Goal: Information Seeking & Learning: Learn about a topic

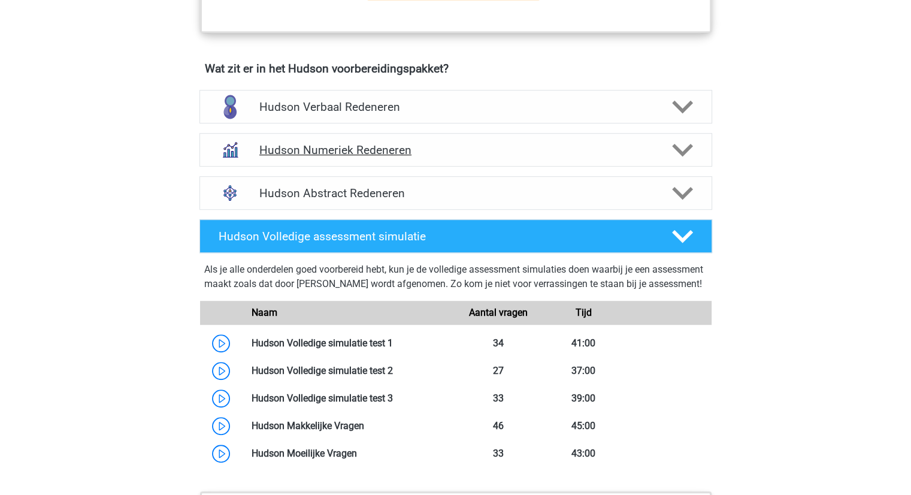
scroll to position [779, 0]
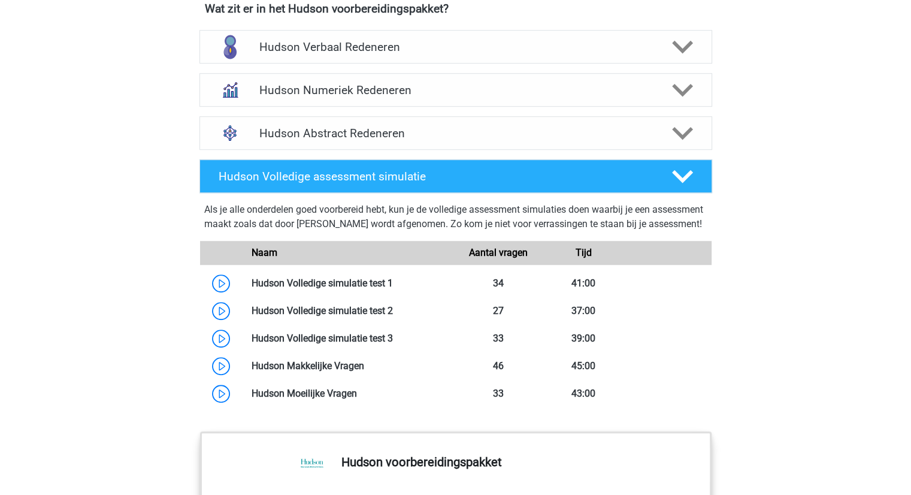
click at [557, 207] on div "Als je alle onderdelen goed voorbereid hebt, kun je de volledige assessment sim…" at bounding box center [455, 220] width 503 height 34
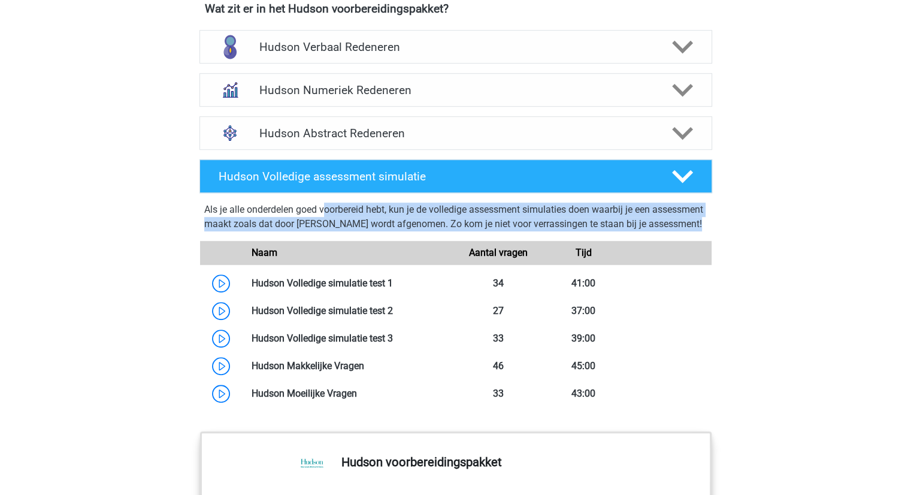
click at [557, 207] on div "Als je alle onderdelen goed voorbereid hebt, kun je de volledige assessment sim…" at bounding box center [455, 220] width 503 height 34
click at [371, 206] on div "Als je alle onderdelen goed voorbereid hebt, kun je de volledige assessment sim…" at bounding box center [455, 220] width 503 height 34
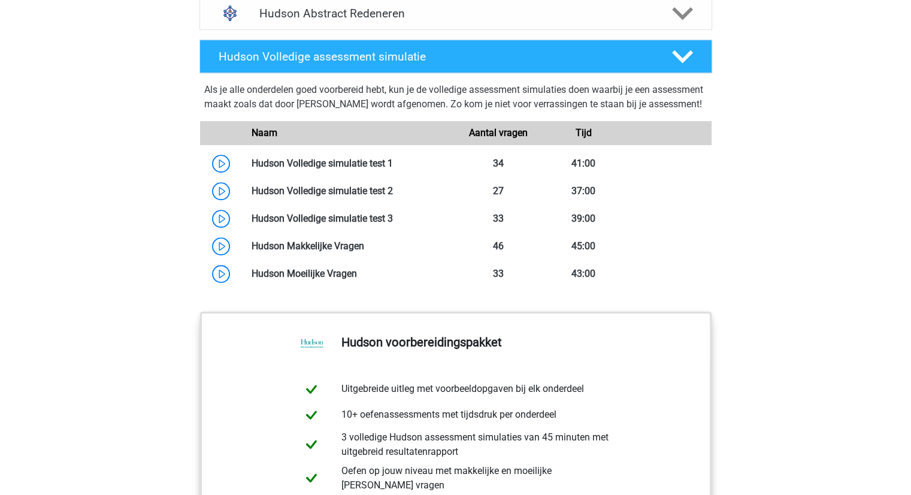
scroll to position [959, 0]
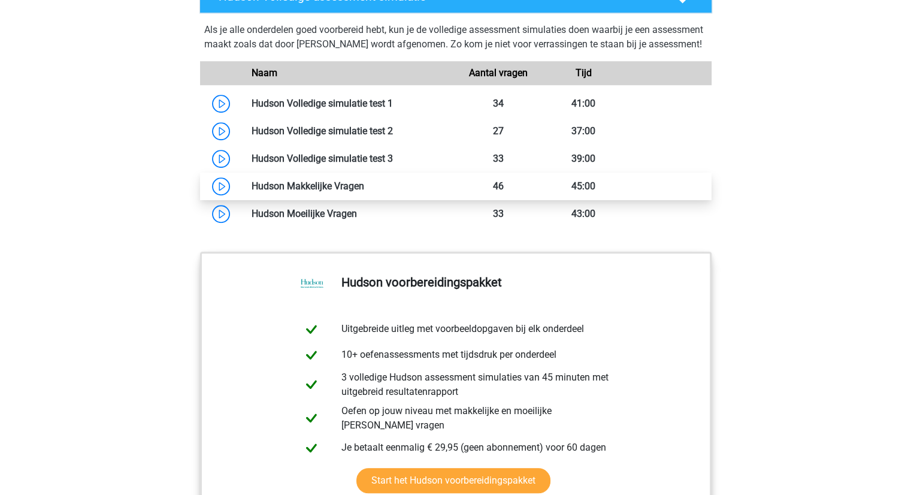
click at [364, 192] on link at bounding box center [364, 185] width 0 height 11
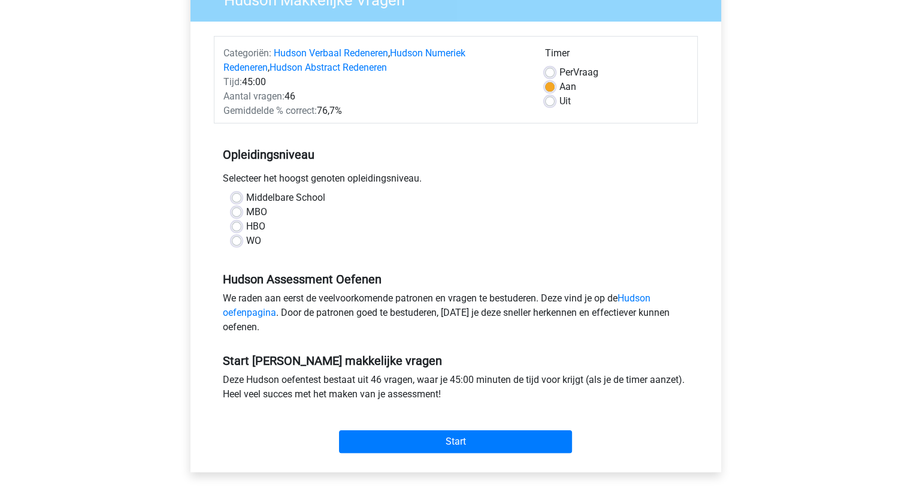
scroll to position [180, 0]
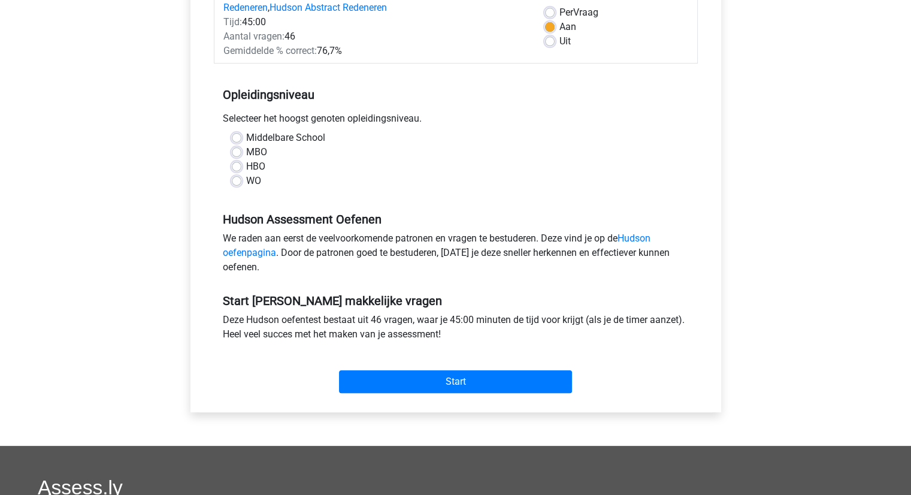
click at [230, 183] on div "Middelbare School MBO HBO WO" at bounding box center [456, 160] width 466 height 58
click at [246, 183] on label "WO" at bounding box center [253, 181] width 15 height 14
click at [235, 183] on input "WO" at bounding box center [237, 180] width 10 height 12
radio input "true"
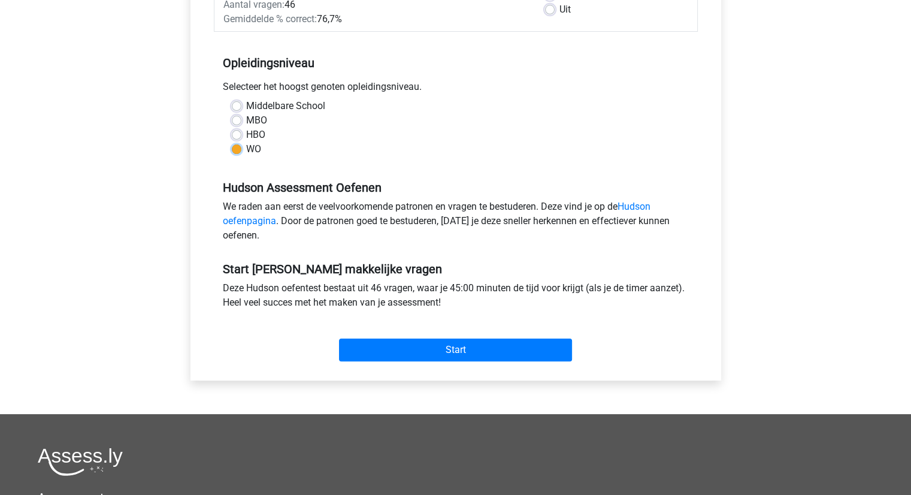
scroll to position [240, 0]
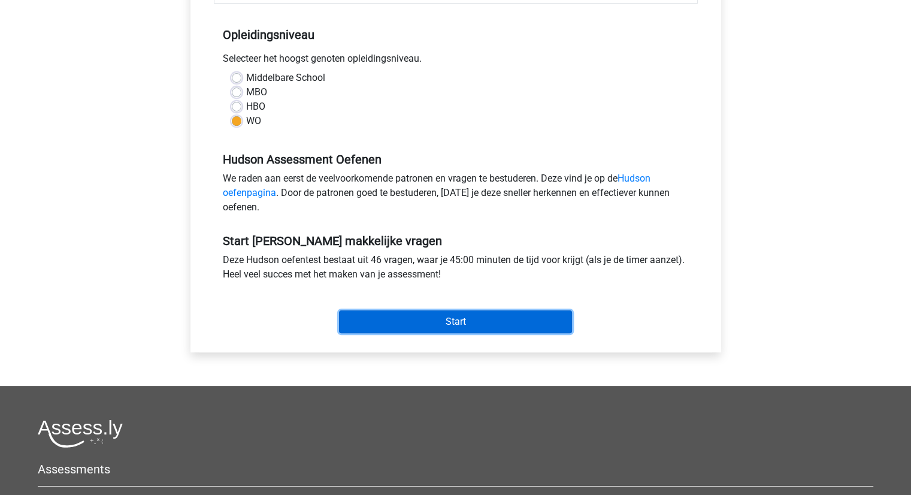
click at [442, 324] on input "Start" at bounding box center [455, 321] width 233 height 23
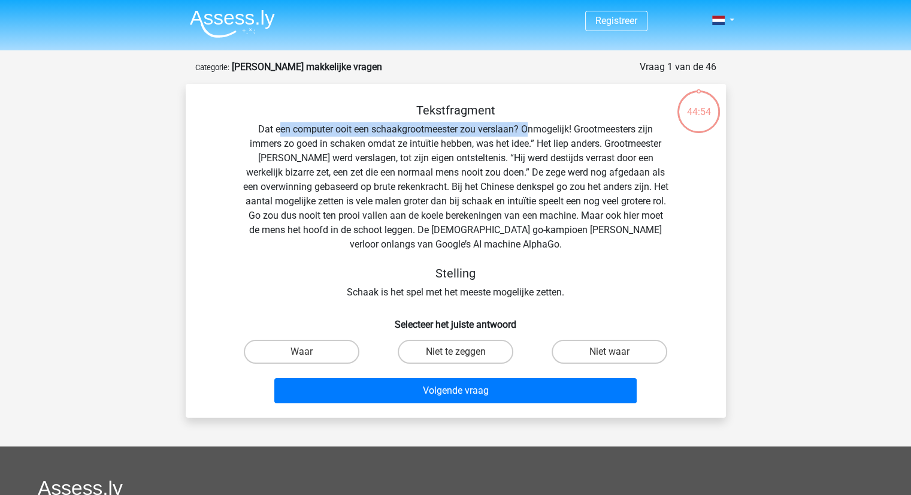
drag, startPoint x: 279, startPoint y: 127, endPoint x: 526, endPoint y: 132, distance: 246.3
click at [526, 132] on div "Tekstfragment Dat een computer ooit een schaakgrootmeester zou verslaan? Onmoge…" at bounding box center [456, 201] width 502 height 197
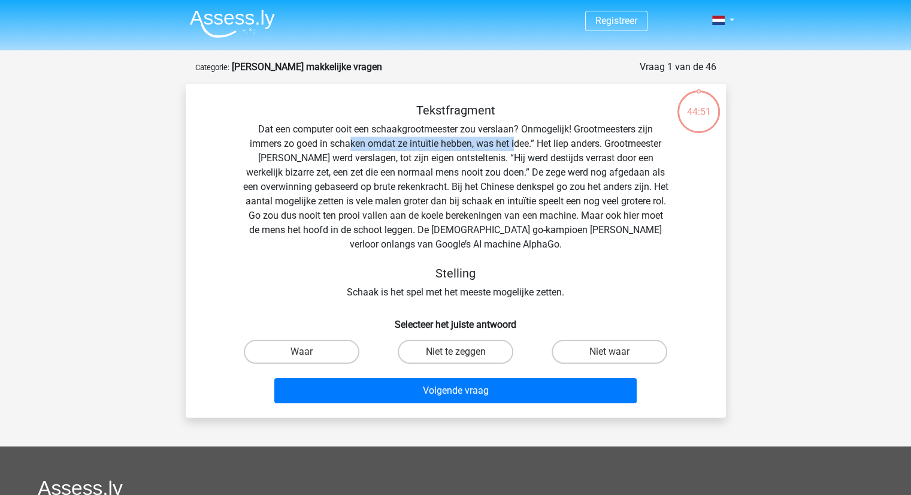
drag, startPoint x: 348, startPoint y: 143, endPoint x: 515, endPoint y: 146, distance: 167.8
click at [515, 146] on div "Tekstfragment Dat een computer ooit een schaakgrootmeester zou verslaan? Onmoge…" at bounding box center [456, 201] width 502 height 197
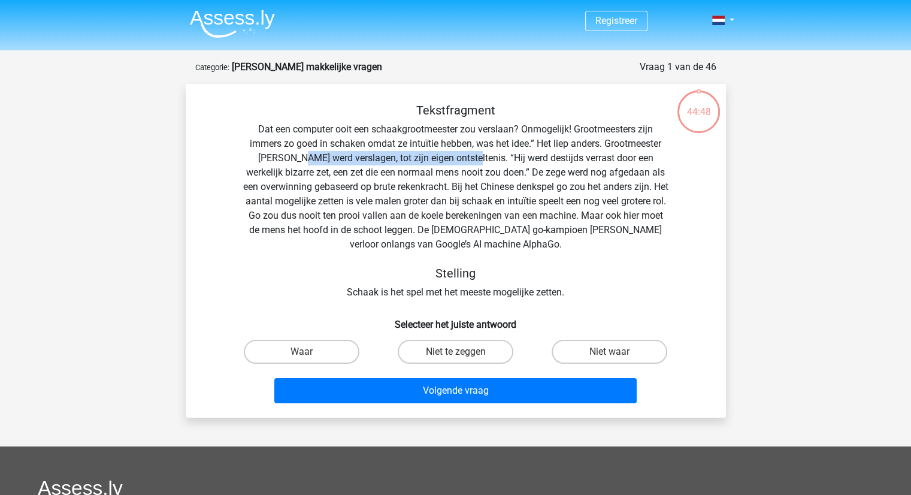
drag, startPoint x: 294, startPoint y: 156, endPoint x: 465, endPoint y: 159, distance: 170.8
click at [465, 159] on div "Tekstfragment Dat een computer ooit een schaakgrootmeester zou verslaan? Onmoge…" at bounding box center [456, 201] width 502 height 197
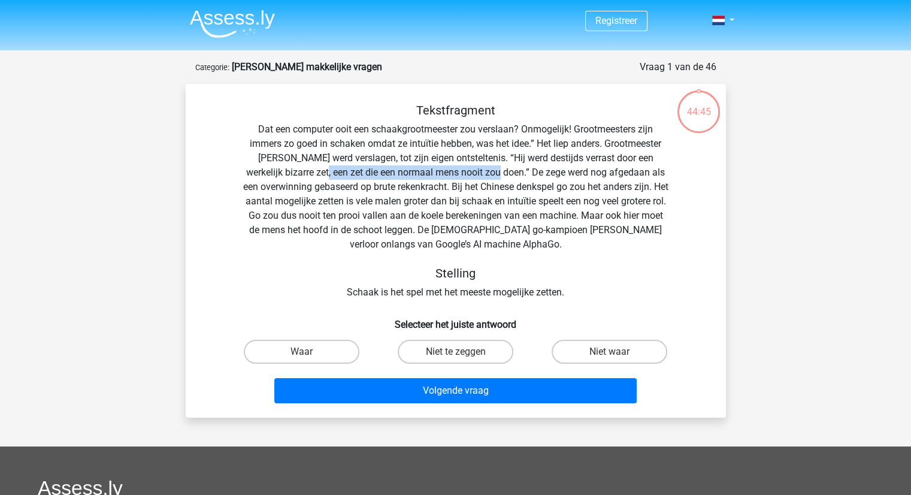
drag, startPoint x: 318, startPoint y: 170, endPoint x: 494, endPoint y: 173, distance: 176.8
click at [494, 173] on div "Tekstfragment Dat een computer ooit een schaakgrootmeester zou verslaan? Onmoge…" at bounding box center [456, 201] width 502 height 197
drag, startPoint x: 307, startPoint y: 187, endPoint x: 439, endPoint y: 190, distance: 131.9
click at [439, 190] on div "Tekstfragment Dat een computer ooit een schaakgrootmeester zou verslaan? Onmoge…" at bounding box center [456, 201] width 502 height 197
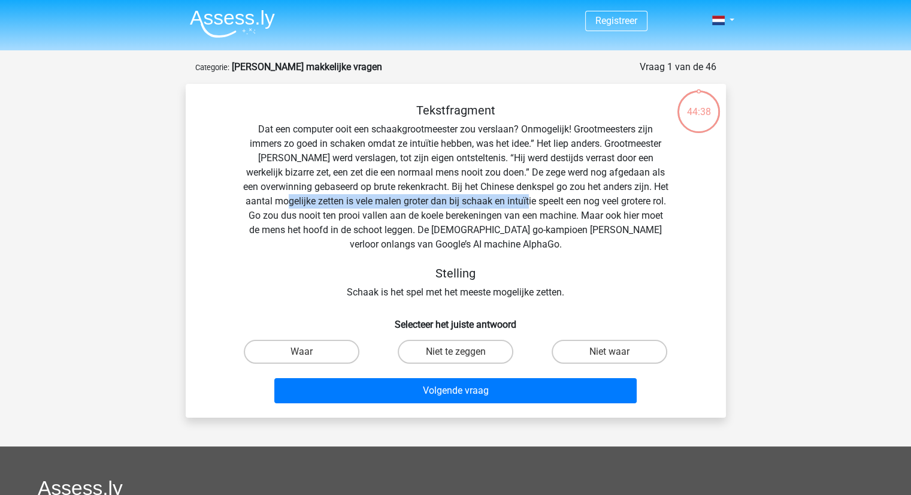
drag, startPoint x: 303, startPoint y: 201, endPoint x: 545, endPoint y: 204, distance: 242.1
click at [545, 204] on div "Tekstfragment Dat een computer ooit een schaakgrootmeester zou verslaan? Onmoge…" at bounding box center [456, 201] width 502 height 197
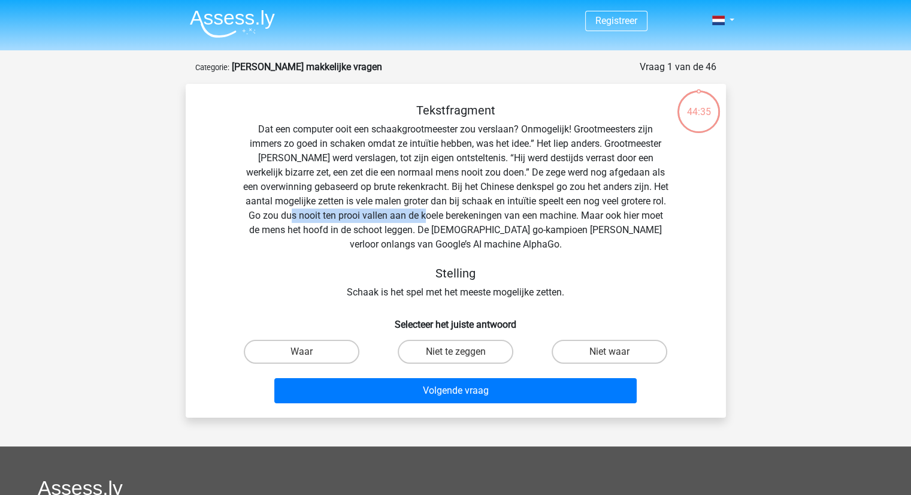
drag, startPoint x: 311, startPoint y: 216, endPoint x: 446, endPoint y: 219, distance: 135.5
click at [446, 219] on div "Tekstfragment Dat een computer ooit een schaakgrootmeester zou verslaan? Onmoge…" at bounding box center [456, 201] width 502 height 197
drag, startPoint x: 361, startPoint y: 231, endPoint x: 416, endPoint y: 230, distance: 54.5
click at [416, 230] on div "Tekstfragment Dat een computer ooit een schaakgrootmeester zou verslaan? Onmoge…" at bounding box center [456, 201] width 502 height 197
click at [597, 345] on label "Niet waar" at bounding box center [610, 352] width 116 height 24
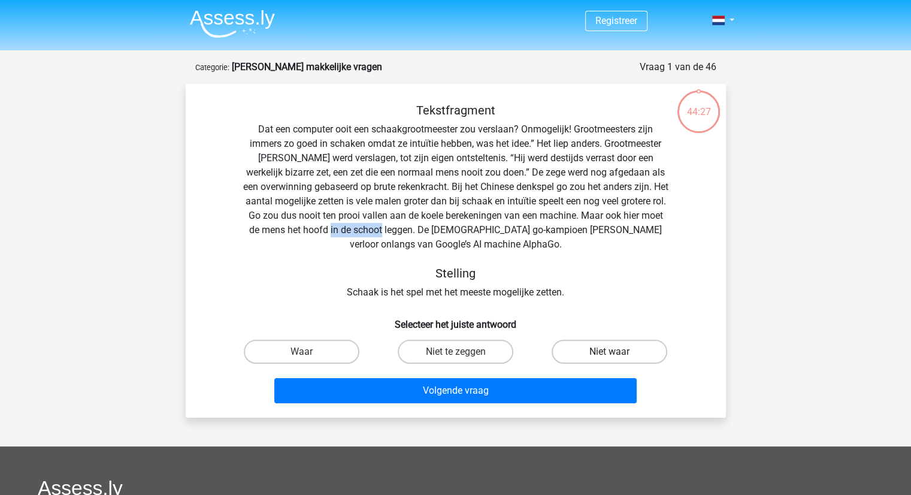
click at [610, 352] on input "Niet waar" at bounding box center [614, 356] width 8 height 8
radio input "true"
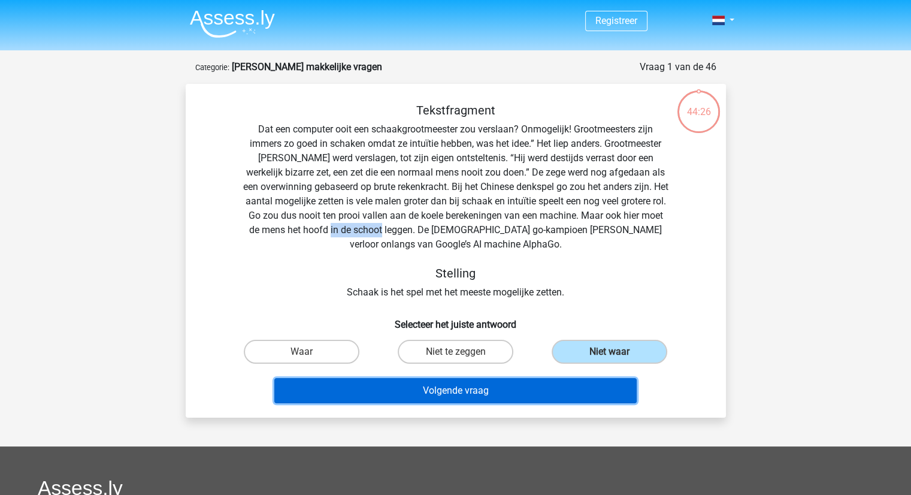
click at [481, 388] on button "Volgende vraag" at bounding box center [455, 390] width 363 height 25
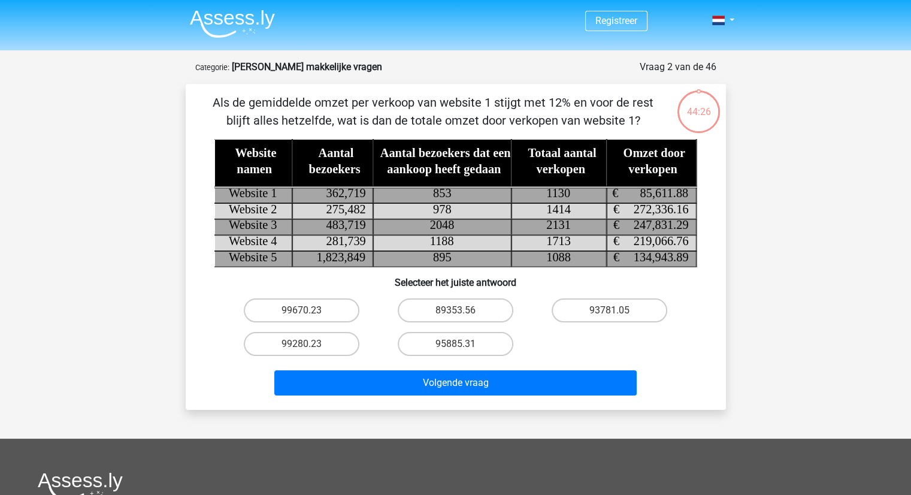
scroll to position [60, 0]
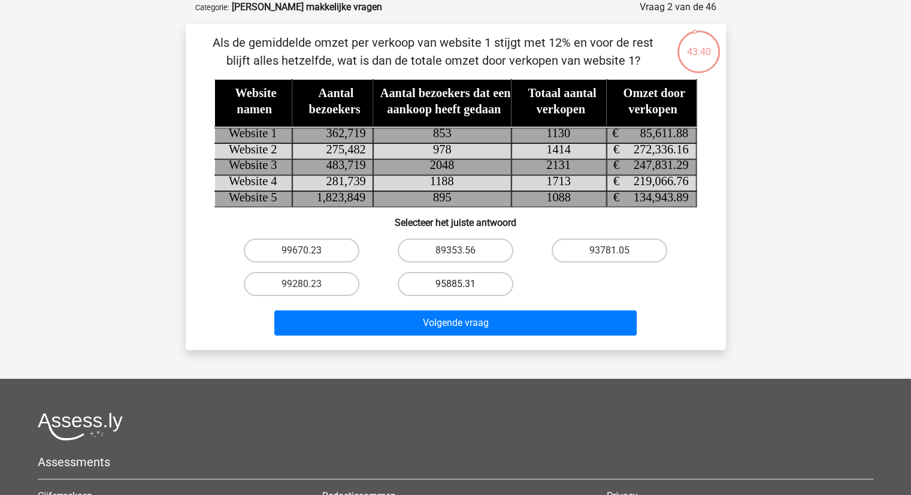
click at [454, 283] on label "95885.31" at bounding box center [456, 284] width 116 height 24
click at [455, 284] on input "95885.31" at bounding box center [459, 288] width 8 height 8
radio input "true"
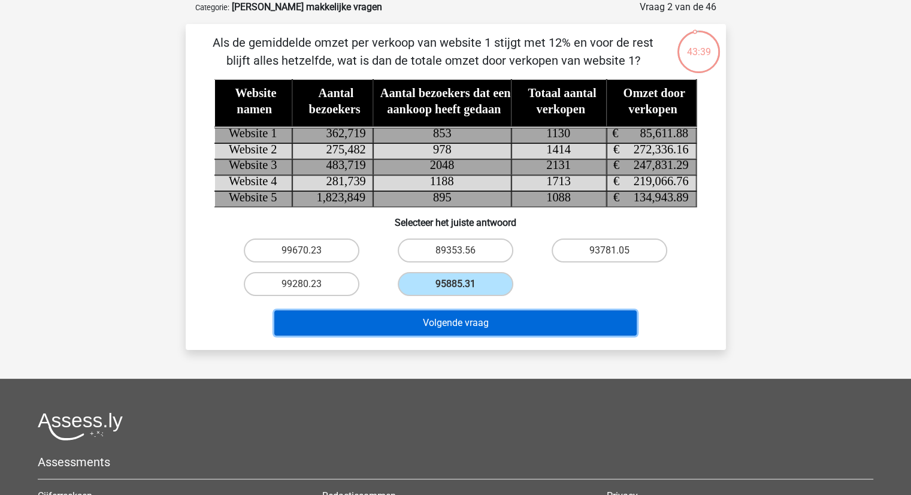
click at [465, 319] on button "Volgende vraag" at bounding box center [455, 322] width 363 height 25
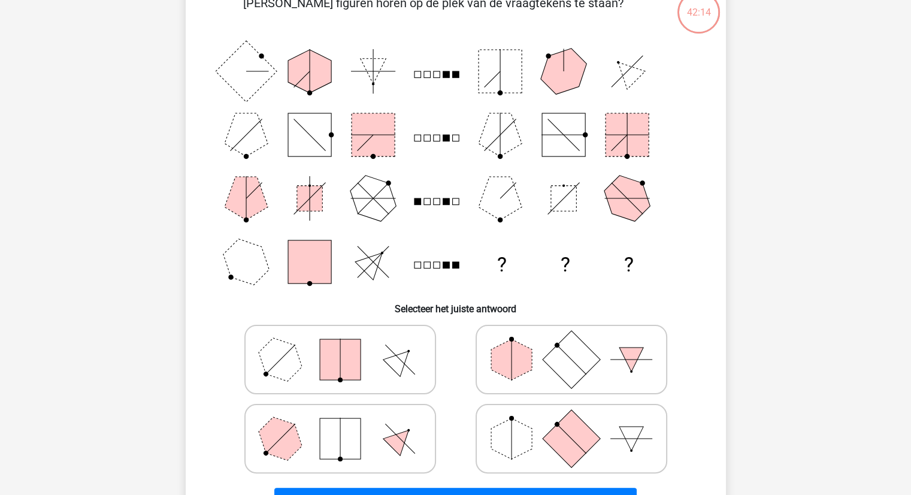
scroll to position [120, 0]
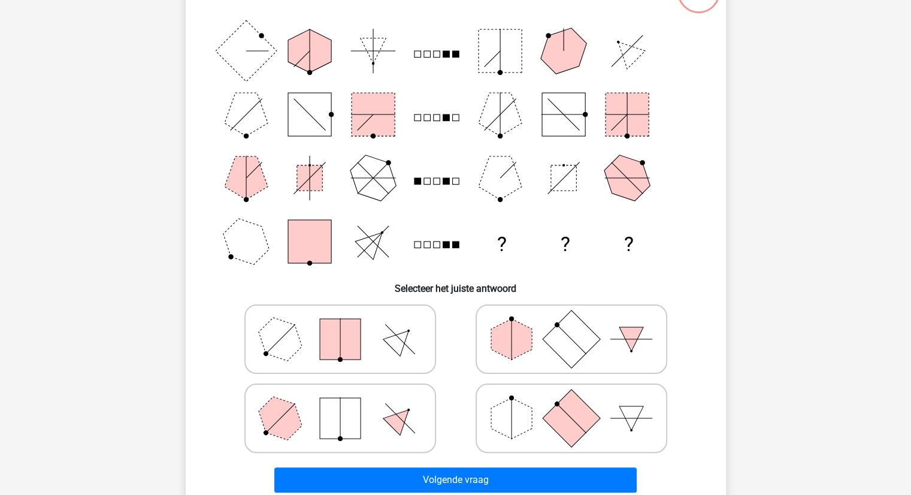
click at [563, 412] on rect at bounding box center [571, 418] width 58 height 58
click at [572, 403] on input "radio" at bounding box center [576, 399] width 8 height 8
radio input "true"
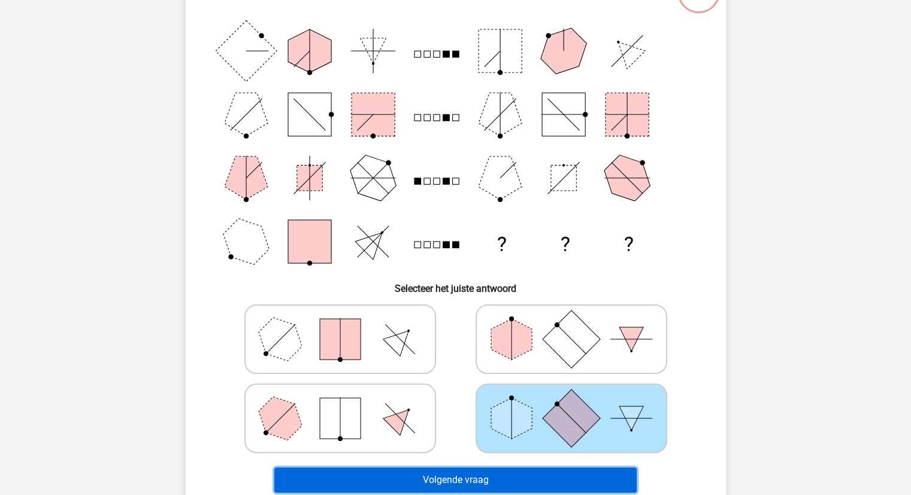
click at [470, 475] on button "Volgende vraag" at bounding box center [455, 479] width 363 height 25
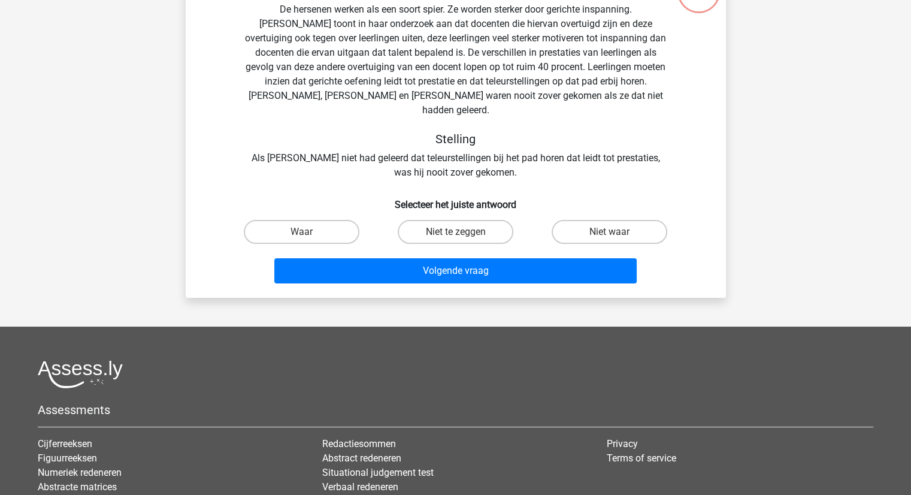
scroll to position [60, 0]
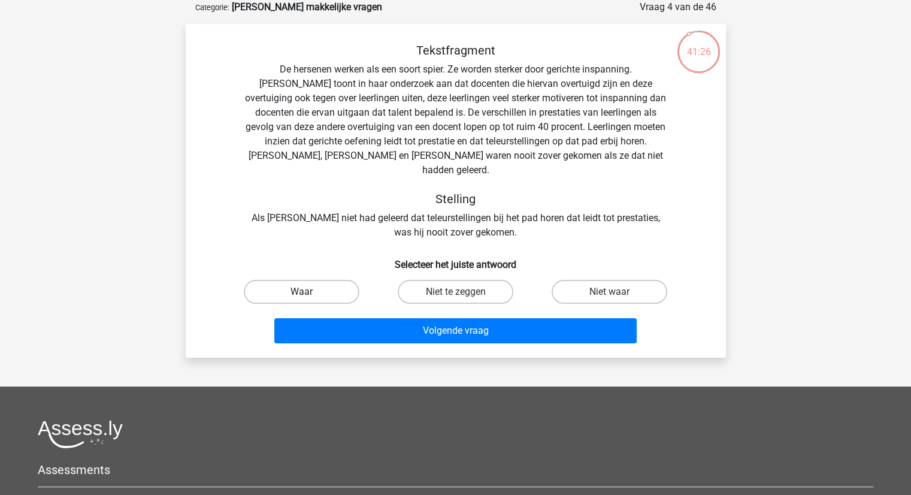
click at [321, 280] on label "Waar" at bounding box center [302, 292] width 116 height 24
click at [309, 292] on input "Waar" at bounding box center [305, 296] width 8 height 8
radio input "true"
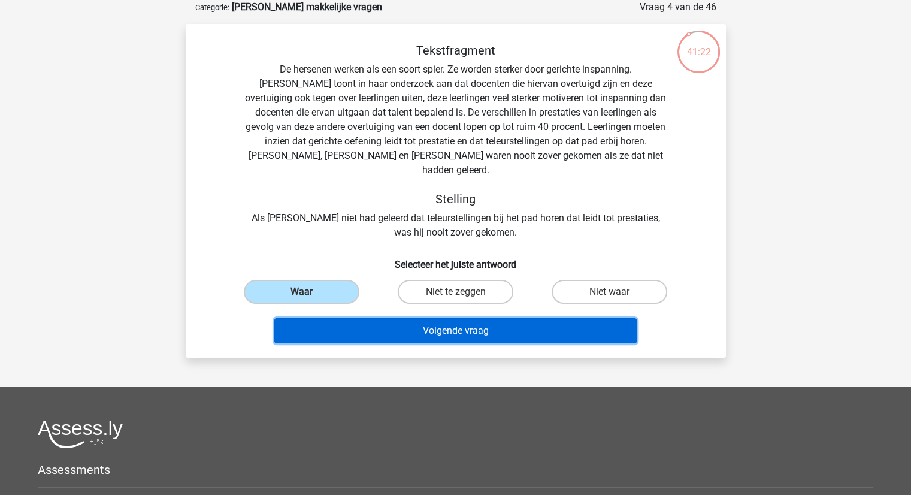
click at [484, 318] on button "Volgende vraag" at bounding box center [455, 330] width 363 height 25
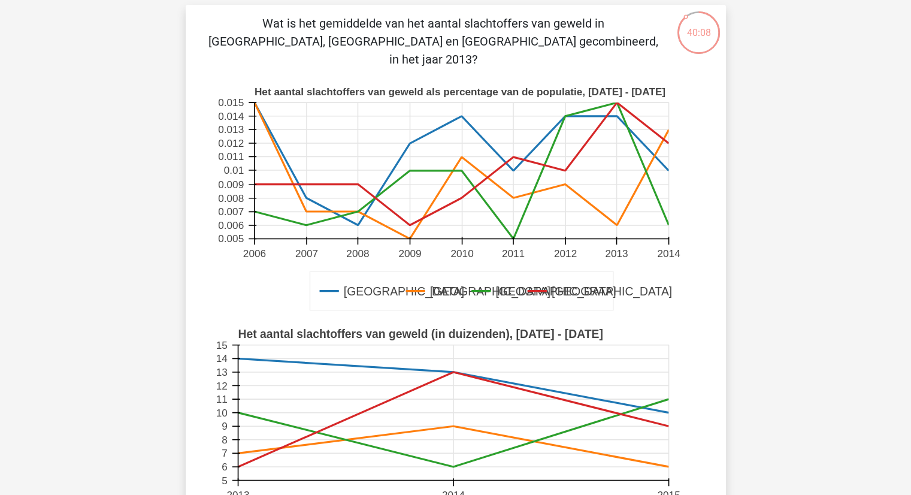
scroll to position [0, 0]
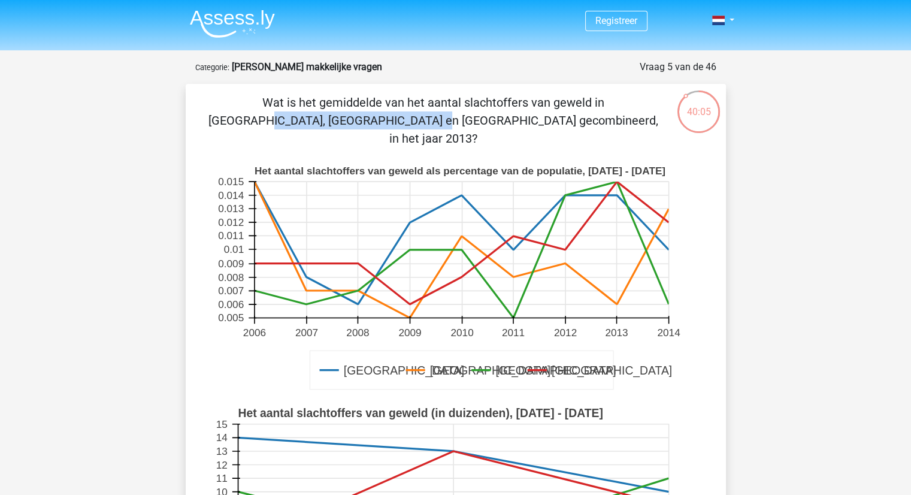
drag, startPoint x: 382, startPoint y: 104, endPoint x: 539, endPoint y: 111, distance: 157.2
click at [539, 111] on p "Wat is het gemiddelde van het aantal slachtoffers van geweld in Barcelona, Amst…" at bounding box center [433, 120] width 457 height 54
click at [365, 104] on p "Wat is het gemiddelde van het aantal slachtoffers van geweld in Barcelona, Amst…" at bounding box center [433, 120] width 457 height 54
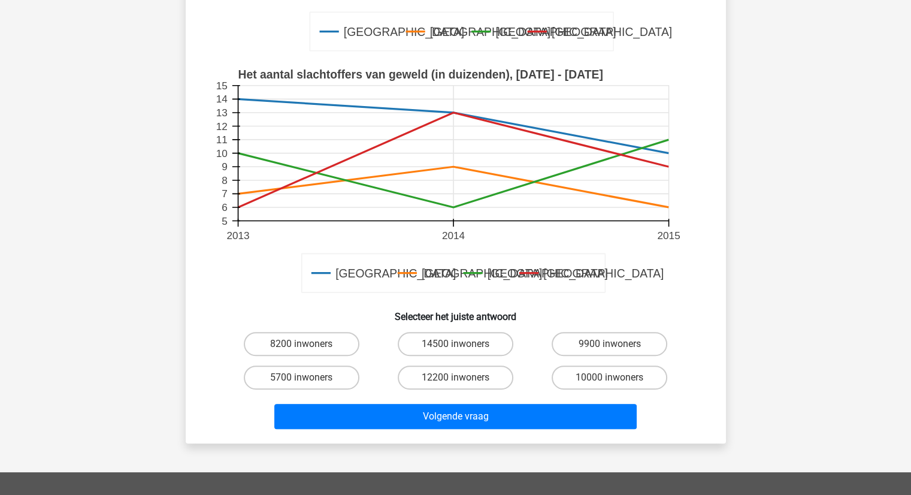
scroll to position [360, 0]
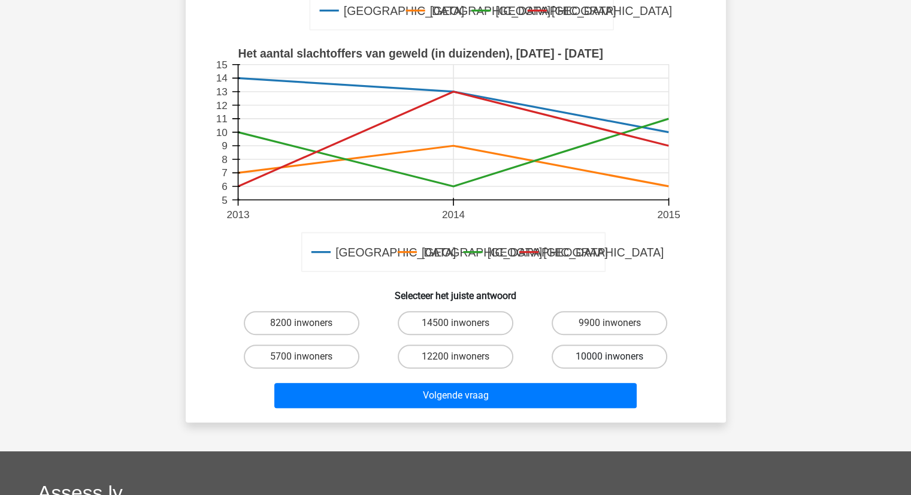
click at [599, 345] on label "10000 inwoners" at bounding box center [610, 357] width 116 height 24
click at [610, 357] on input "10000 inwoners" at bounding box center [614, 361] width 8 height 8
radio input "true"
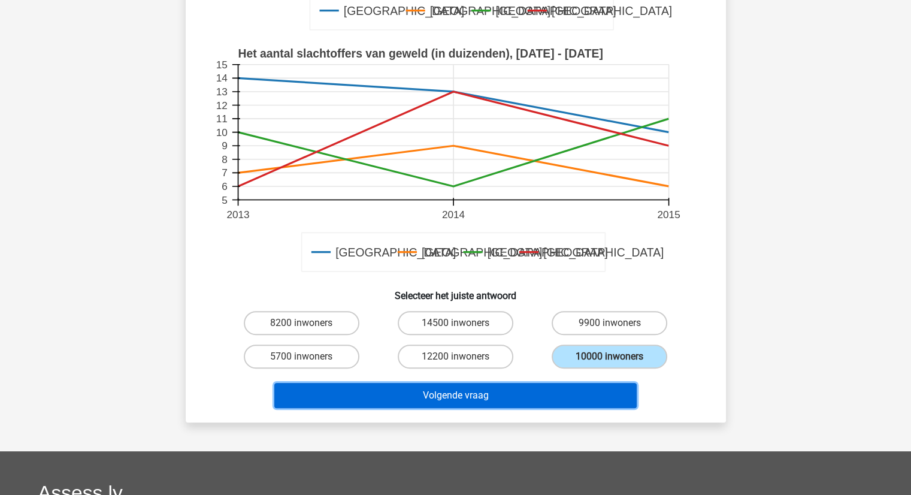
click at [478, 383] on button "Volgende vraag" at bounding box center [455, 395] width 363 height 25
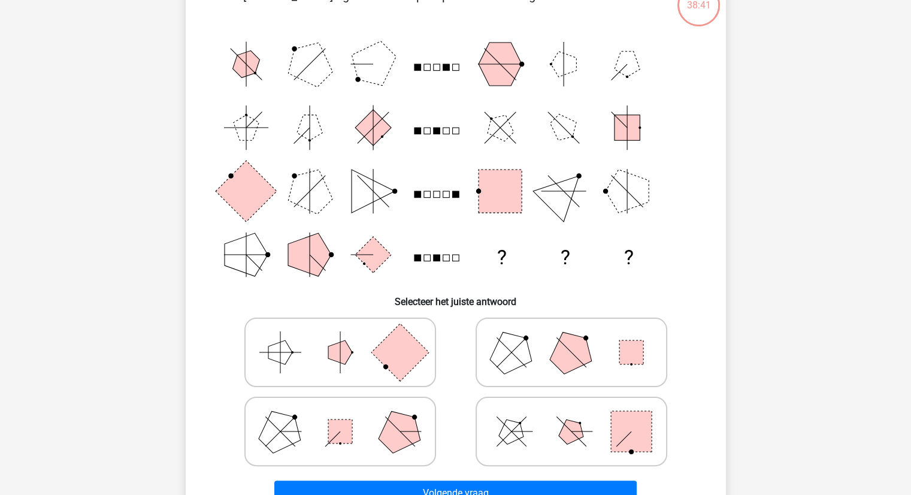
scroll to position [120, 0]
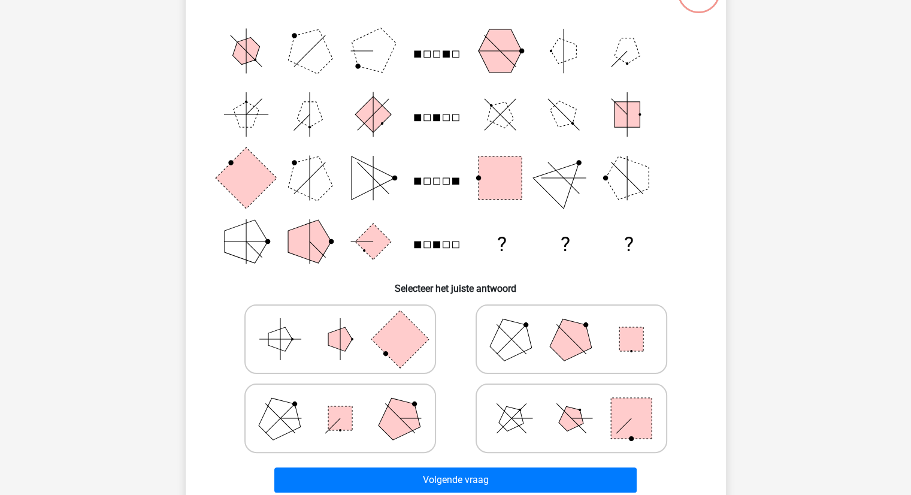
click at [537, 343] on icon at bounding box center [572, 339] width 180 height 60
click at [572, 324] on input "radio" at bounding box center [576, 320] width 8 height 8
radio input "true"
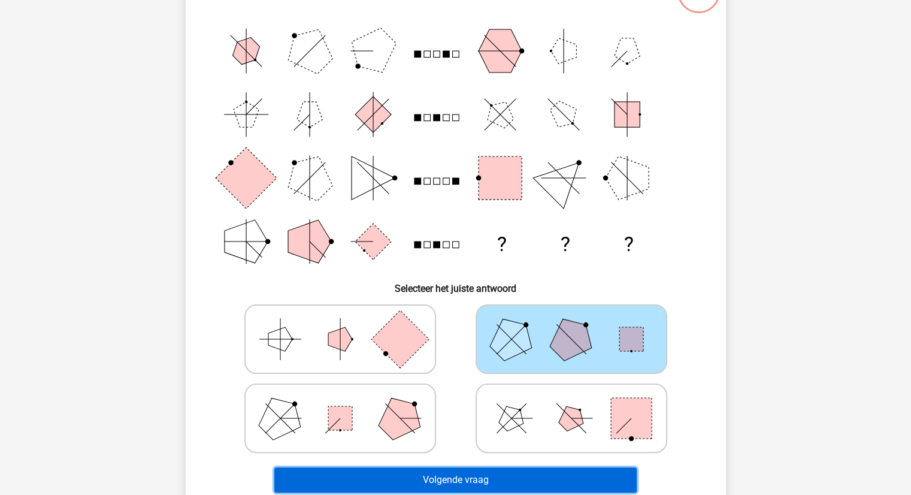
click at [512, 468] on button "Volgende vraag" at bounding box center [455, 479] width 363 height 25
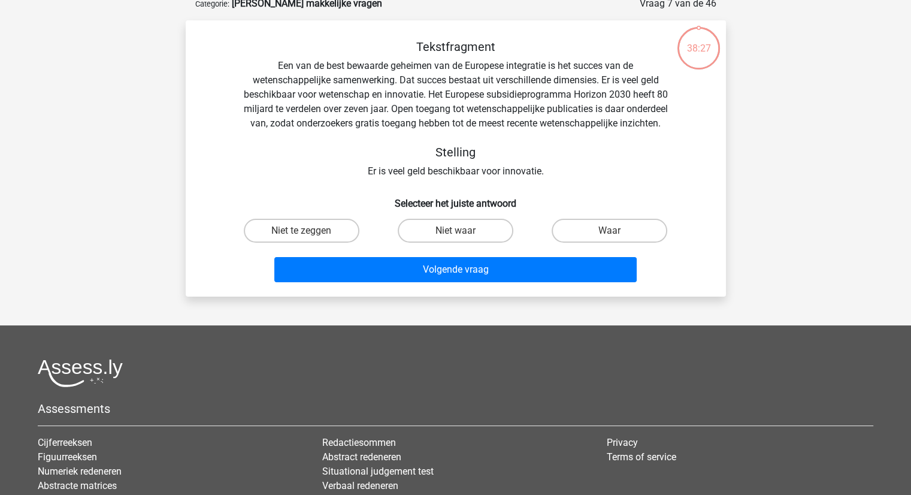
scroll to position [60, 0]
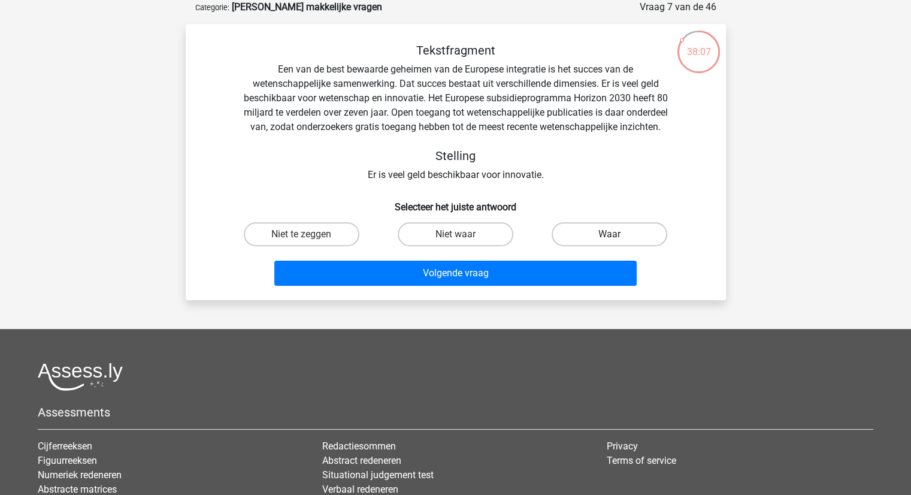
click at [597, 246] on label "Waar" at bounding box center [610, 234] width 116 height 24
click at [610, 242] on input "Waar" at bounding box center [614, 238] width 8 height 8
radio input "true"
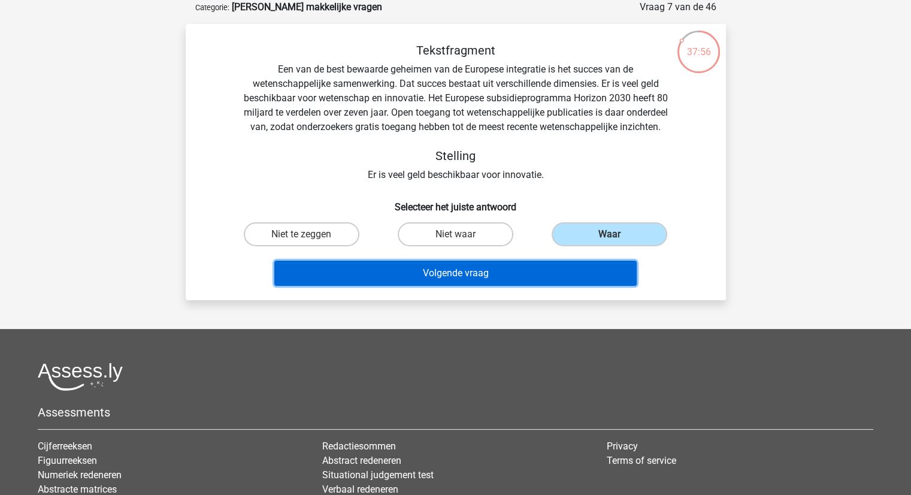
click at [458, 286] on button "Volgende vraag" at bounding box center [455, 273] width 363 height 25
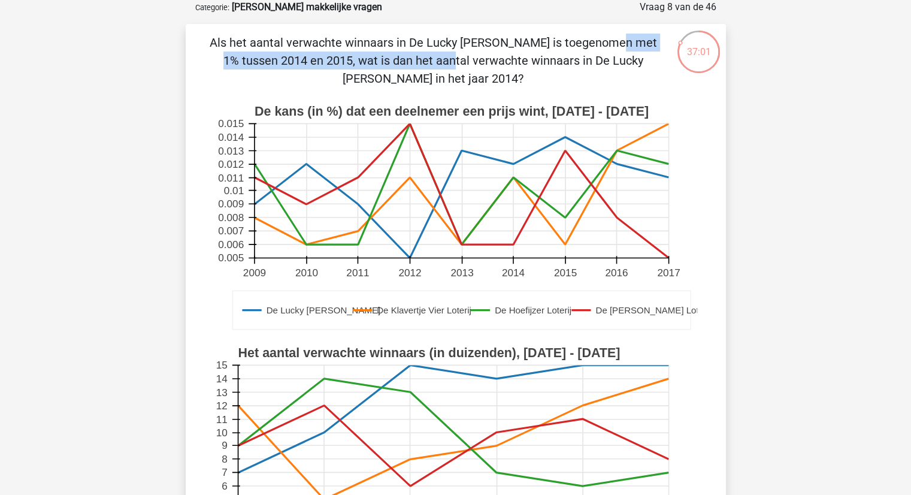
drag, startPoint x: 358, startPoint y: 42, endPoint x: 621, endPoint y: 44, distance: 262.5
click at [621, 44] on p "Als het aantal verwachte winnaars in De Lucky Luke Loterij is toegenomen met 1%…" at bounding box center [433, 61] width 457 height 54
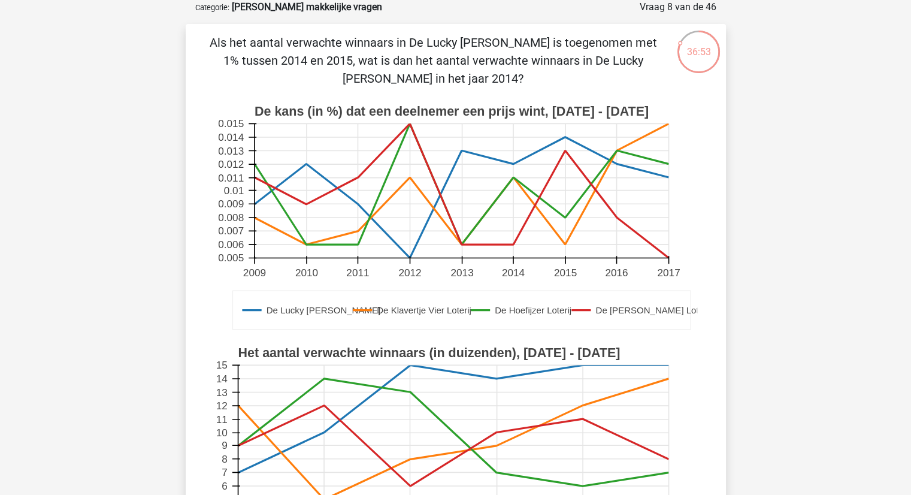
click at [512, 164] on icon at bounding box center [461, 197] width 415 height 121
click at [563, 138] on icon at bounding box center [461, 197] width 415 height 121
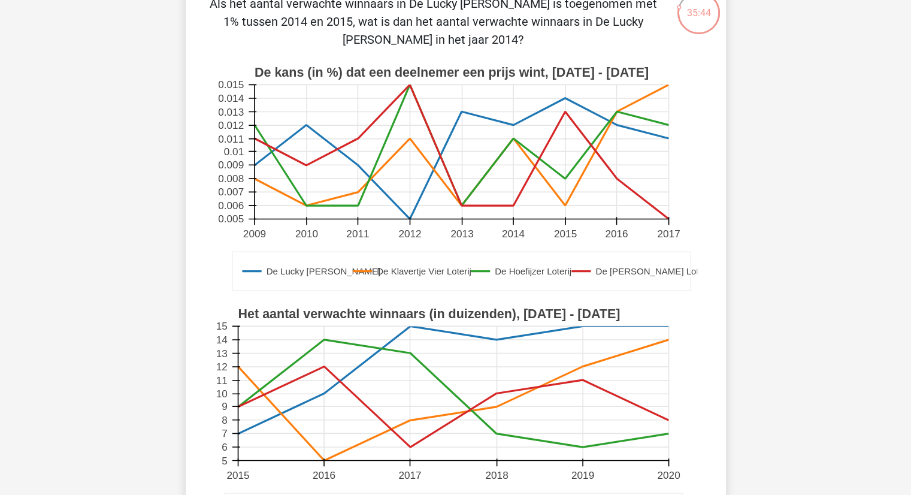
scroll to position [120, 0]
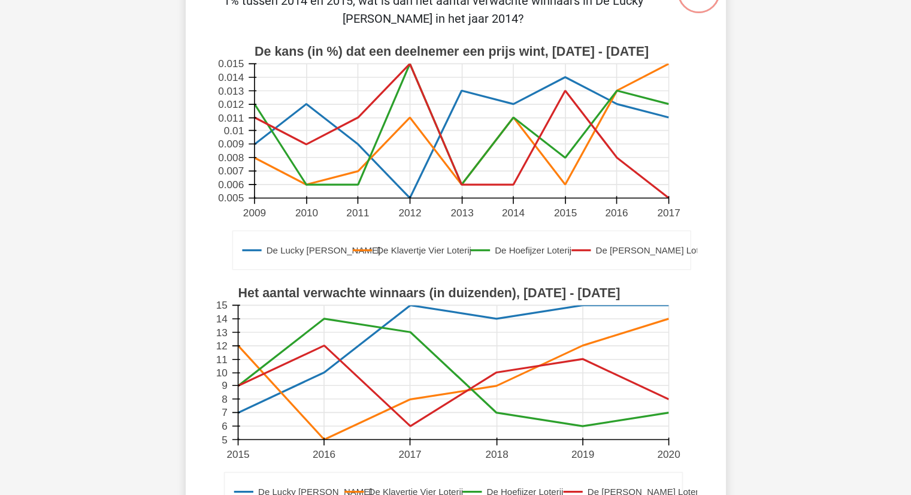
click at [239, 413] on rect at bounding box center [453, 373] width 431 height 134
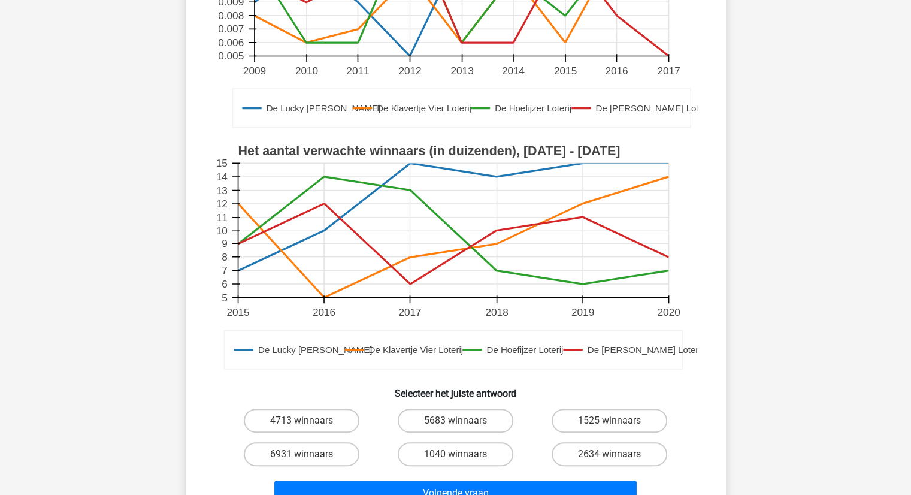
scroll to position [300, 0]
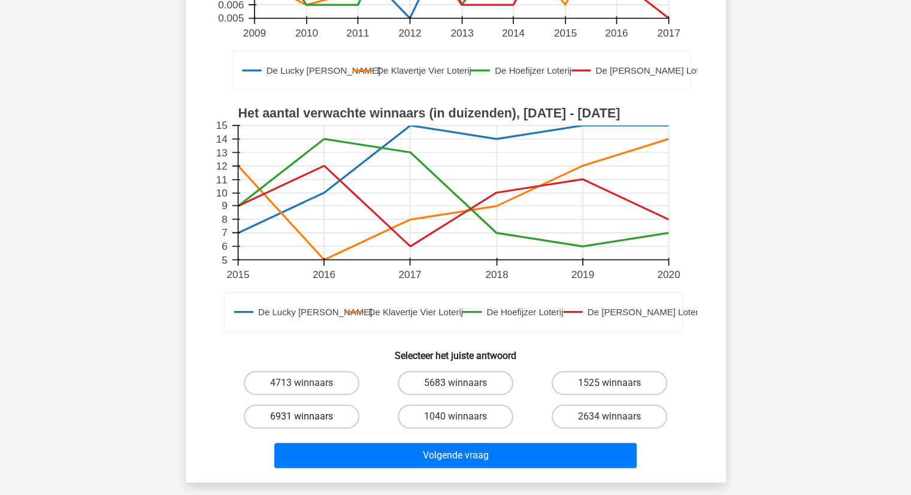
click at [312, 421] on label "6931 winnaars" at bounding box center [302, 416] width 116 height 24
click at [309, 421] on input "6931 winnaars" at bounding box center [305, 420] width 8 height 8
radio input "true"
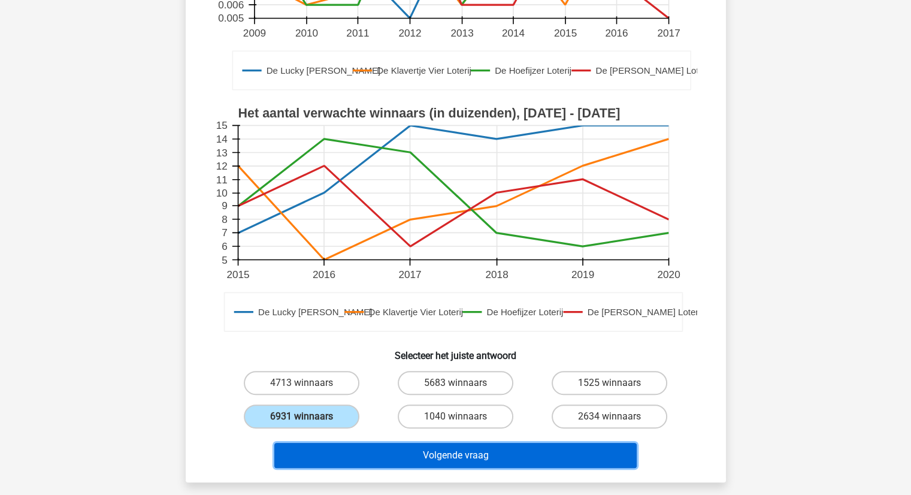
click at [470, 456] on button "Volgende vraag" at bounding box center [455, 455] width 363 height 25
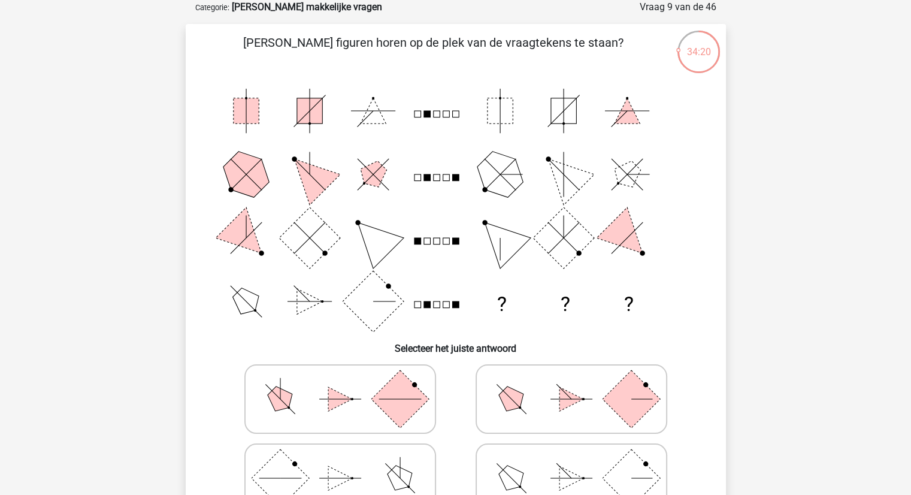
scroll to position [120, 0]
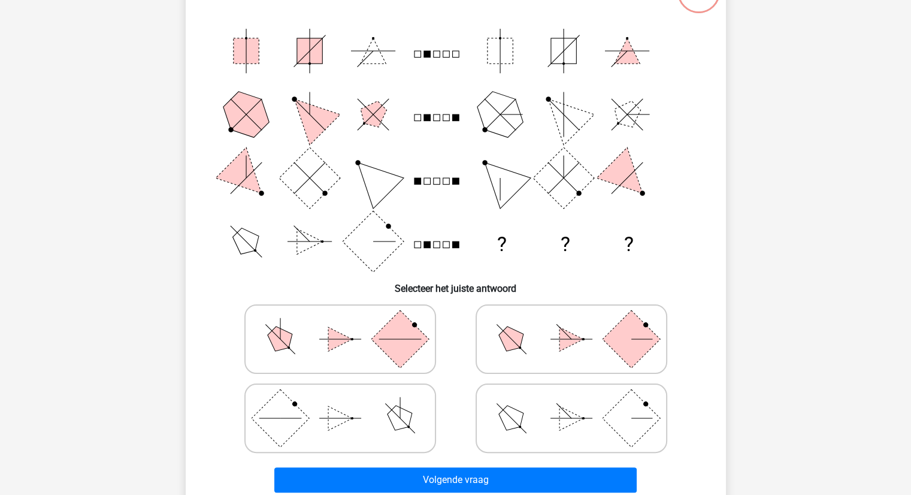
click at [378, 327] on icon at bounding box center [340, 339] width 180 height 60
click at [348, 324] on input "radio" at bounding box center [344, 320] width 8 height 8
radio input "true"
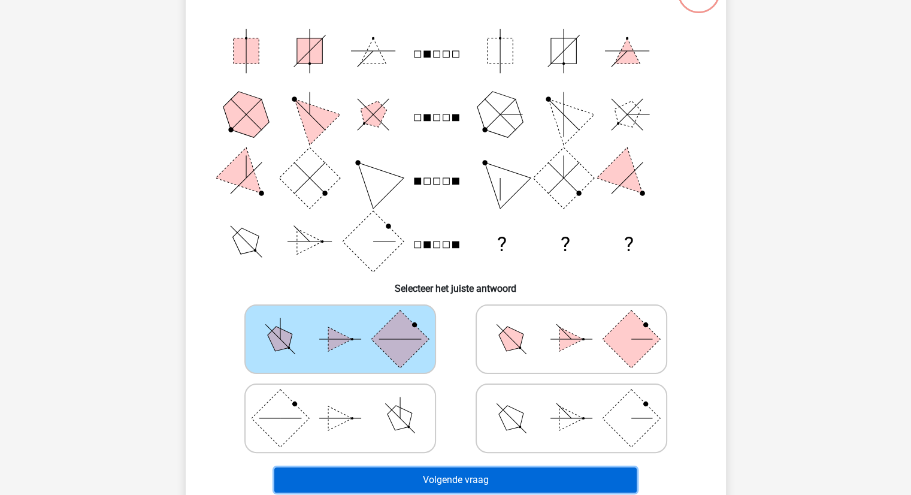
click at [470, 475] on button "Volgende vraag" at bounding box center [455, 479] width 363 height 25
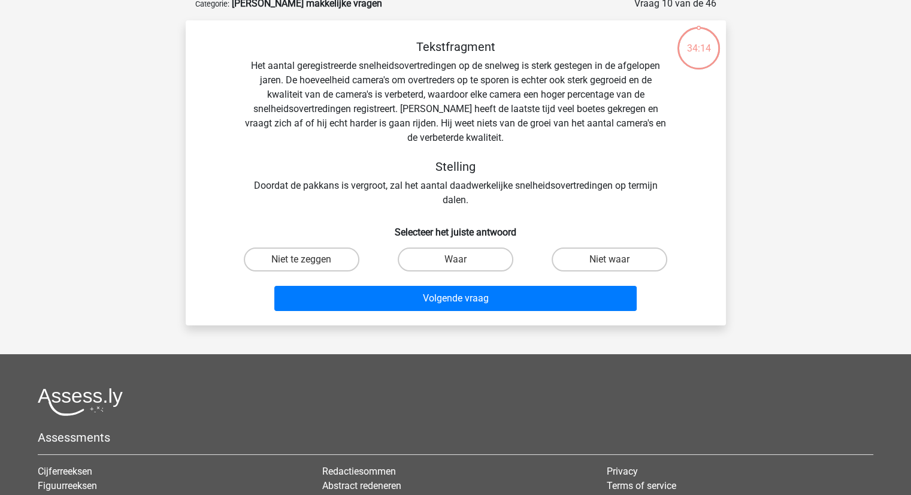
scroll to position [60, 0]
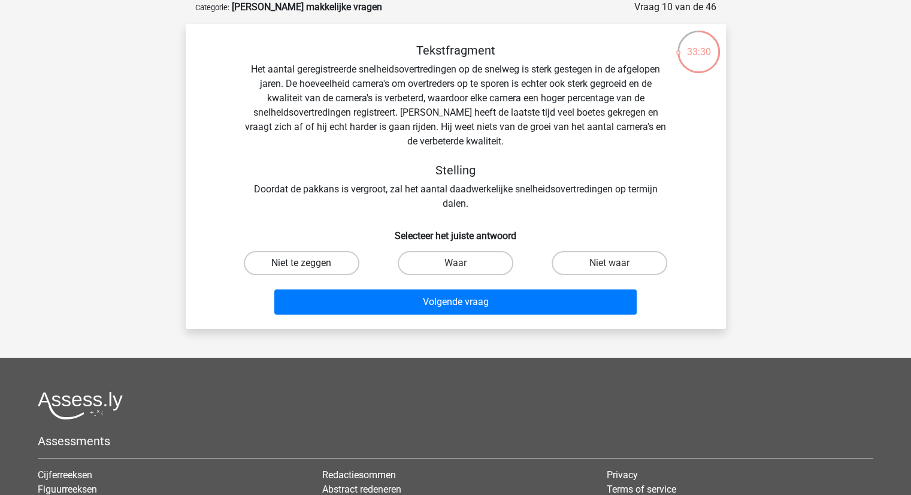
click at [298, 259] on label "Niet te zeggen" at bounding box center [302, 263] width 116 height 24
click at [301, 263] on input "Niet te zeggen" at bounding box center [305, 267] width 8 height 8
radio input "true"
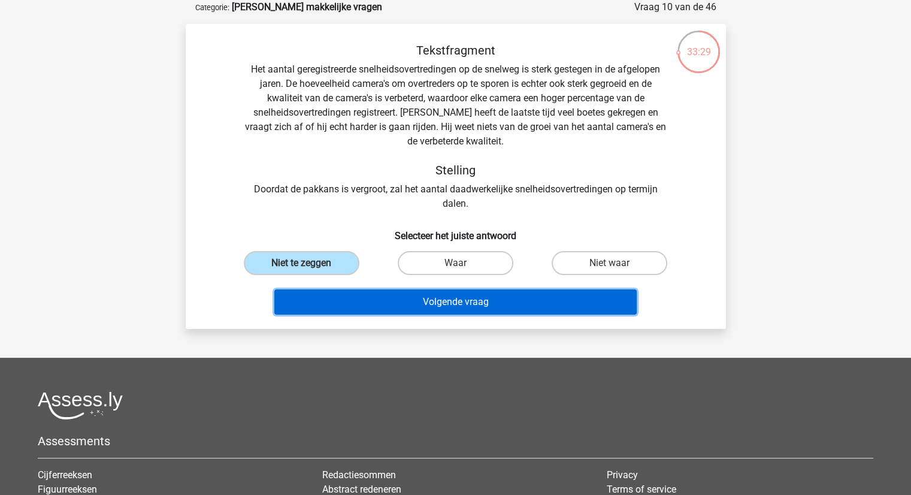
click at [446, 295] on button "Volgende vraag" at bounding box center [455, 301] width 363 height 25
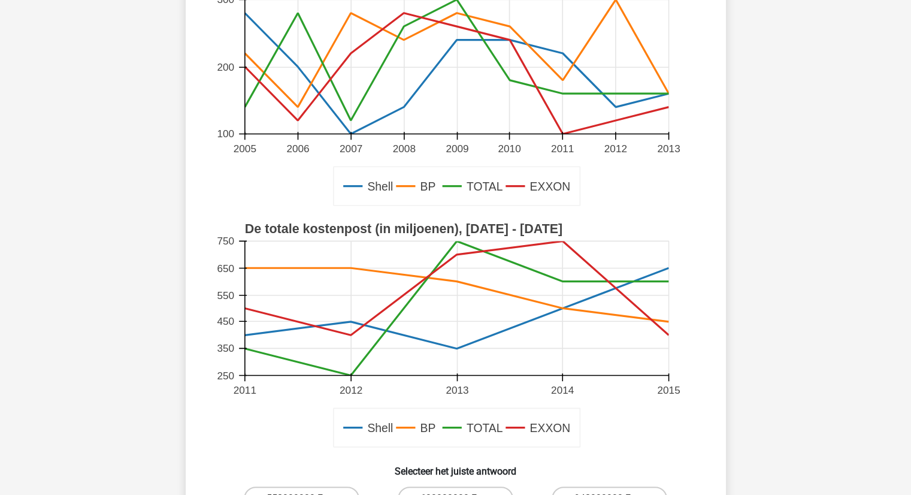
scroll to position [240, 0]
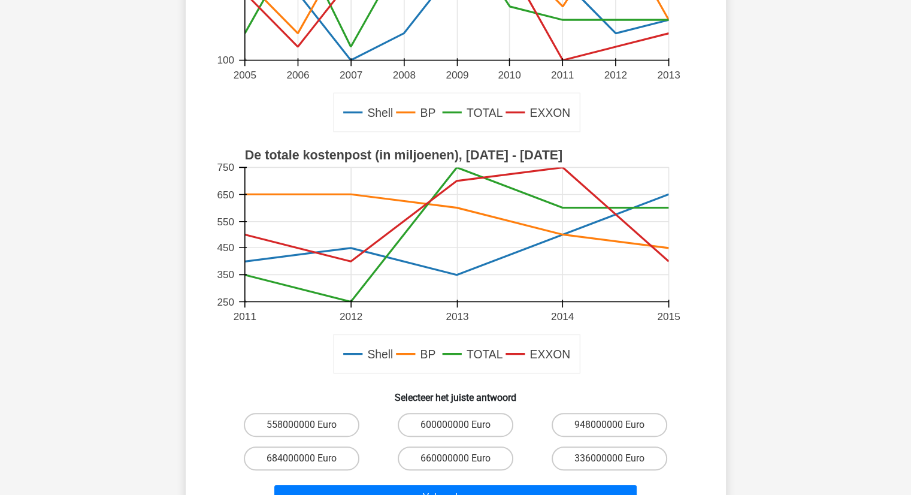
click at [245, 234] on icon at bounding box center [456, 215] width 424 height 94
click at [318, 418] on label "558000000 Euro" at bounding box center [302, 425] width 116 height 24
click at [309, 425] on input "558000000 Euro" at bounding box center [305, 429] width 8 height 8
radio input "true"
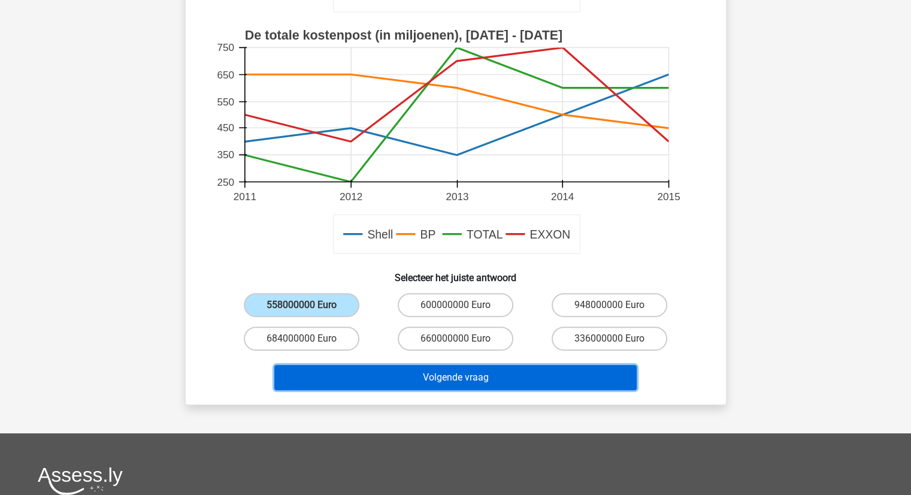
click at [487, 382] on button "Volgende vraag" at bounding box center [455, 377] width 363 height 25
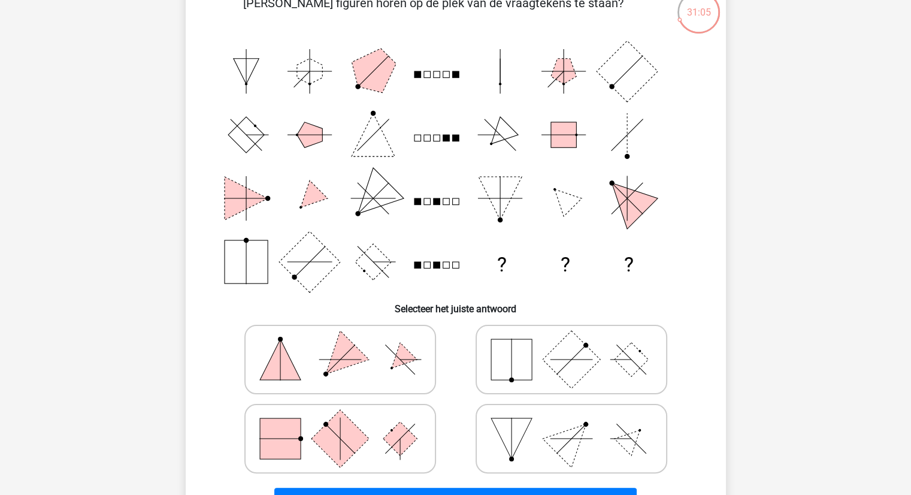
scroll to position [120, 0]
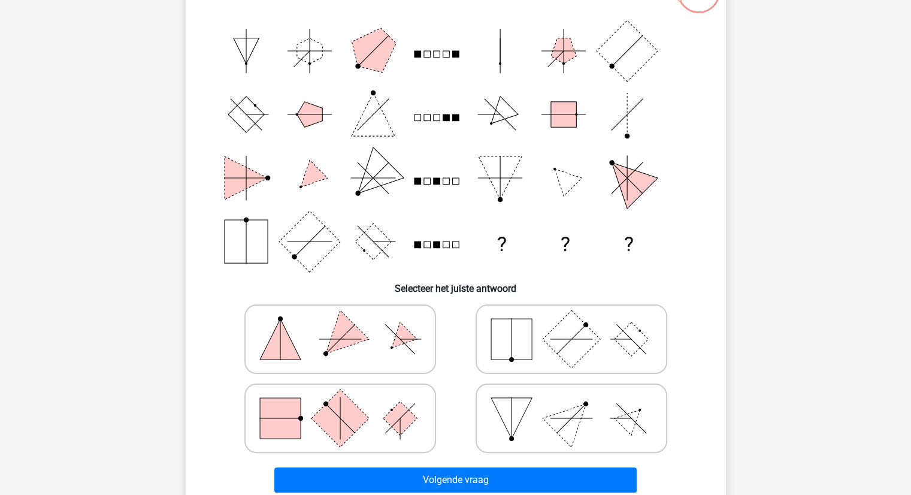
click at [381, 418] on icon at bounding box center [340, 418] width 180 height 60
click at [348, 403] on input "radio" at bounding box center [344, 399] width 8 height 8
radio input "true"
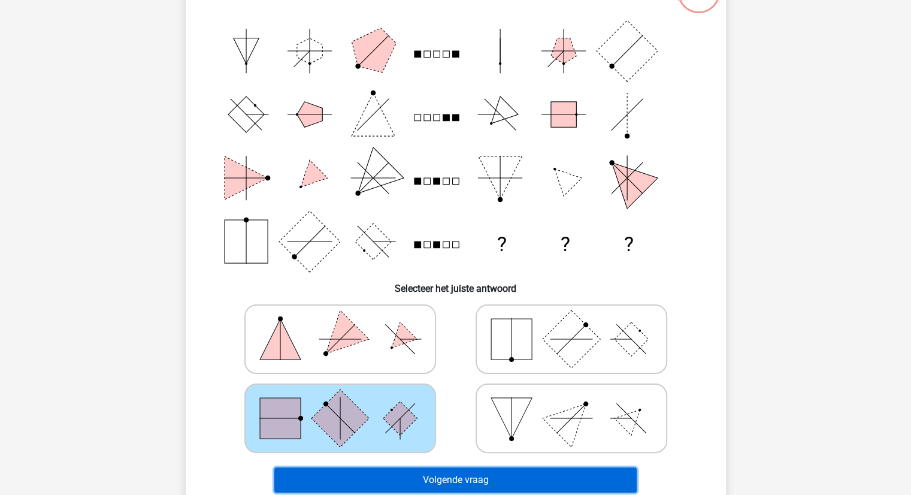
click at [493, 475] on button "Volgende vraag" at bounding box center [455, 479] width 363 height 25
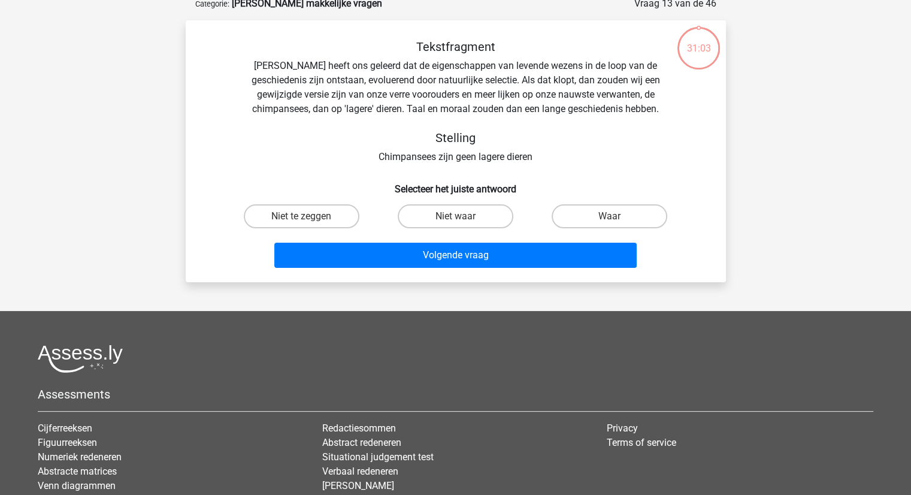
scroll to position [60, 0]
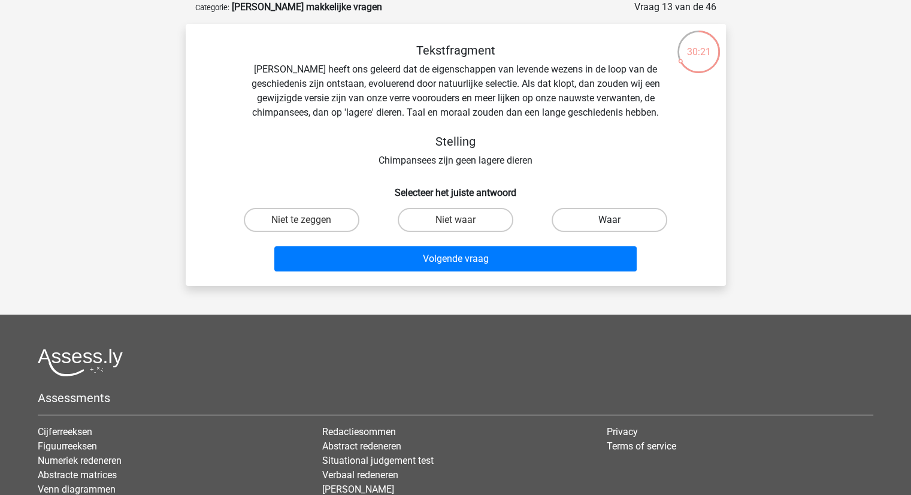
click at [614, 219] on label "Waar" at bounding box center [610, 220] width 116 height 24
click at [614, 220] on input "Waar" at bounding box center [614, 224] width 8 height 8
radio input "true"
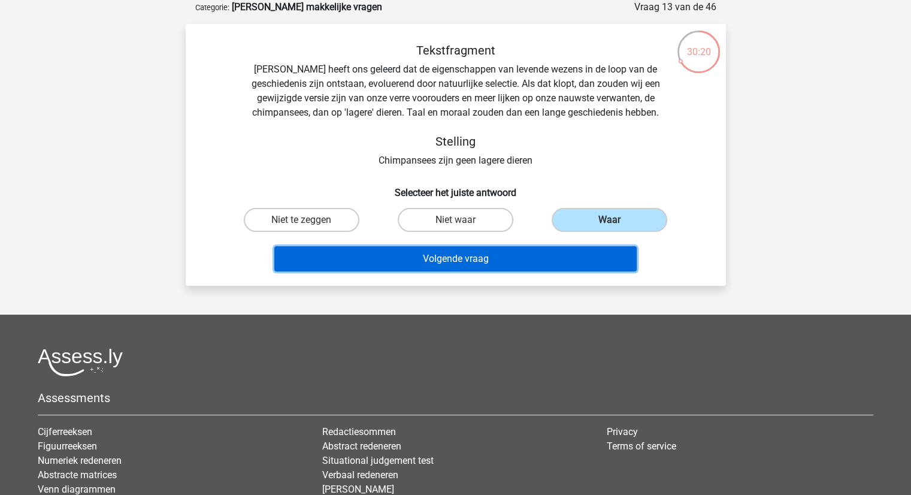
click at [470, 257] on button "Volgende vraag" at bounding box center [455, 258] width 363 height 25
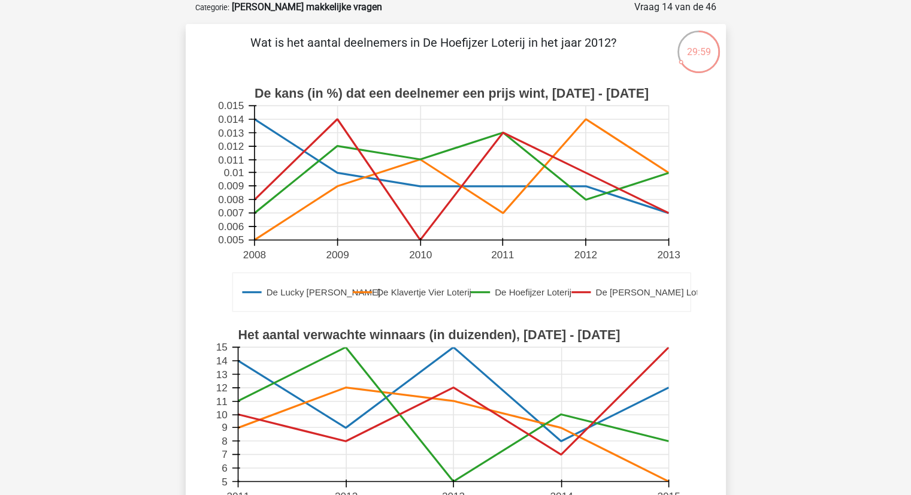
click at [586, 199] on icon at bounding box center [461, 172] width 415 height 80
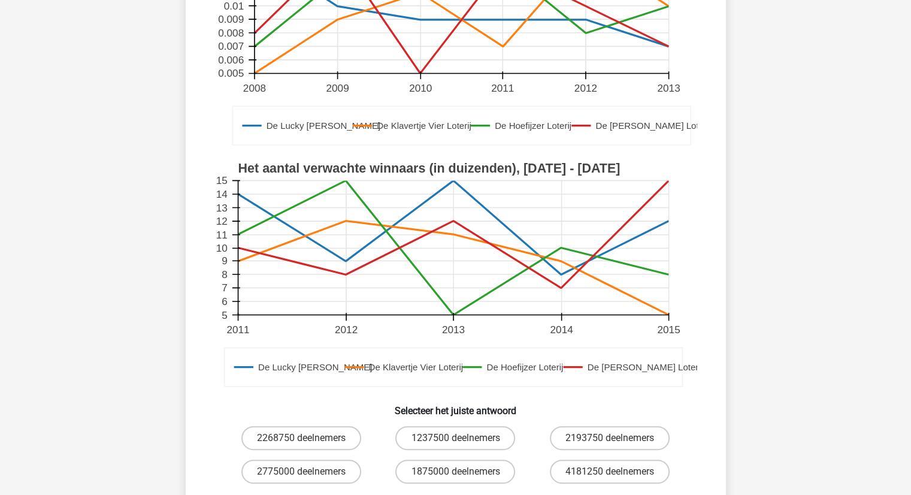
scroll to position [240, 0]
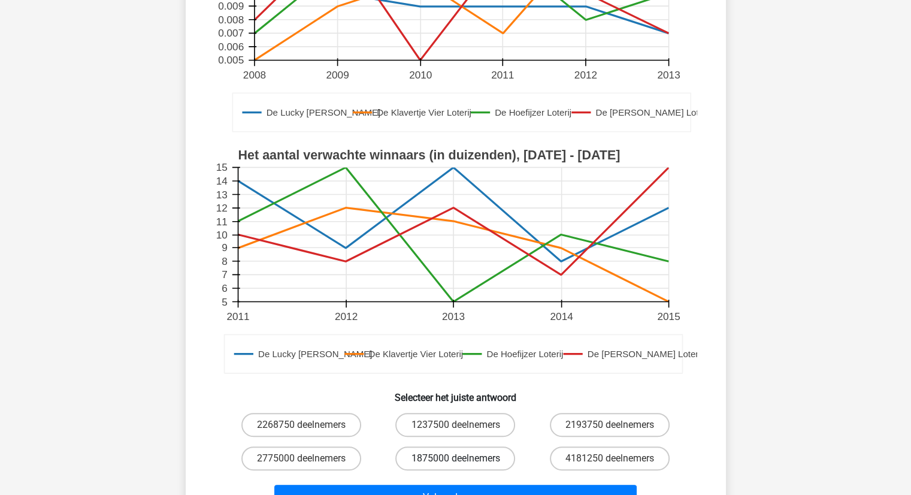
click at [450, 458] on label "1875000 deelnemers" at bounding box center [455, 458] width 120 height 24
click at [455, 458] on input "1875000 deelnemers" at bounding box center [459, 462] width 8 height 8
radio input "true"
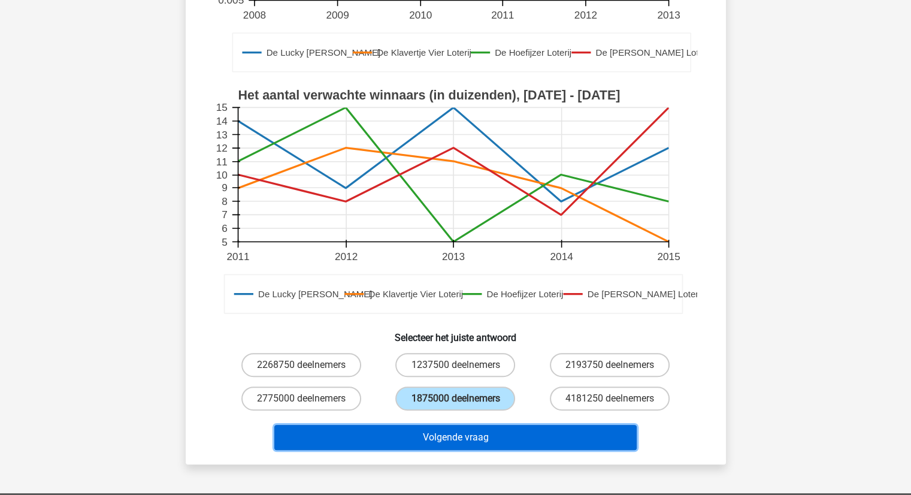
click at [462, 441] on button "Volgende vraag" at bounding box center [455, 437] width 363 height 25
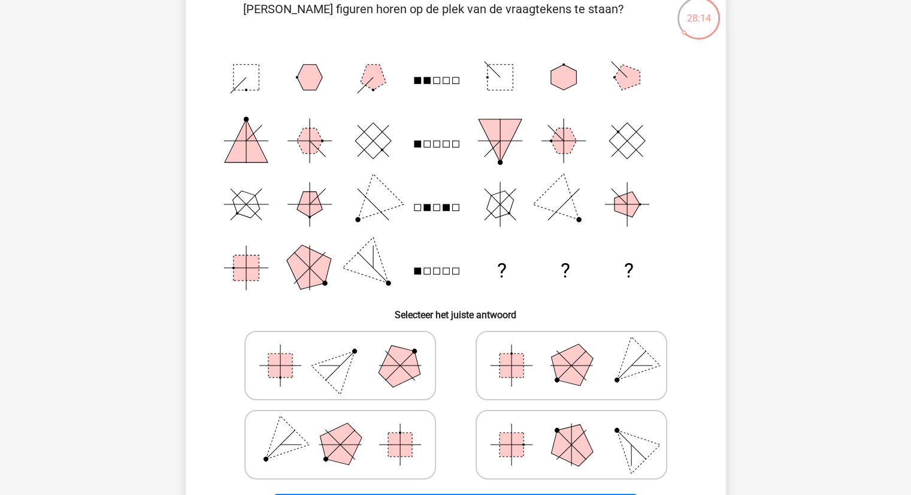
scroll to position [120, 0]
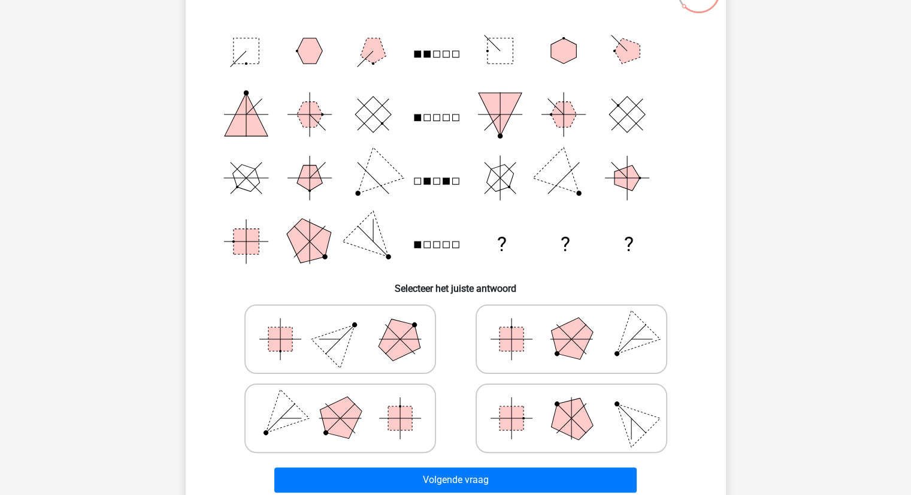
click at [579, 424] on polygon at bounding box center [571, 418] width 58 height 58
click at [579, 403] on input "radio" at bounding box center [576, 399] width 8 height 8
radio input "true"
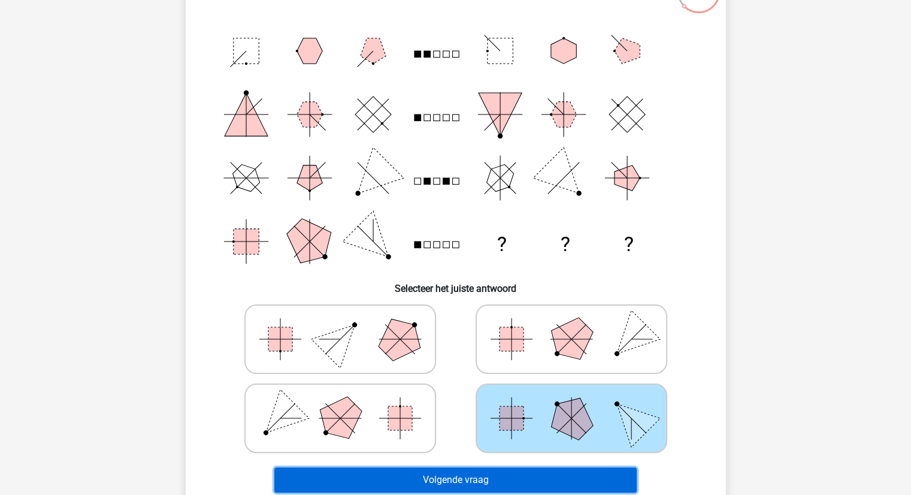
click at [488, 476] on button "Volgende vraag" at bounding box center [455, 479] width 363 height 25
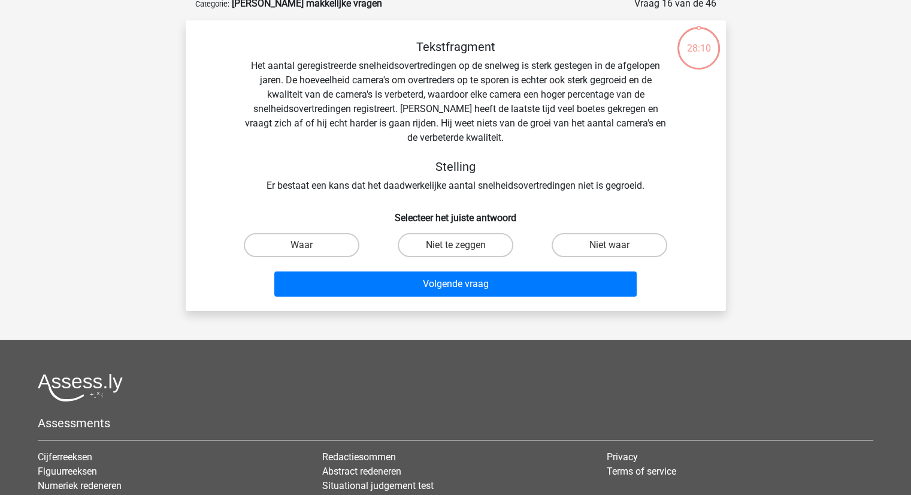
scroll to position [60, 0]
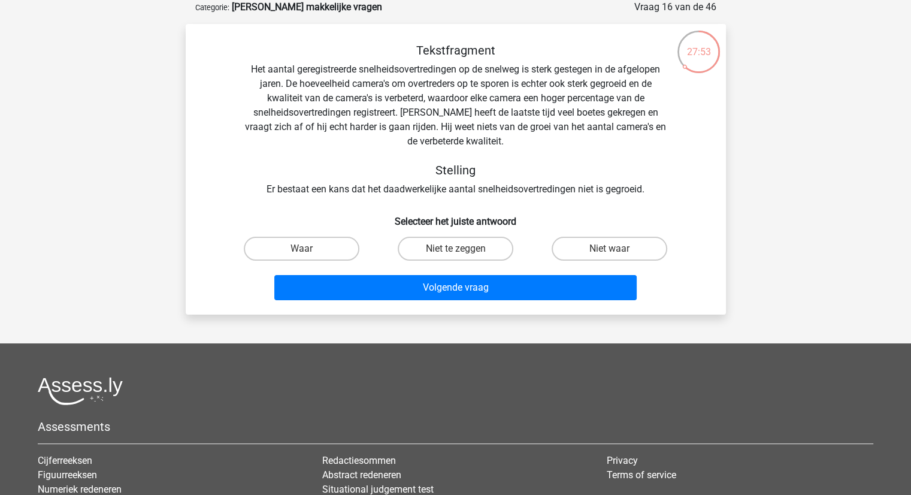
drag, startPoint x: 326, startPoint y: 239, endPoint x: 391, endPoint y: 206, distance: 72.6
click at [326, 240] on label "Waar" at bounding box center [302, 249] width 116 height 24
click at [309, 249] on input "Waar" at bounding box center [305, 253] width 8 height 8
radio input "true"
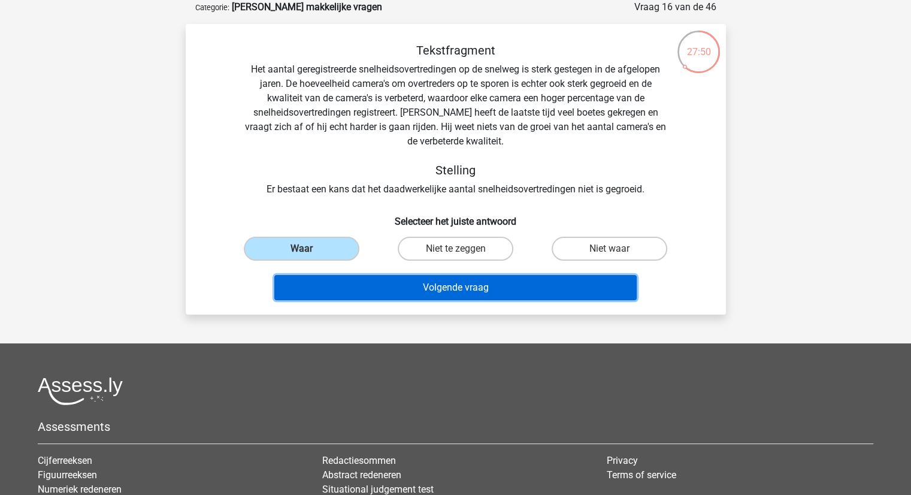
click at [467, 288] on button "Volgende vraag" at bounding box center [455, 287] width 363 height 25
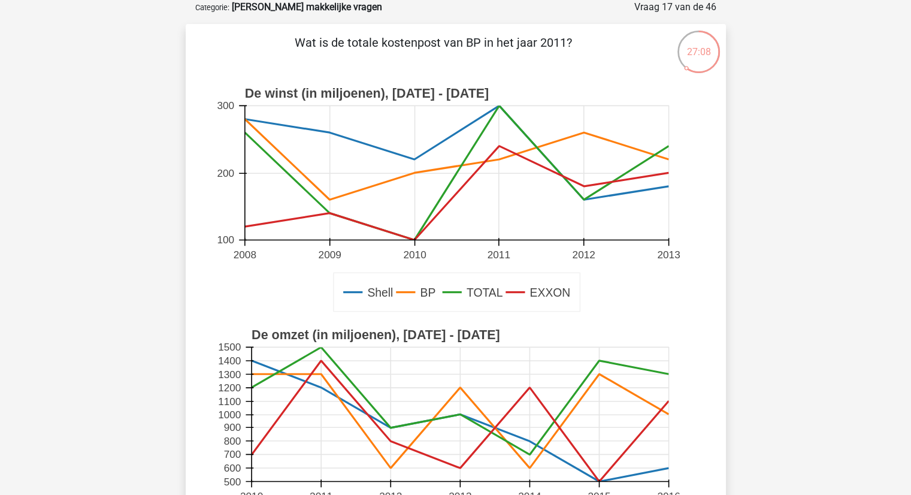
click at [499, 159] on icon at bounding box center [456, 159] width 424 height 80
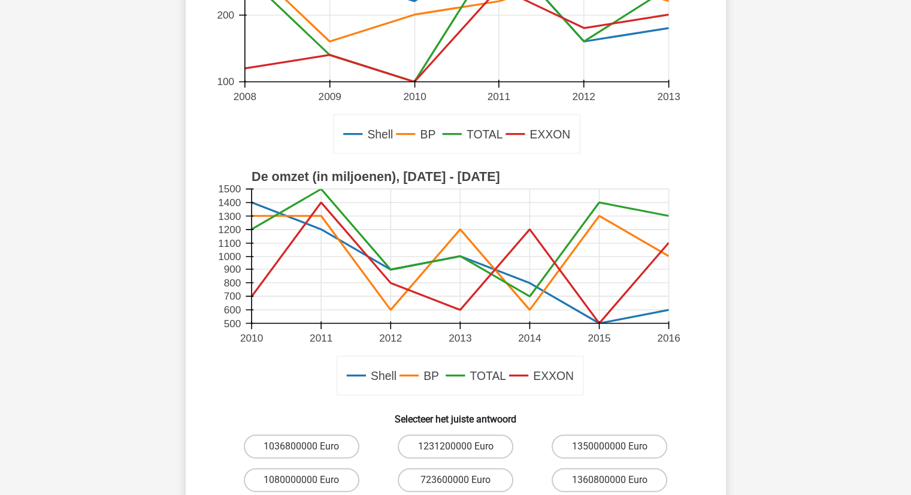
scroll to position [240, 0]
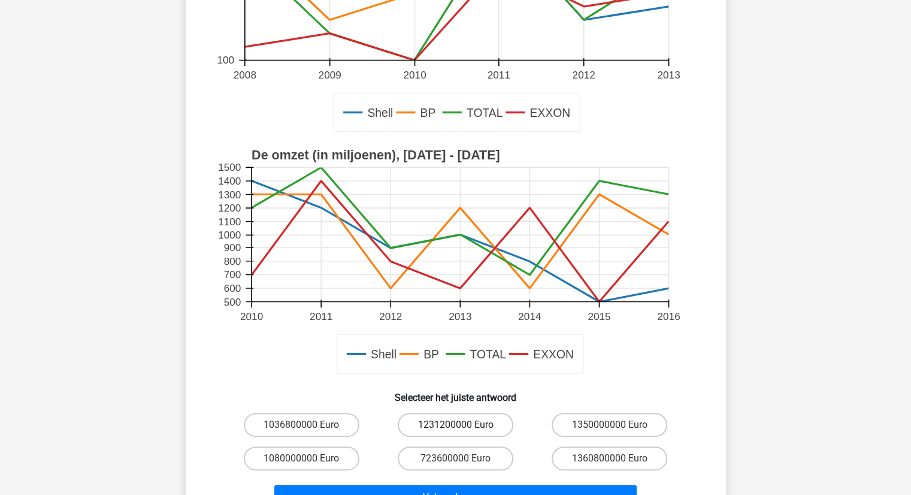
click at [445, 425] on label "1231200000 Euro" at bounding box center [456, 425] width 116 height 24
click at [455, 425] on input "1231200000 Euro" at bounding box center [459, 429] width 8 height 8
radio input "true"
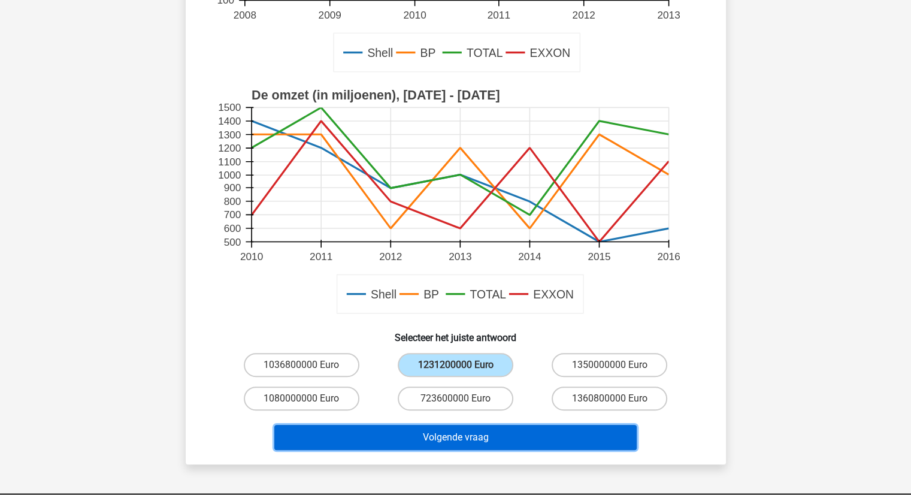
click at [475, 444] on button "Volgende vraag" at bounding box center [455, 437] width 363 height 25
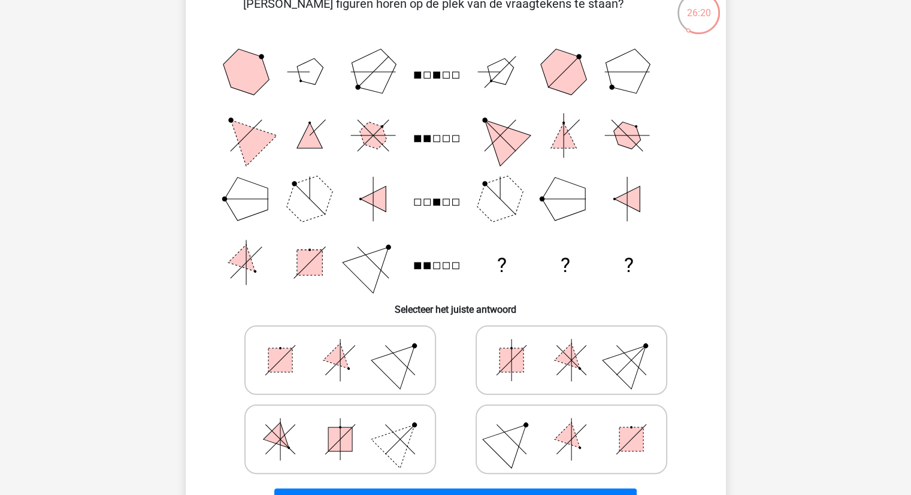
scroll to position [120, 0]
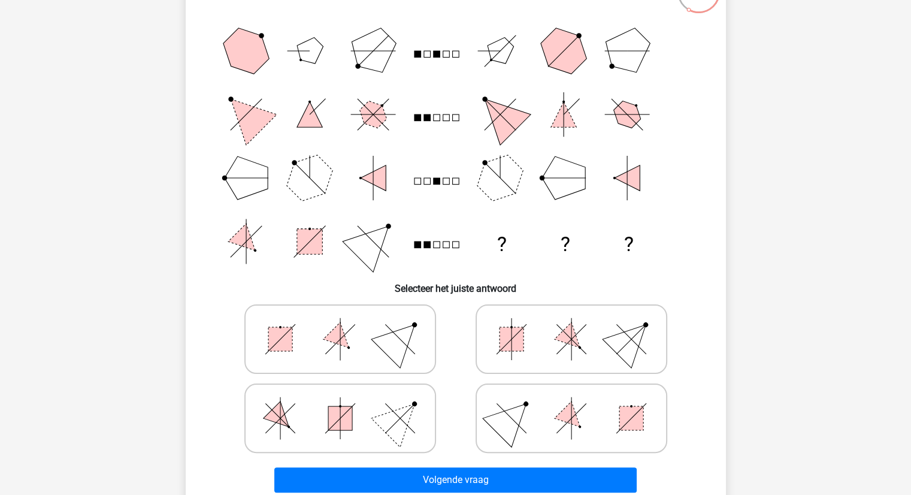
click at [340, 415] on line at bounding box center [340, 418] width 0 height 42
click at [340, 403] on input "radio" at bounding box center [344, 399] width 8 height 8
radio input "true"
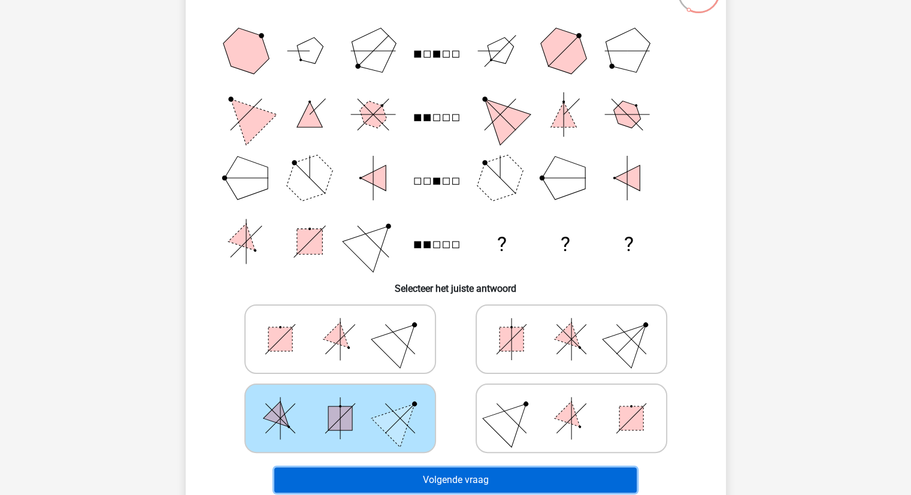
click at [481, 475] on button "Volgende vraag" at bounding box center [455, 479] width 363 height 25
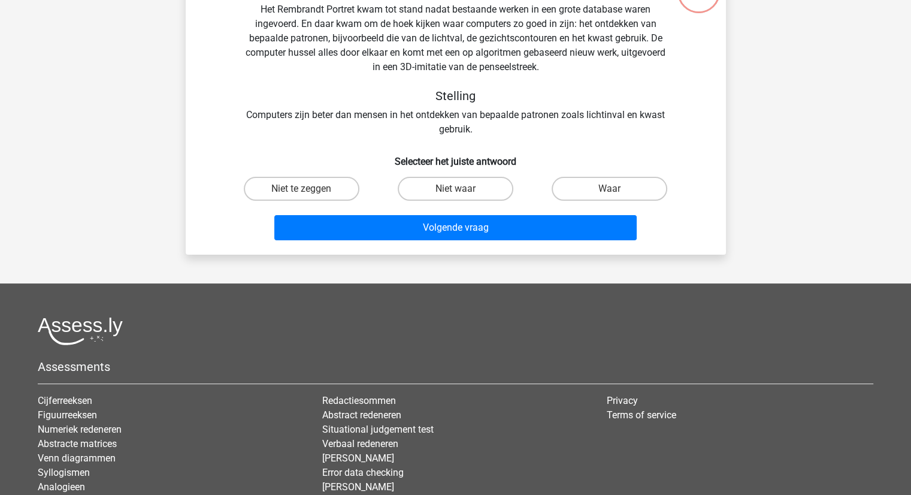
scroll to position [60, 0]
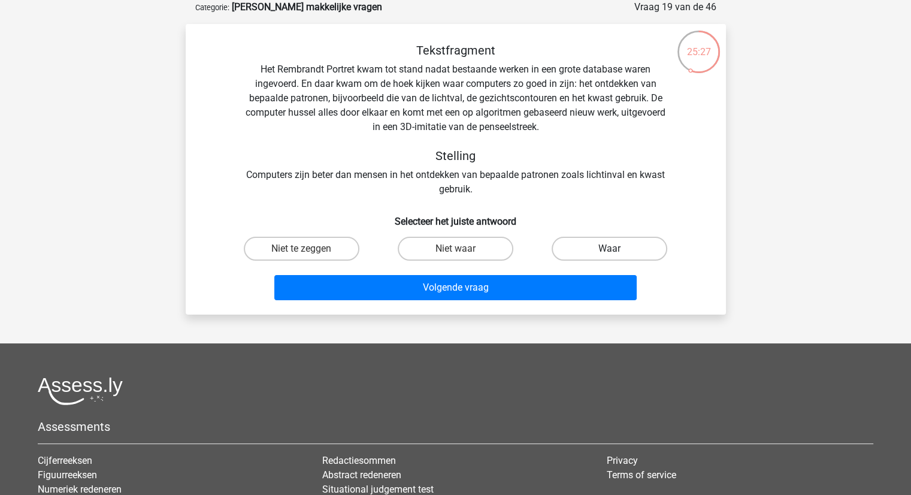
click at [588, 249] on label "Waar" at bounding box center [610, 249] width 116 height 24
click at [610, 249] on input "Waar" at bounding box center [614, 253] width 8 height 8
radio input "true"
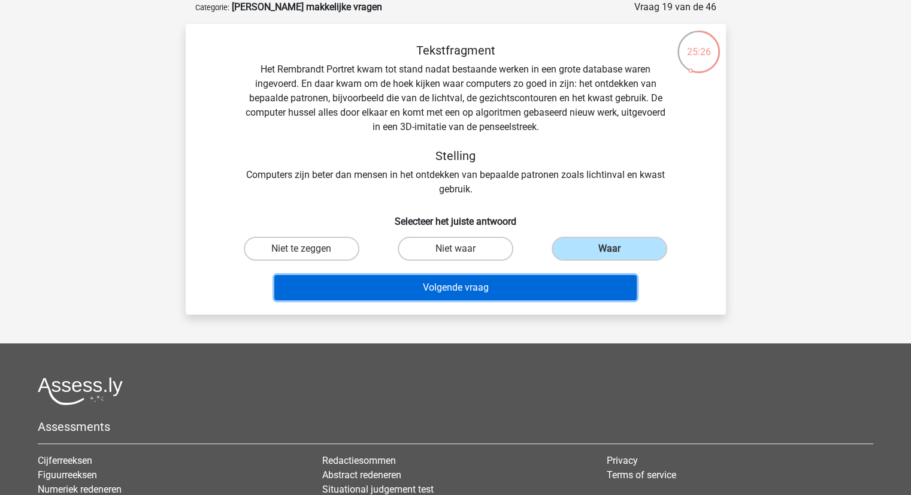
click at [440, 288] on button "Volgende vraag" at bounding box center [455, 287] width 363 height 25
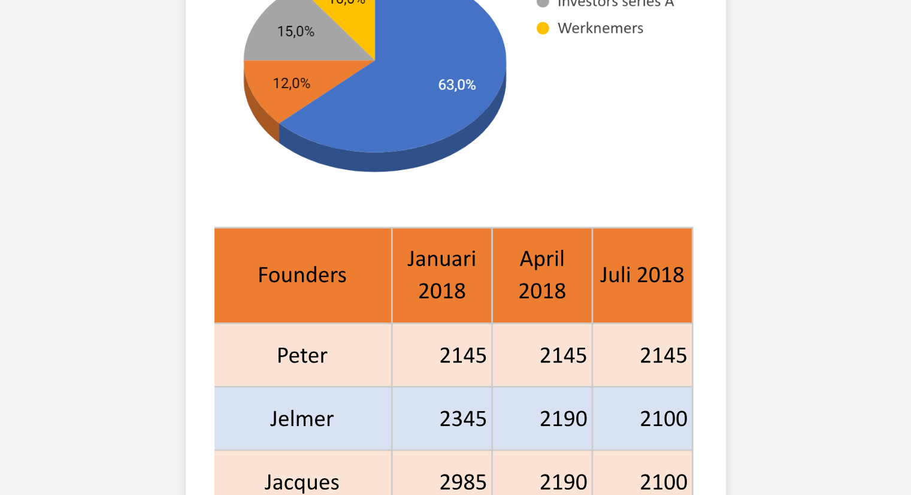
scroll to position [479, 0]
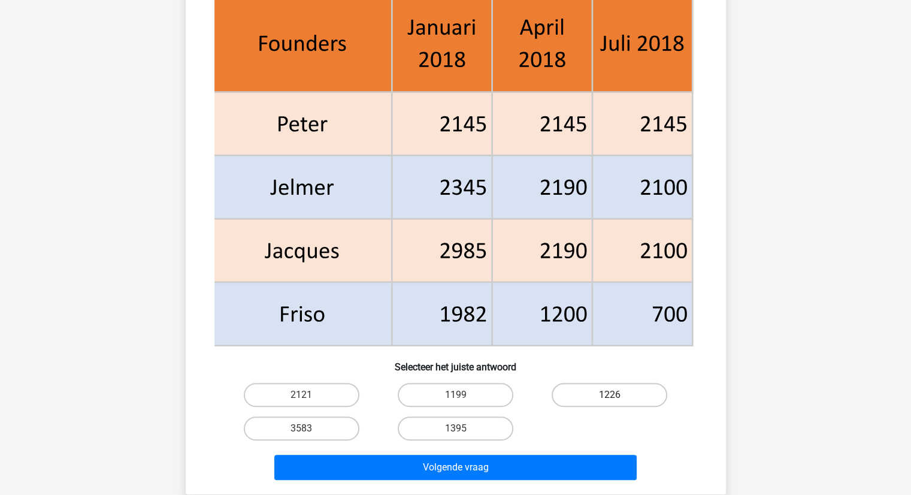
click at [609, 398] on label "1226" at bounding box center [610, 395] width 116 height 24
click at [610, 398] on input "1226" at bounding box center [614, 399] width 8 height 8
radio input "true"
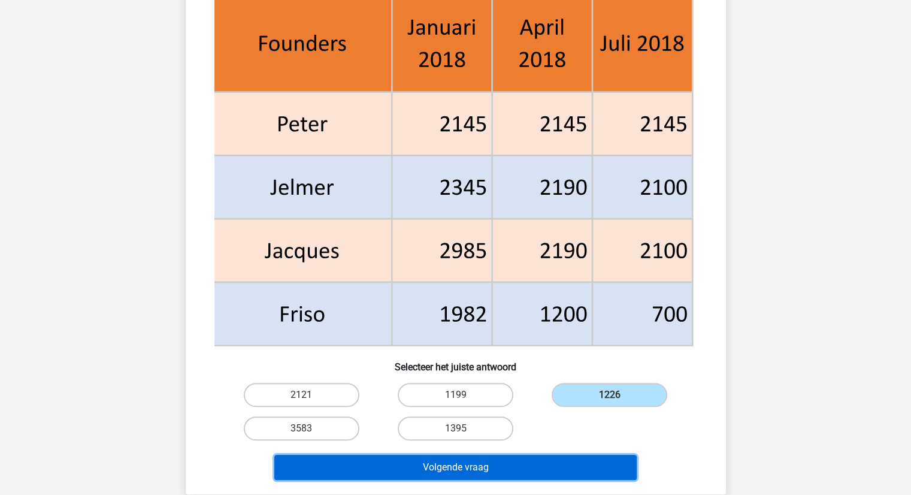
click at [454, 470] on button "Volgende vraag" at bounding box center [455, 467] width 363 height 25
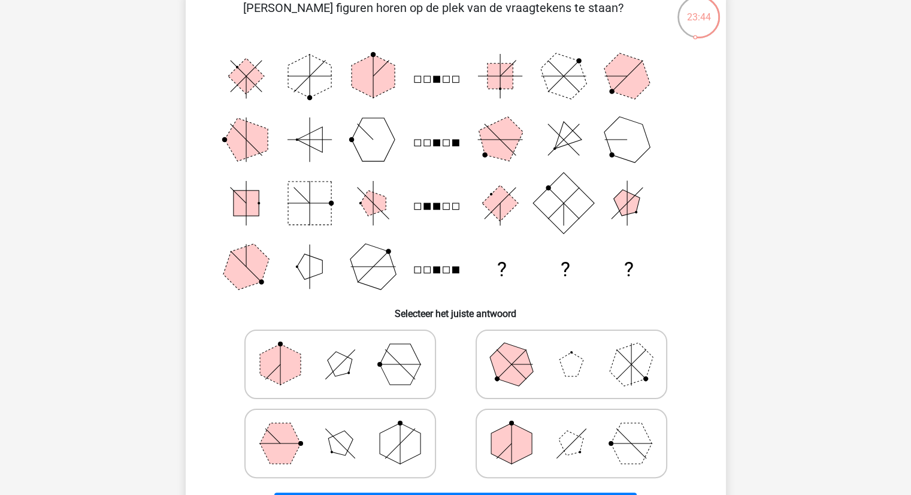
scroll to position [120, 0]
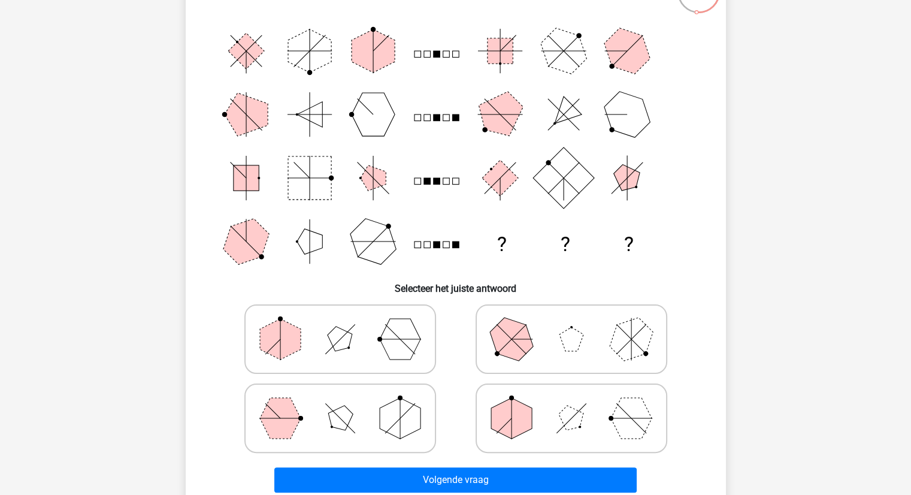
click at [358, 420] on icon at bounding box center [340, 418] width 180 height 60
click at [348, 403] on input "radio" at bounding box center [344, 399] width 8 height 8
radio input "true"
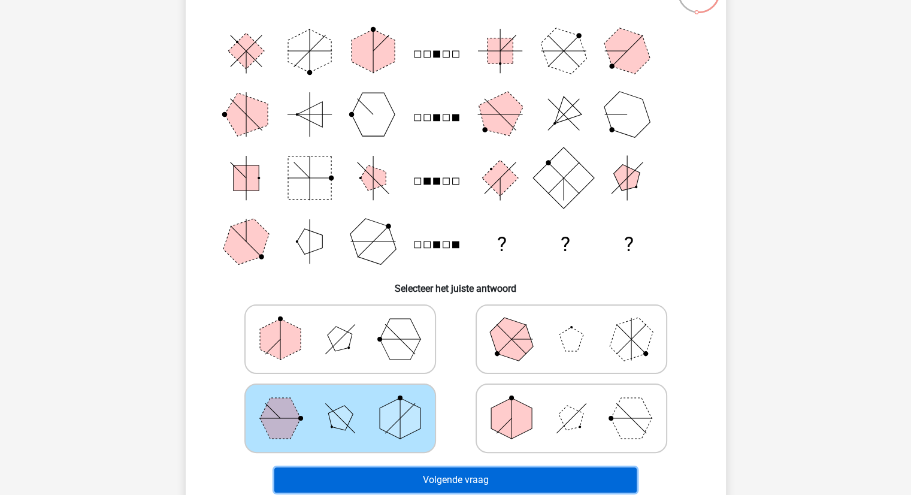
click at [470, 483] on button "Volgende vraag" at bounding box center [455, 479] width 363 height 25
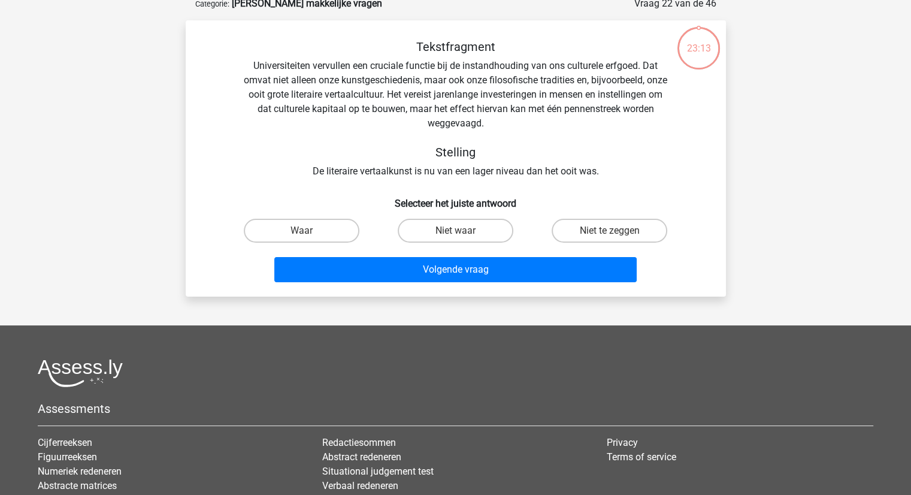
scroll to position [60, 0]
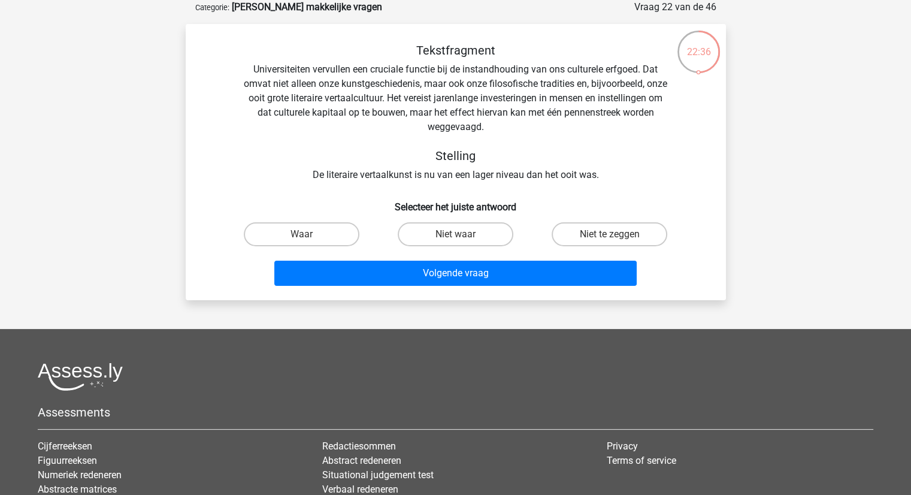
click at [610, 237] on input "Niet te zeggen" at bounding box center [614, 238] width 8 height 8
radio input "true"
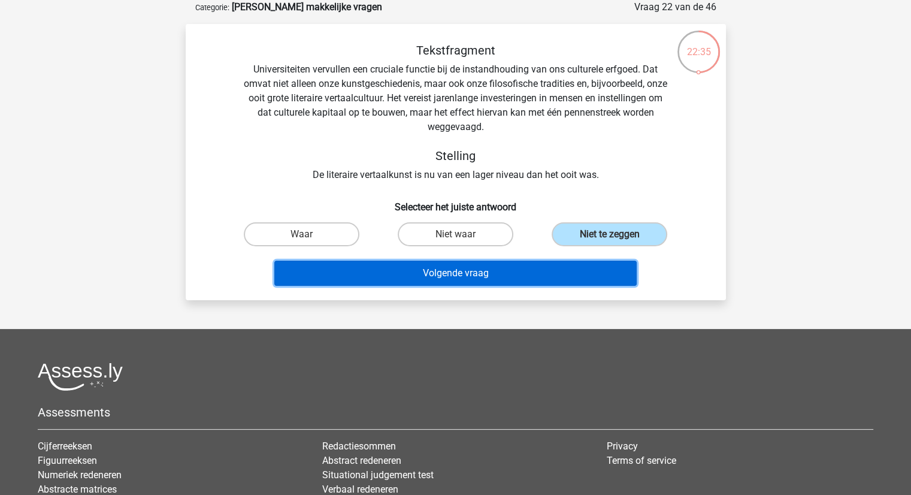
click at [467, 275] on button "Volgende vraag" at bounding box center [455, 273] width 363 height 25
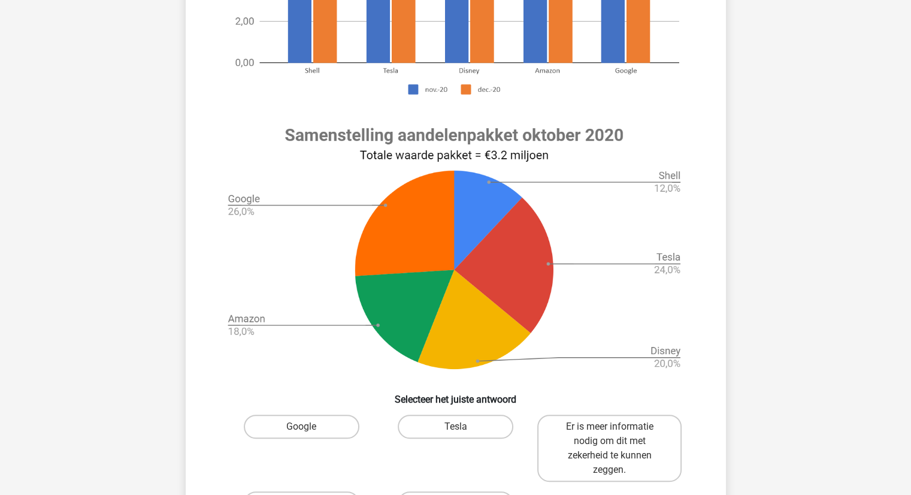
scroll to position [360, 0]
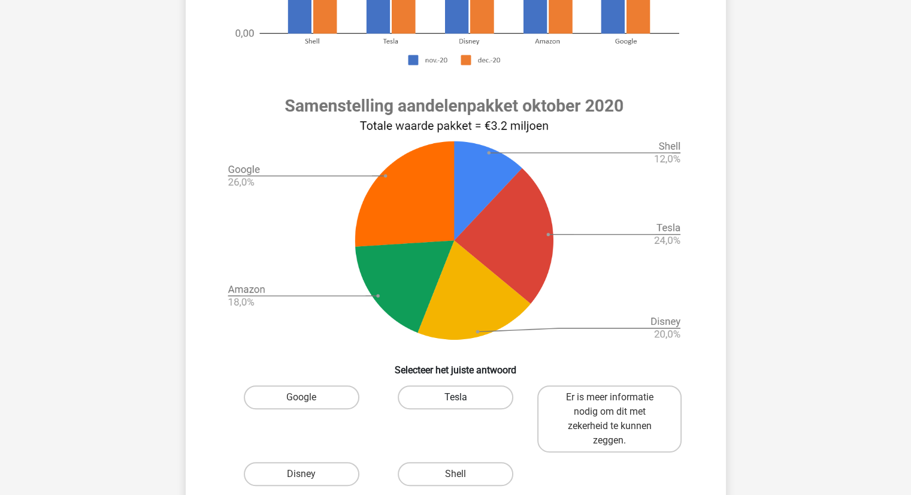
click at [484, 400] on label "Tesla" at bounding box center [456, 397] width 116 height 24
click at [463, 400] on input "Tesla" at bounding box center [459, 401] width 8 height 8
radio input "true"
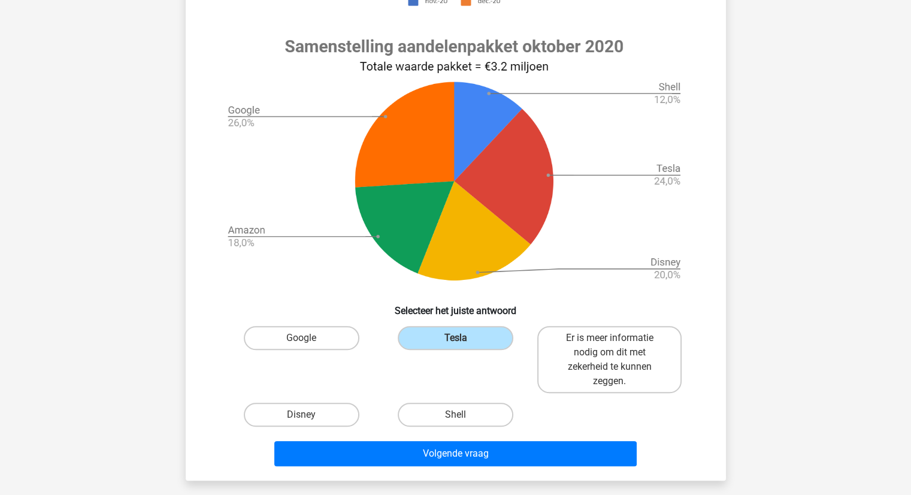
scroll to position [419, 0]
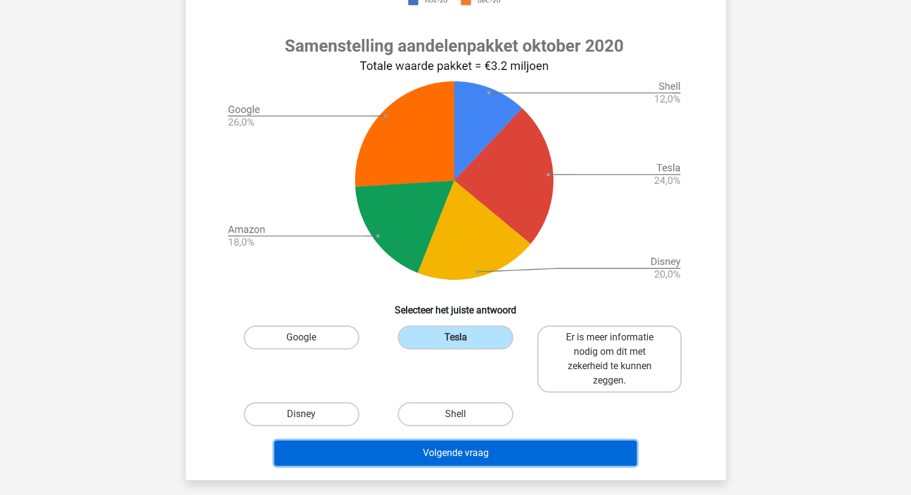
click at [499, 451] on button "Volgende vraag" at bounding box center [455, 452] width 363 height 25
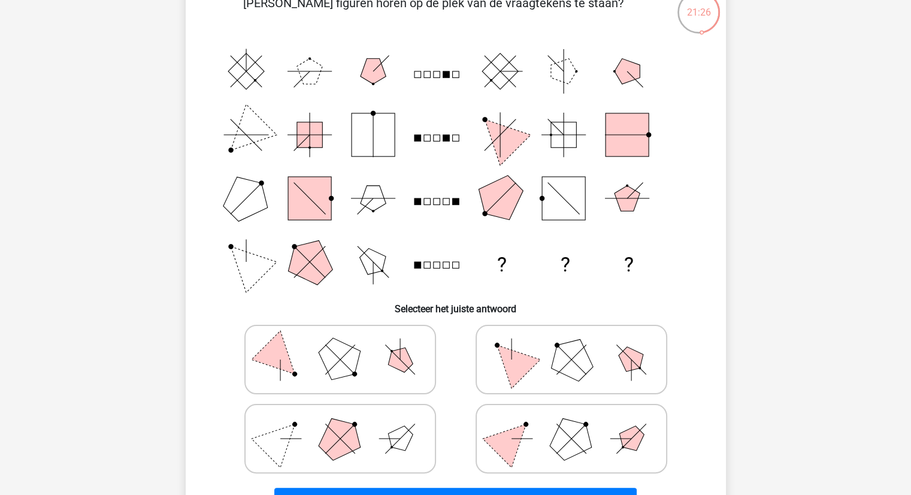
scroll to position [120, 0]
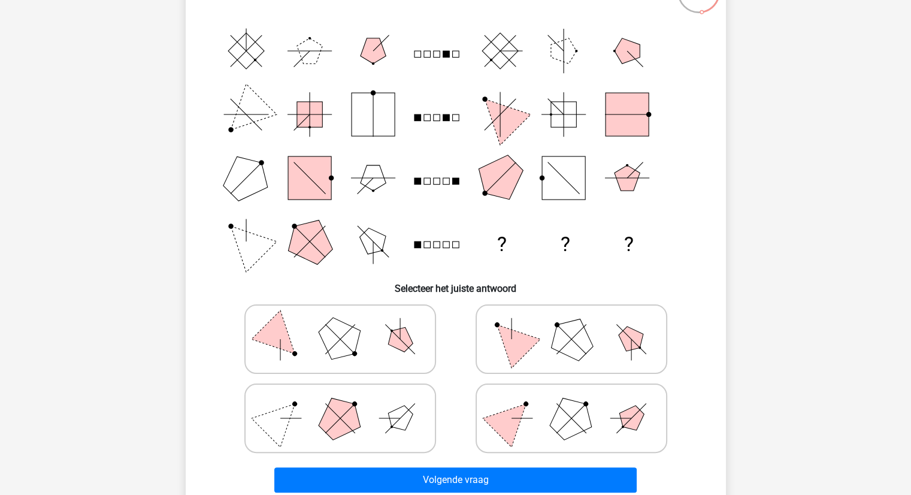
click at [565, 342] on polygon at bounding box center [571, 339] width 58 height 58
click at [572, 324] on input "radio" at bounding box center [576, 320] width 8 height 8
radio input "true"
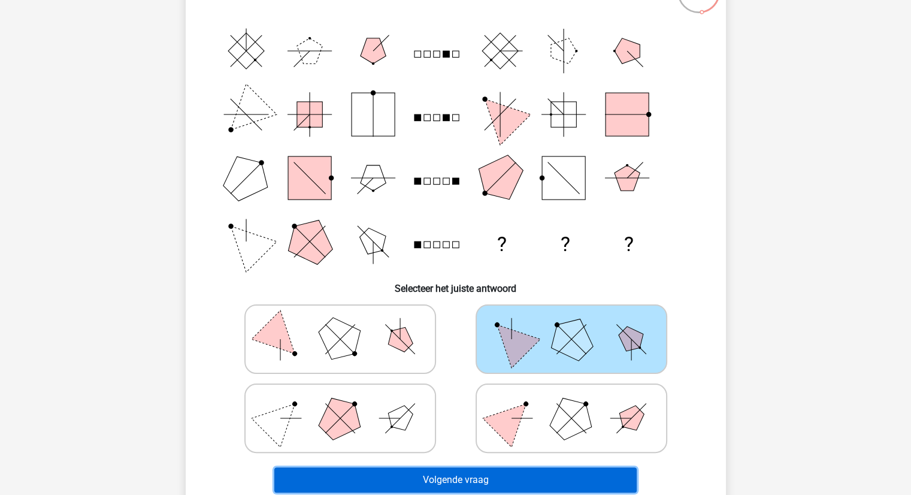
click at [493, 475] on button "Volgende vraag" at bounding box center [455, 479] width 363 height 25
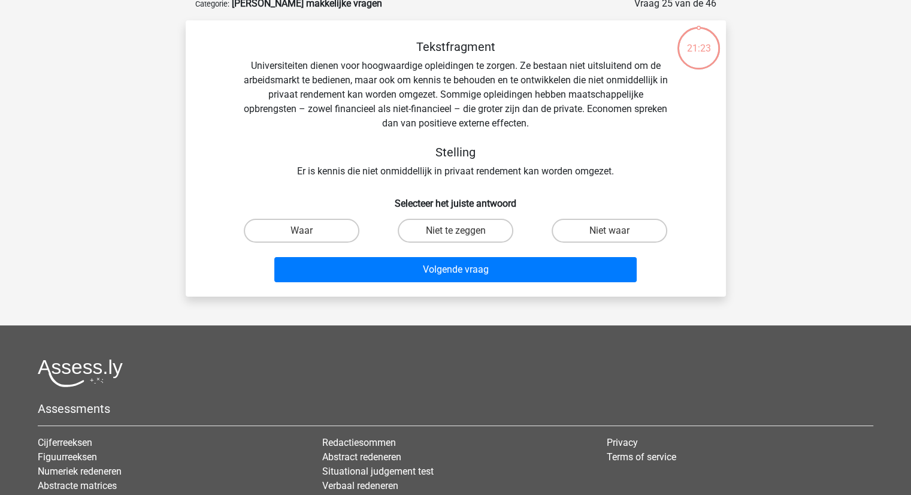
scroll to position [60, 0]
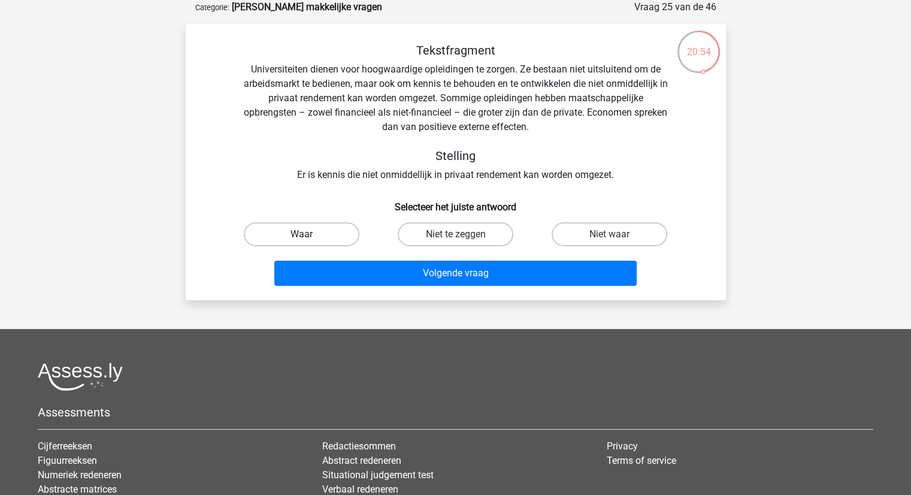
click at [314, 231] on label "Waar" at bounding box center [302, 234] width 116 height 24
click at [309, 234] on input "Waar" at bounding box center [305, 238] width 8 height 8
radio input "true"
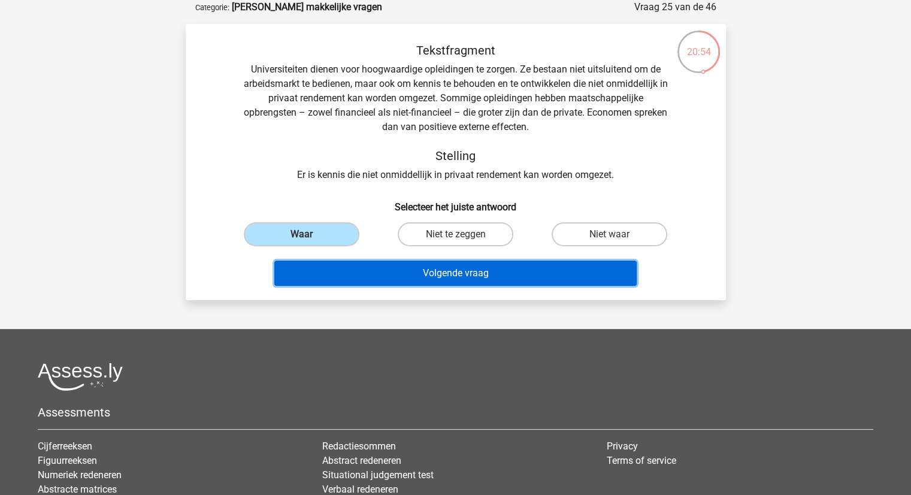
click at [440, 271] on button "Volgende vraag" at bounding box center [455, 273] width 363 height 25
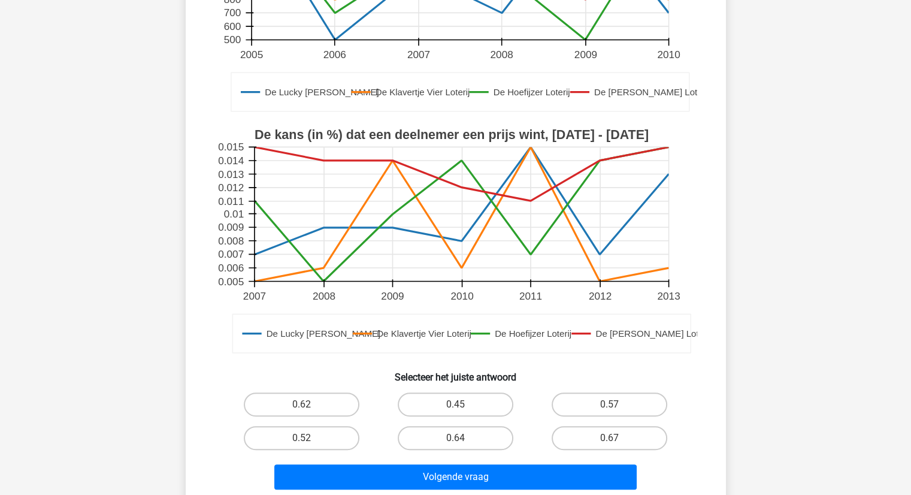
scroll to position [300, 0]
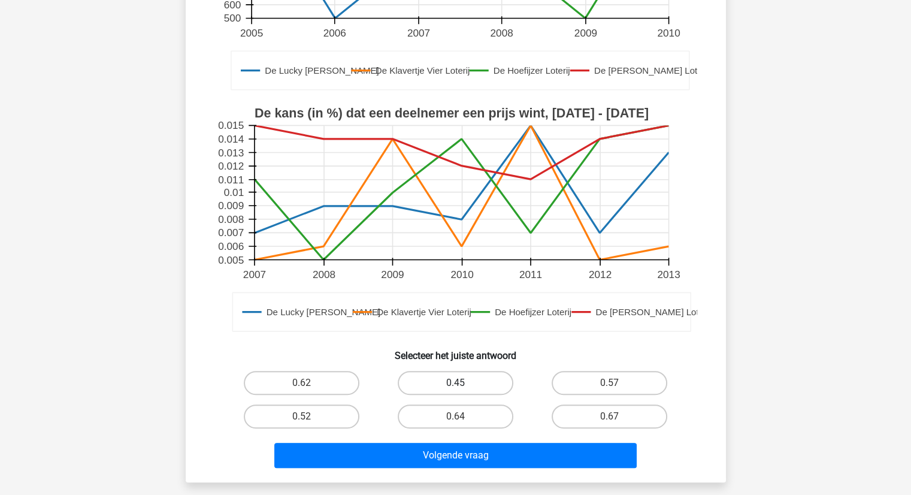
click at [466, 385] on label "0.45" at bounding box center [456, 383] width 116 height 24
click at [463, 385] on input "0.45" at bounding box center [459, 387] width 8 height 8
radio input "true"
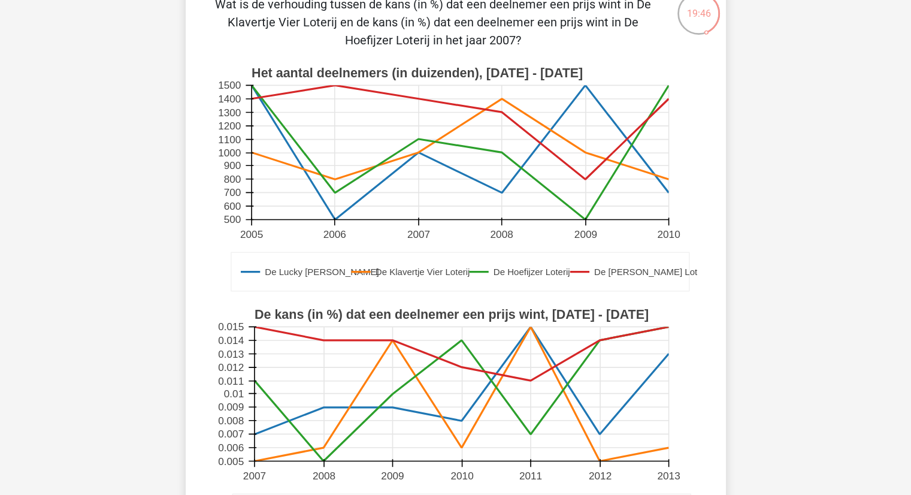
scroll to position [0, 0]
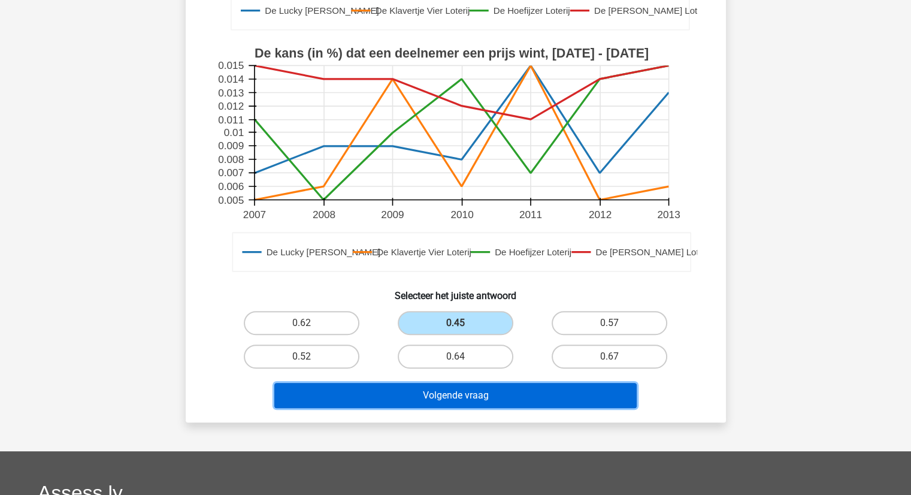
click at [474, 389] on button "Volgende vraag" at bounding box center [455, 395] width 363 height 25
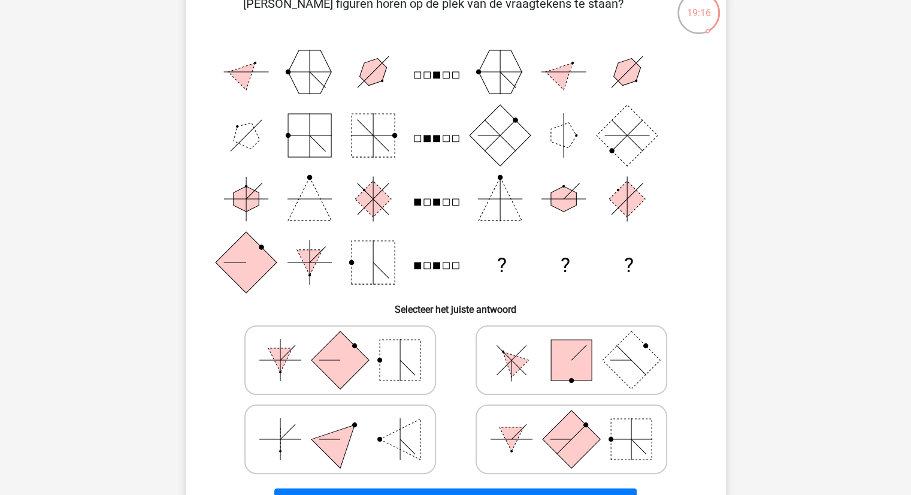
scroll to position [120, 0]
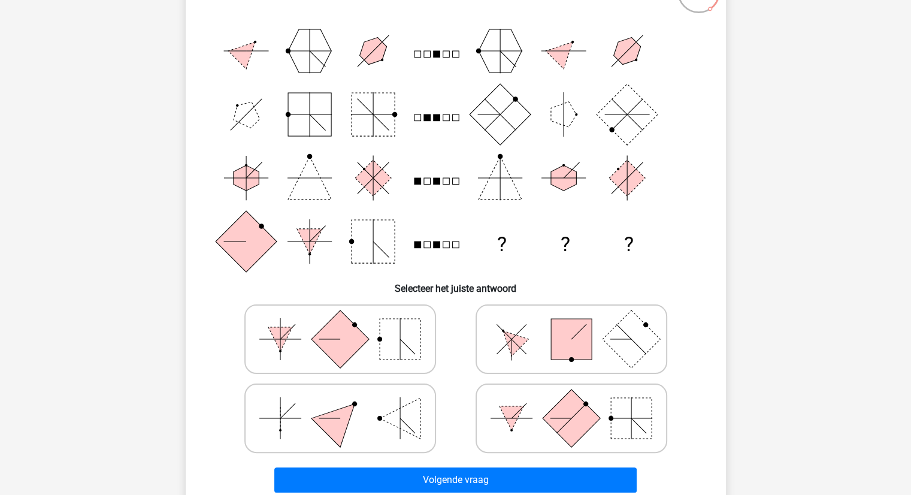
click at [521, 416] on icon at bounding box center [572, 418] width 180 height 60
click at [572, 403] on input "radio" at bounding box center [576, 399] width 8 height 8
radio input "true"
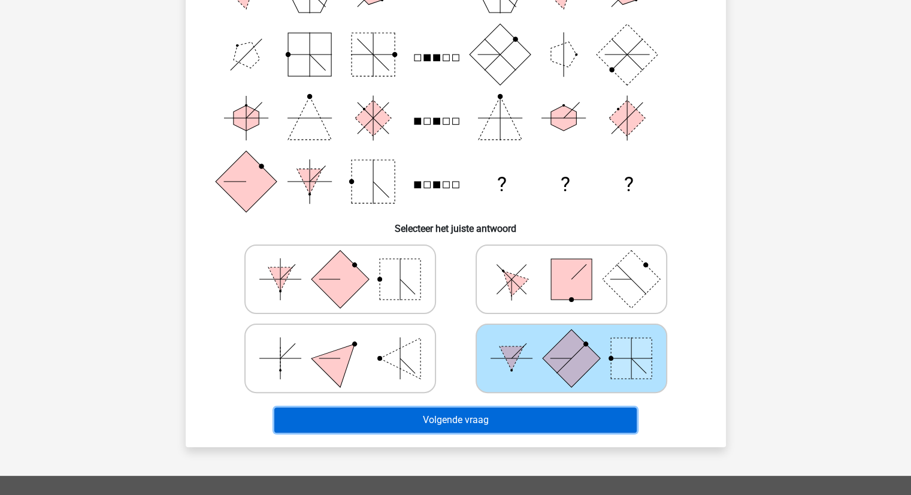
click at [482, 424] on button "Volgende vraag" at bounding box center [455, 419] width 363 height 25
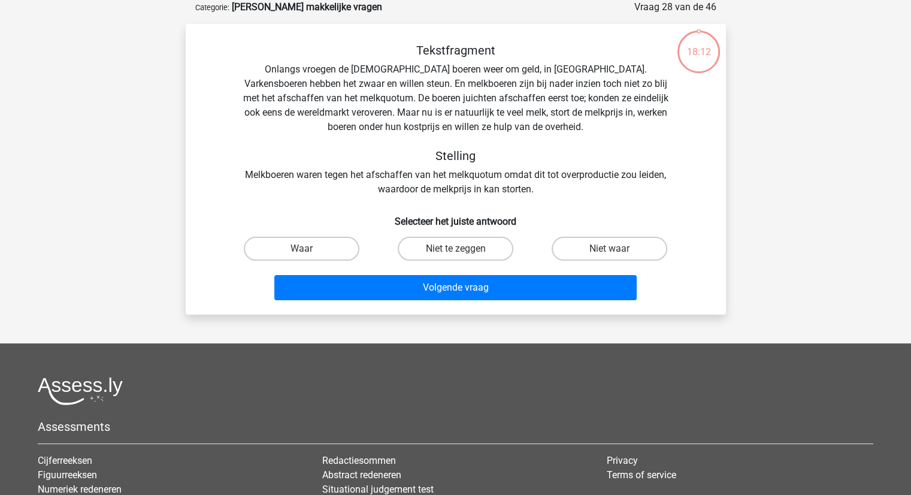
scroll to position [60, 0]
click at [587, 245] on label "Niet waar" at bounding box center [610, 249] width 116 height 24
click at [610, 249] on input "Niet waar" at bounding box center [614, 253] width 8 height 8
radio input "true"
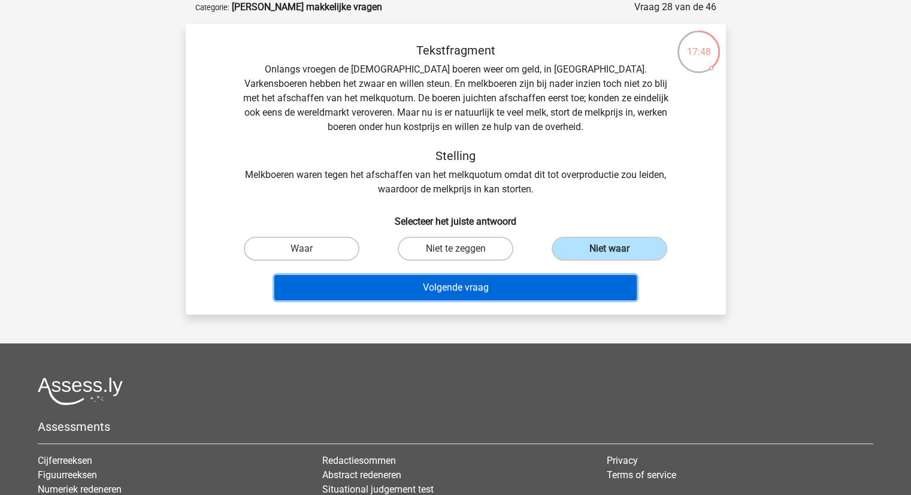
click at [434, 283] on button "Volgende vraag" at bounding box center [455, 287] width 363 height 25
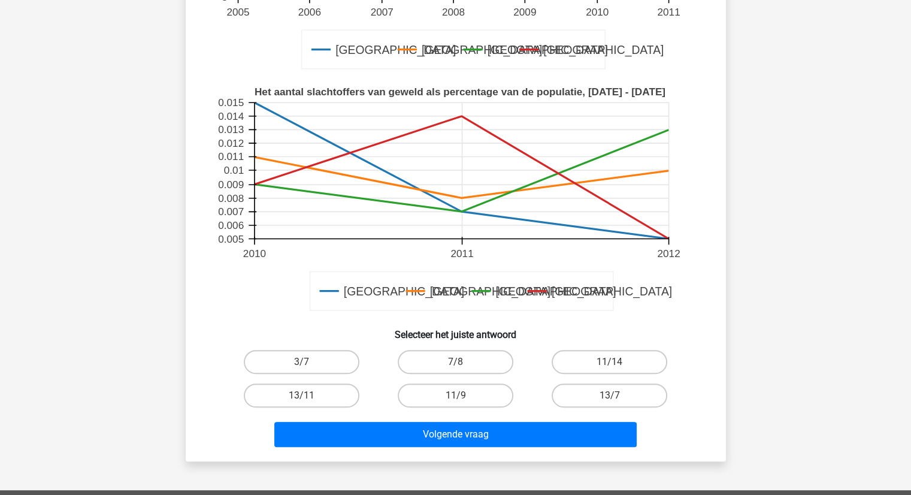
scroll to position [360, 0]
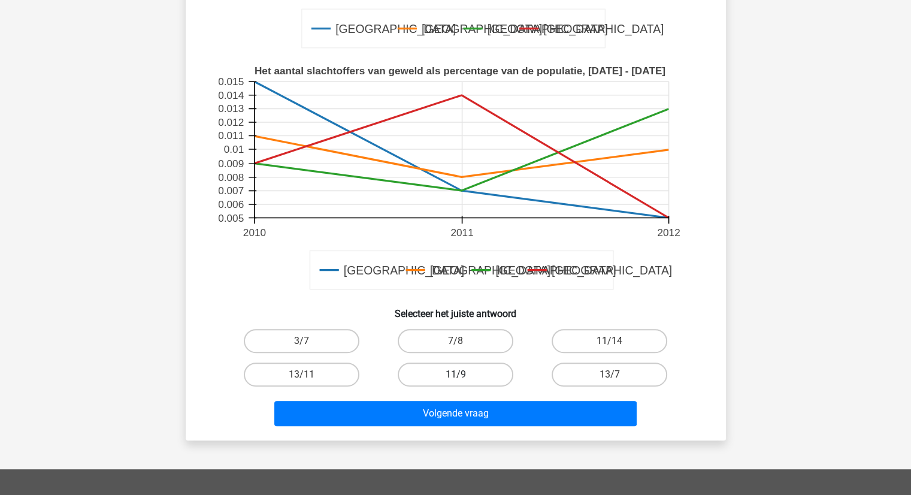
click at [483, 363] on label "11/9" at bounding box center [456, 375] width 116 height 24
click at [463, 375] on input "11/9" at bounding box center [459, 379] width 8 height 8
radio input "true"
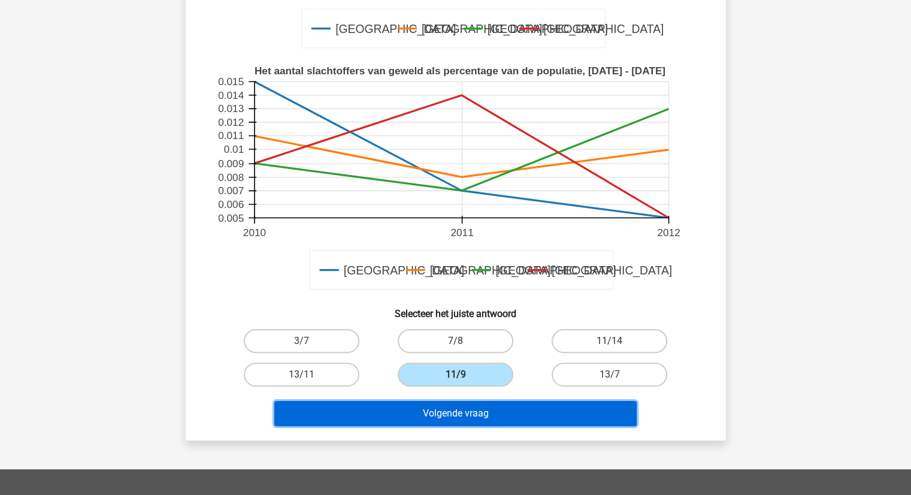
click at [478, 401] on button "Volgende vraag" at bounding box center [455, 413] width 363 height 25
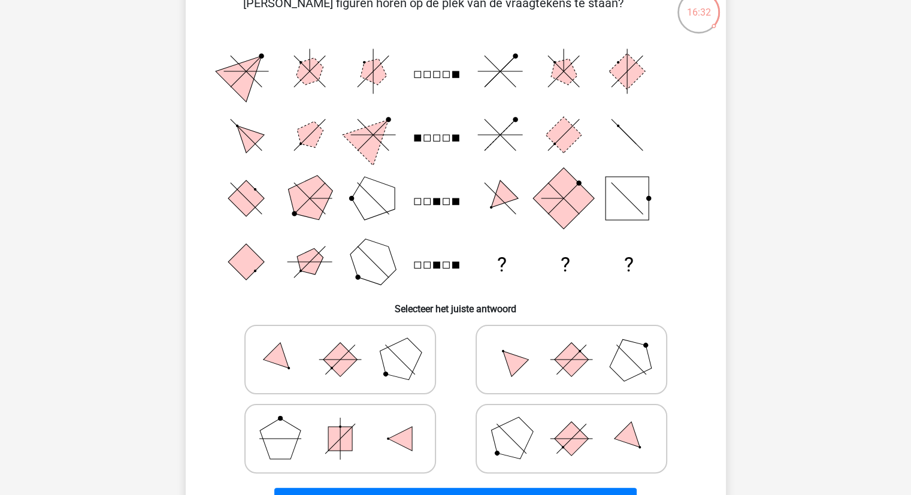
scroll to position [120, 0]
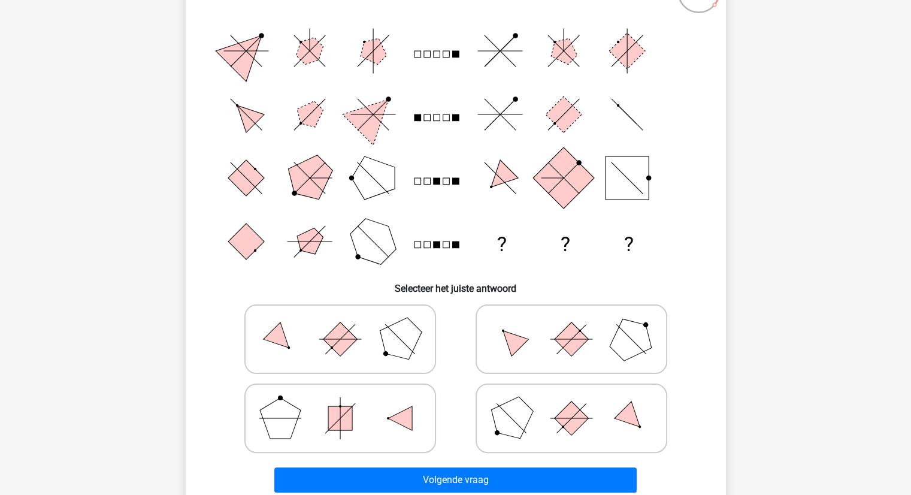
click at [573, 337] on rect at bounding box center [571, 339] width 34 height 34
click at [573, 324] on input "radio" at bounding box center [576, 320] width 8 height 8
radio input "true"
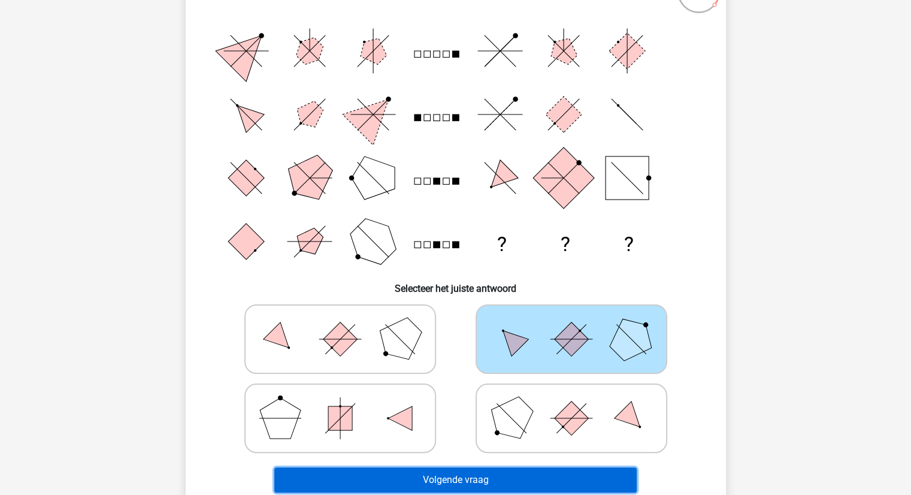
click at [506, 473] on button "Volgende vraag" at bounding box center [455, 479] width 363 height 25
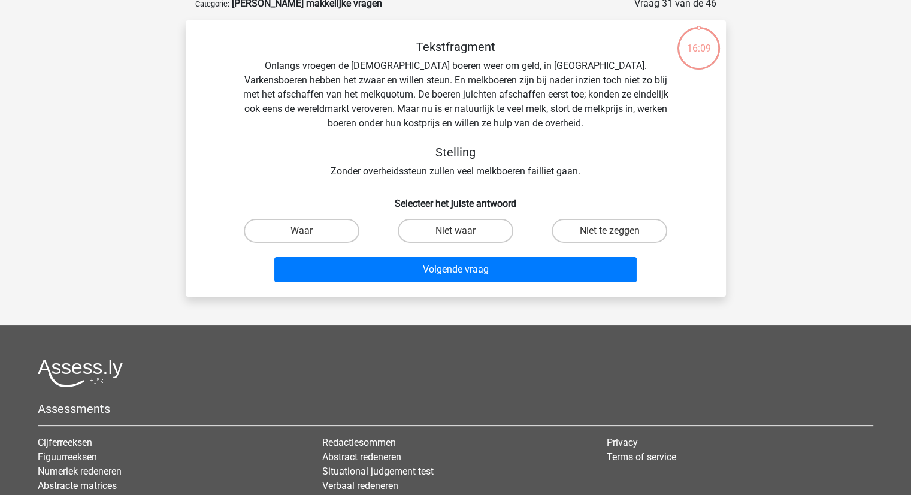
scroll to position [60, 0]
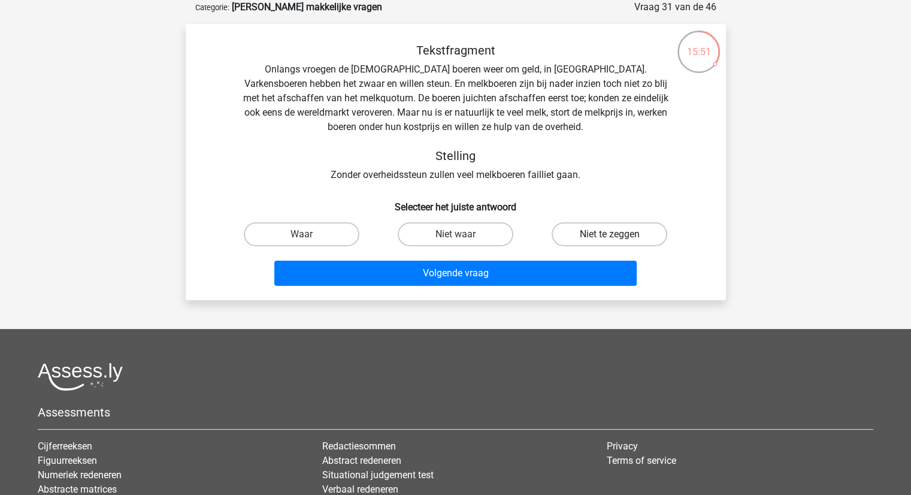
click at [623, 233] on label "Niet te zeggen" at bounding box center [610, 234] width 116 height 24
click at [618, 234] on input "Niet te zeggen" at bounding box center [614, 238] width 8 height 8
radio input "true"
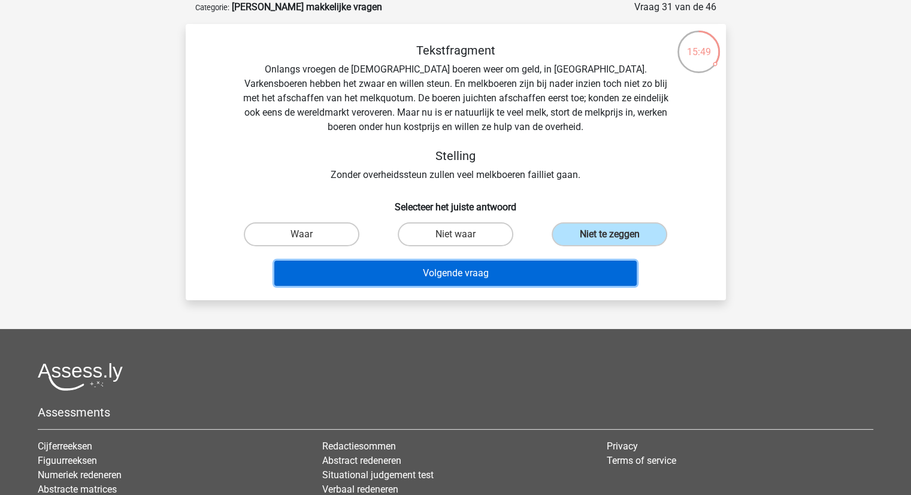
click at [450, 271] on button "Volgende vraag" at bounding box center [455, 273] width 363 height 25
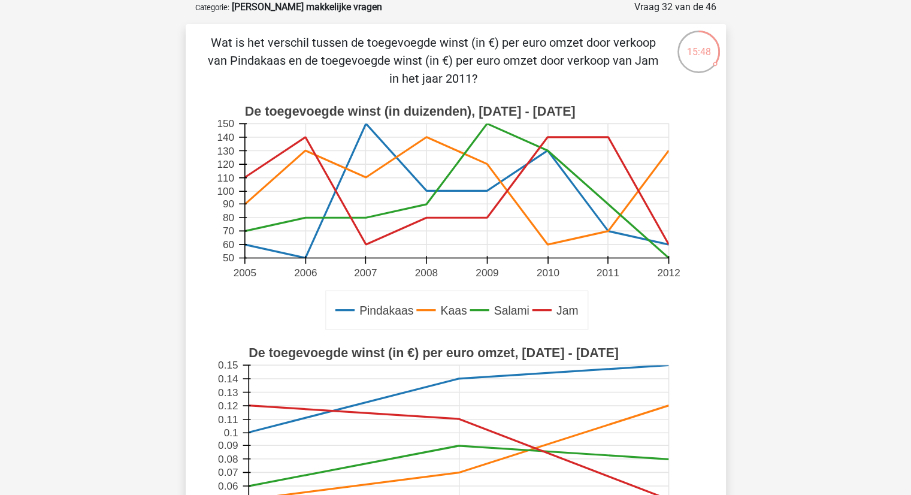
drag, startPoint x: 297, startPoint y: 41, endPoint x: 519, endPoint y: 55, distance: 222.7
click at [519, 55] on p "Wat is het verschil tussen de toegevoegde winst (in €) per euro omzet door verk…" at bounding box center [433, 61] width 457 height 54
click at [558, 51] on p "Wat is het verschil tussen de toegevoegde winst (in €) per euro omzet door verk…" at bounding box center [433, 61] width 457 height 54
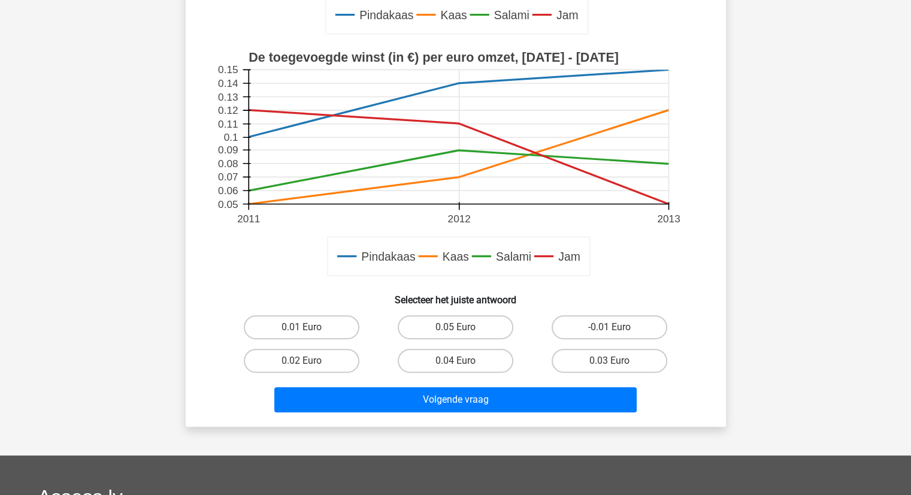
scroll to position [360, 0]
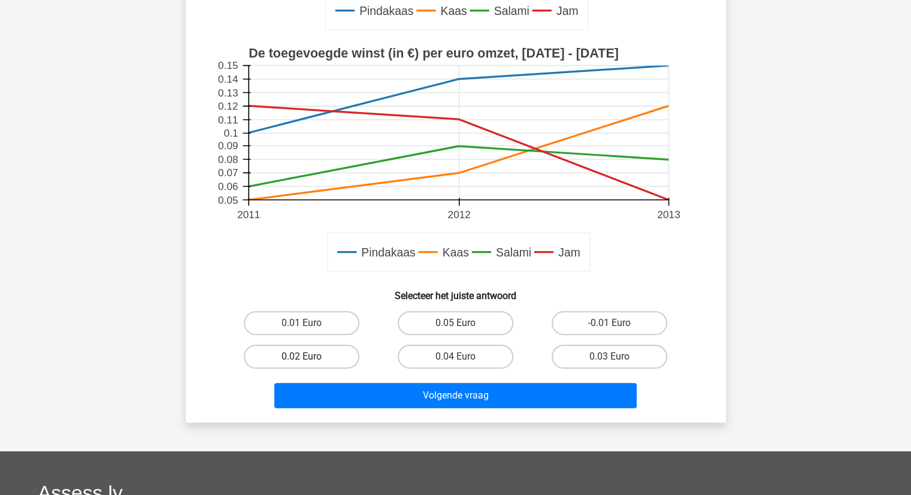
click at [319, 357] on label "0.02 Euro" at bounding box center [302, 357] width 116 height 24
click at [309, 357] on input "0.02 Euro" at bounding box center [305, 361] width 8 height 8
radio input "true"
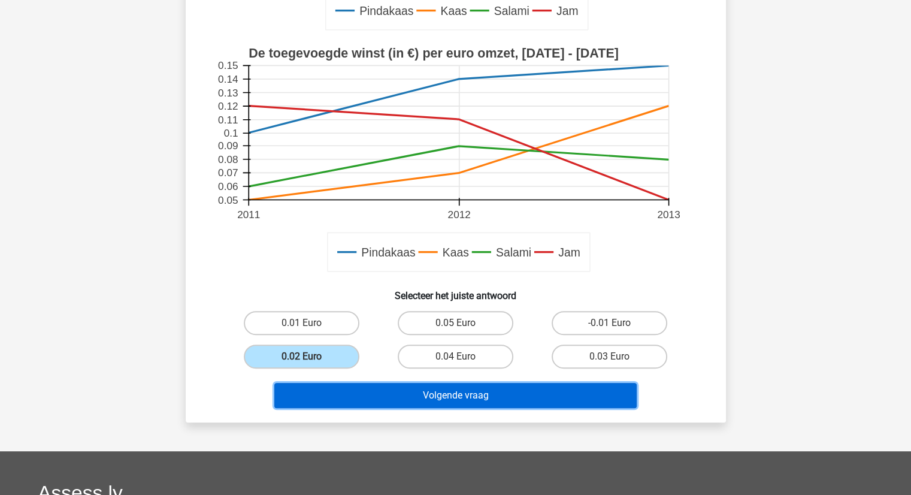
click at [468, 394] on button "Volgende vraag" at bounding box center [455, 395] width 363 height 25
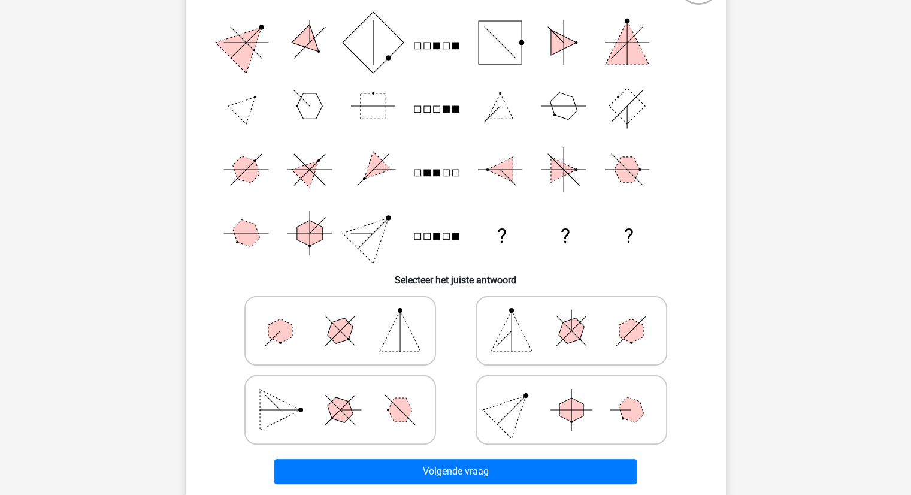
scroll to position [60, 0]
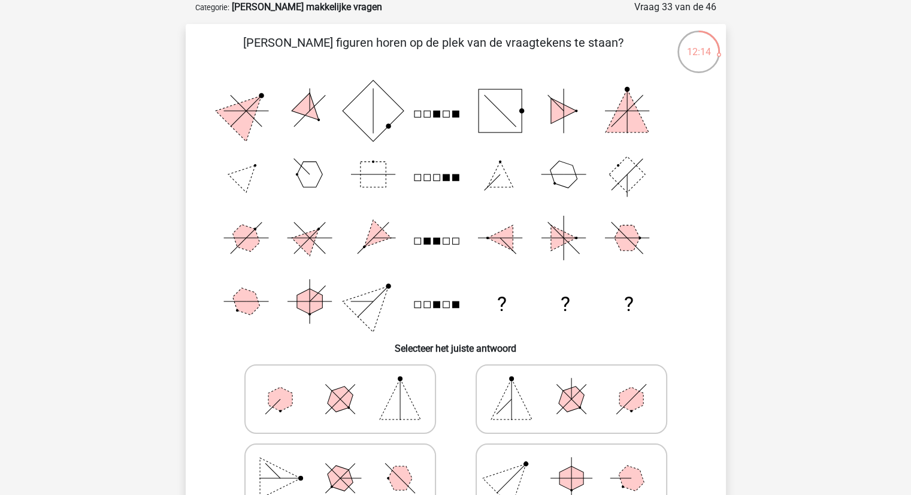
click at [602, 398] on icon at bounding box center [572, 399] width 180 height 60
click at [579, 384] on input "radio" at bounding box center [576, 380] width 8 height 8
radio input "true"
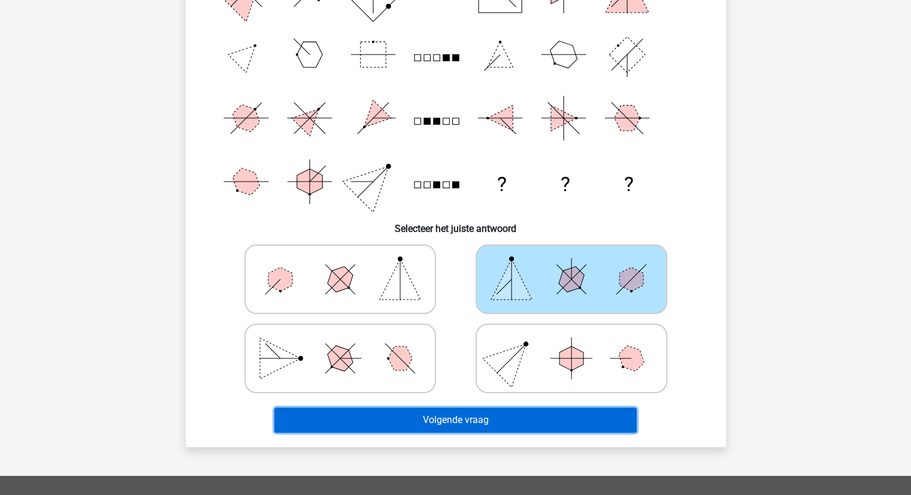
click at [513, 421] on button "Volgende vraag" at bounding box center [455, 419] width 363 height 25
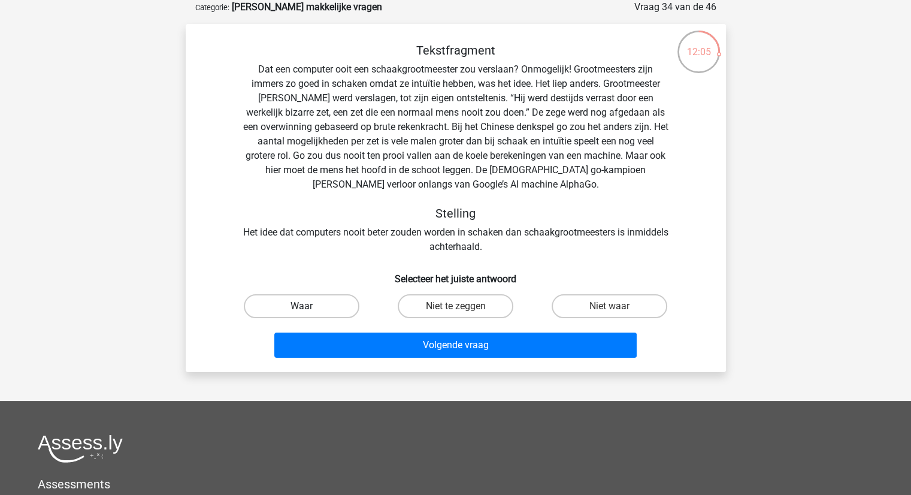
click at [324, 308] on label "Waar" at bounding box center [302, 306] width 116 height 24
click at [309, 308] on input "Waar" at bounding box center [305, 310] width 8 height 8
radio input "true"
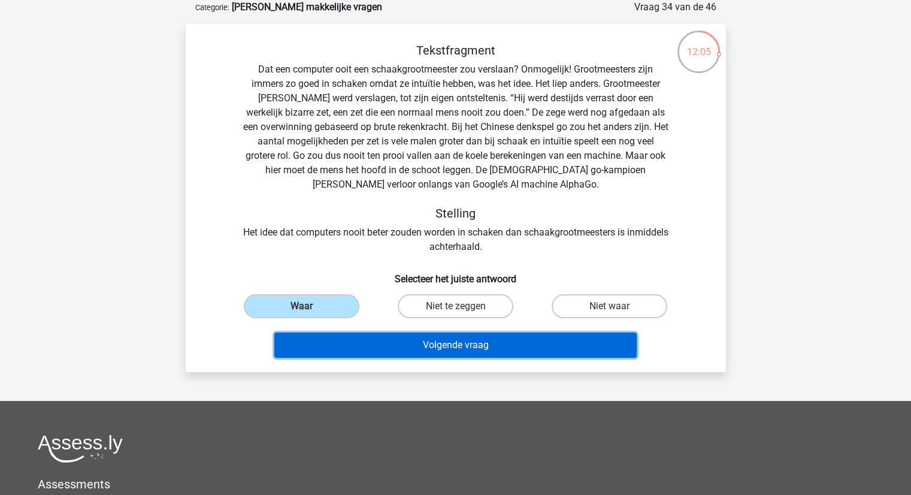
click at [443, 342] on button "Volgende vraag" at bounding box center [455, 345] width 363 height 25
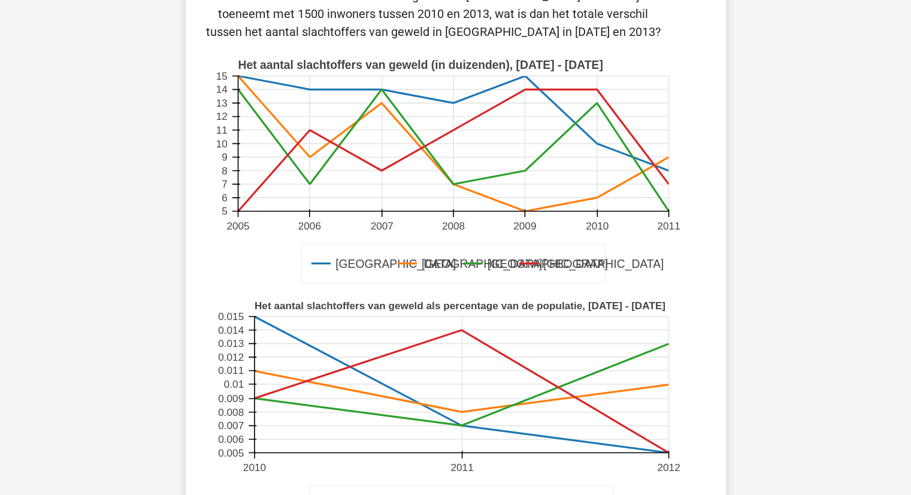
scroll to position [300, 0]
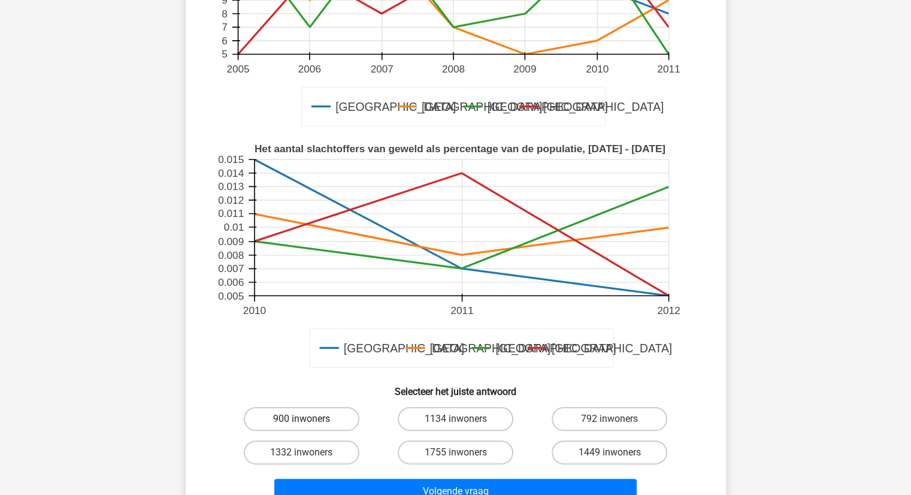
click at [321, 419] on label "900 inwoners" at bounding box center [302, 419] width 116 height 24
click at [309, 419] on input "900 inwoners" at bounding box center [305, 423] width 8 height 8
radio input "true"
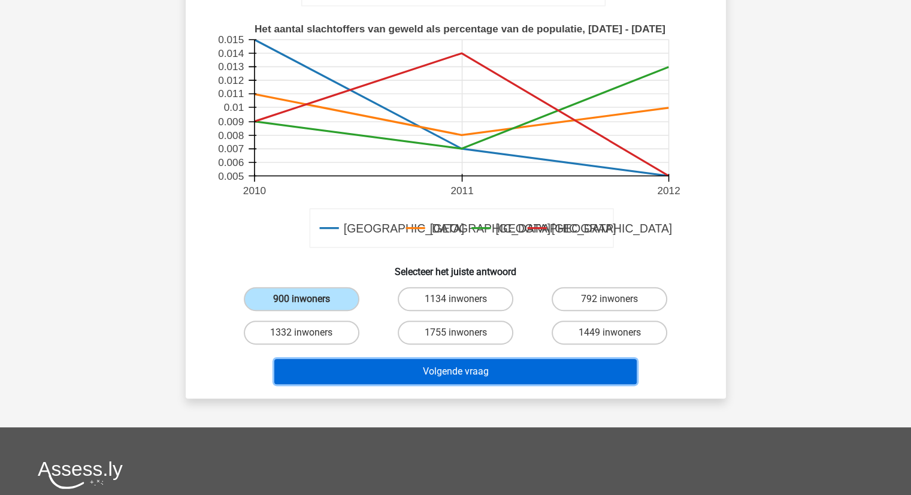
click at [492, 372] on button "Volgende vraag" at bounding box center [455, 371] width 363 height 25
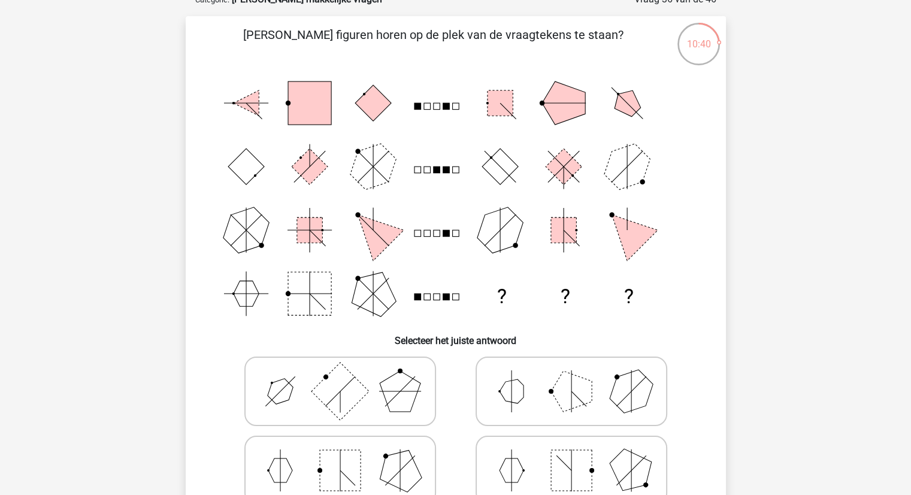
scroll to position [120, 0]
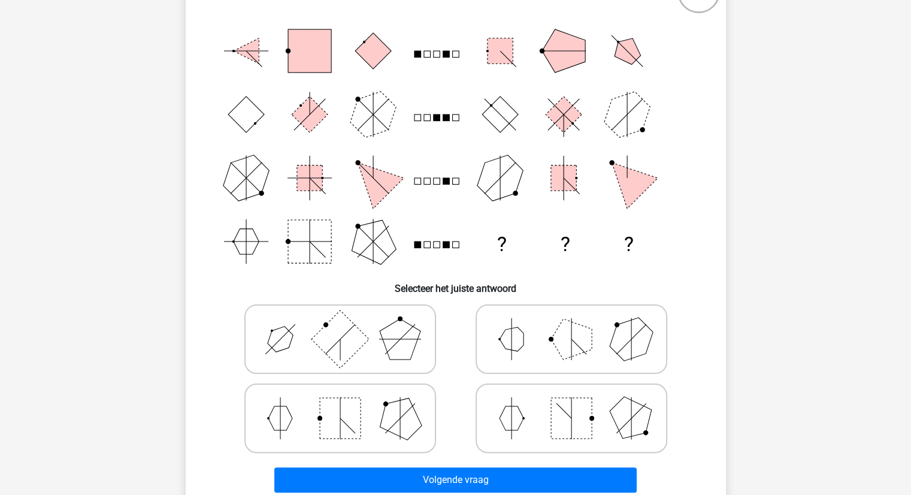
click at [568, 333] on polygon at bounding box center [571, 339] width 41 height 41
click at [572, 324] on input "radio" at bounding box center [576, 320] width 8 height 8
radio input "true"
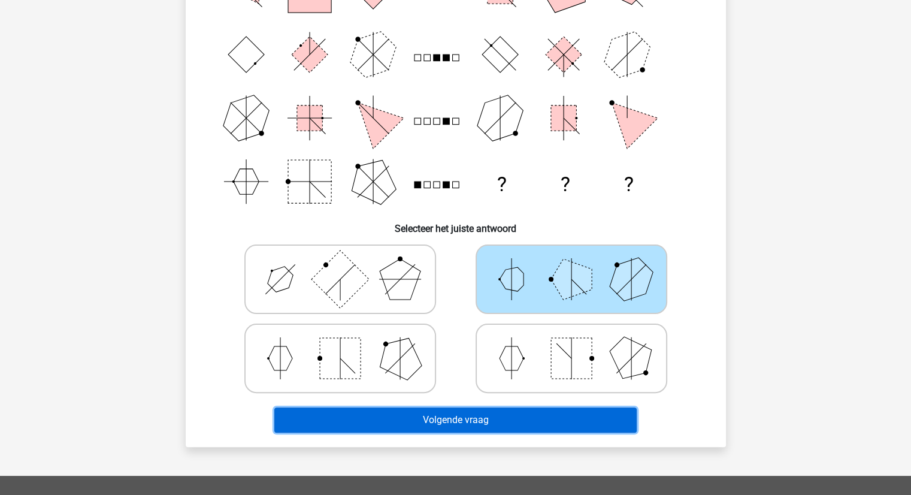
click at [498, 410] on button "Volgende vraag" at bounding box center [455, 419] width 363 height 25
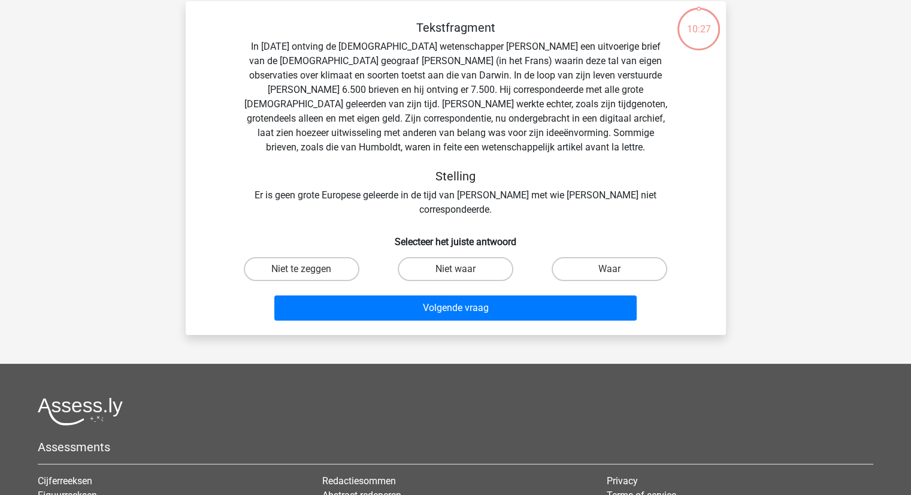
scroll to position [60, 0]
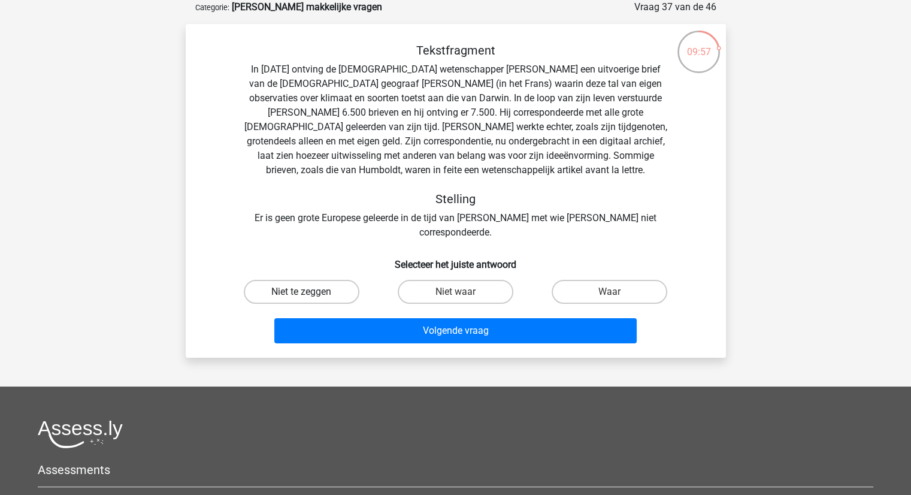
click at [306, 280] on label "Niet te zeggen" at bounding box center [302, 292] width 116 height 24
click at [306, 292] on input "Niet te zeggen" at bounding box center [305, 296] width 8 height 8
radio input "true"
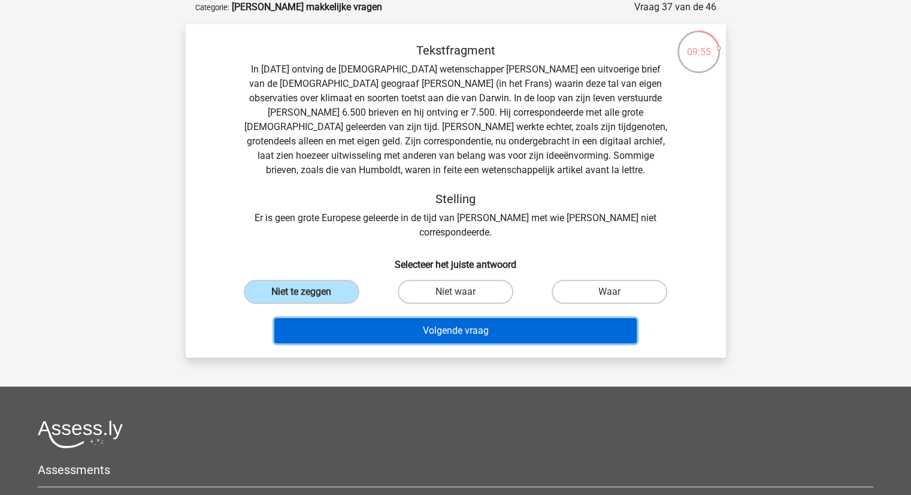
click at [472, 318] on button "Volgende vraag" at bounding box center [455, 330] width 363 height 25
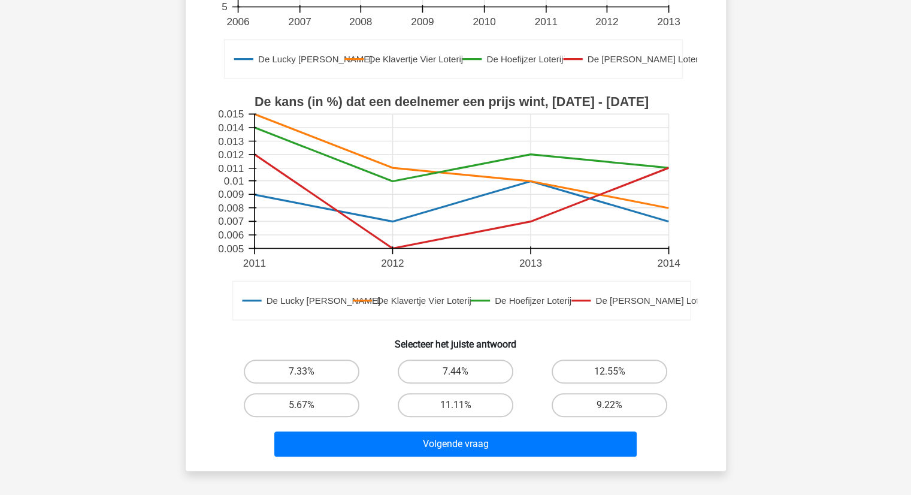
scroll to position [300, 0]
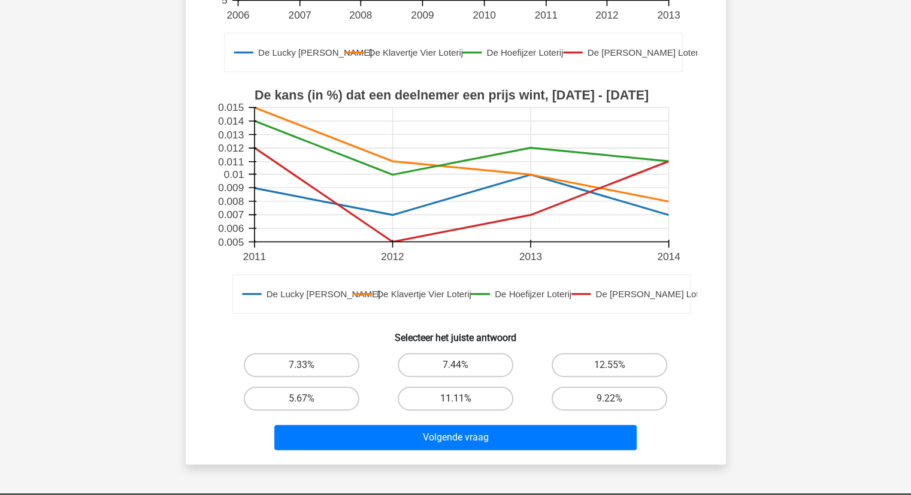
click at [455, 400] on label "11.11%" at bounding box center [456, 399] width 116 height 24
click at [455, 400] on input "11.11%" at bounding box center [459, 402] width 8 height 8
radio input "true"
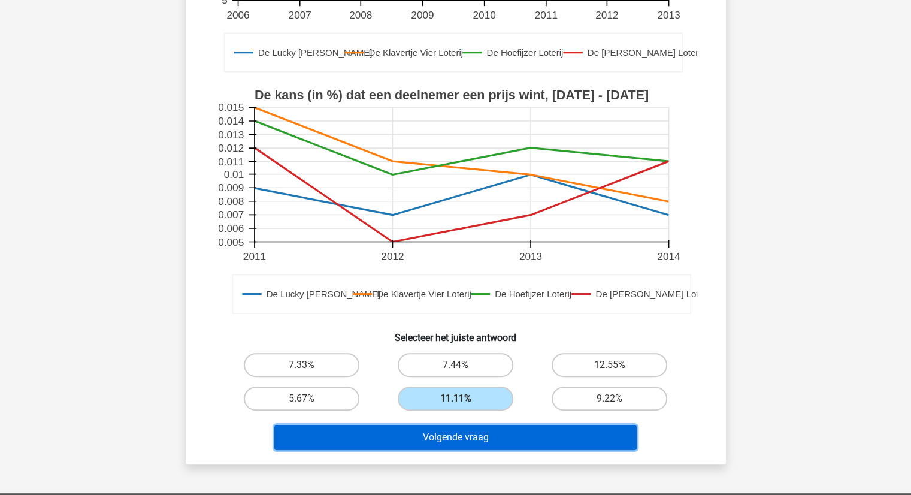
click at [452, 437] on button "Volgende vraag" at bounding box center [455, 437] width 363 height 25
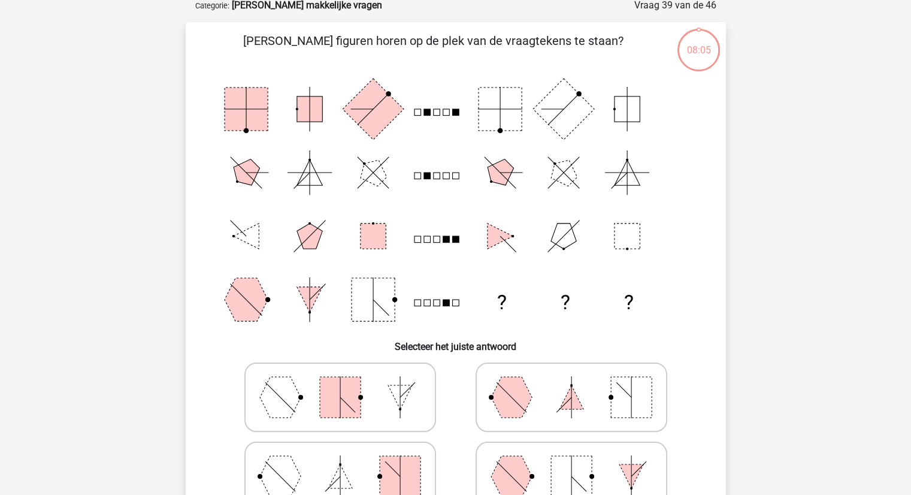
scroll to position [60, 0]
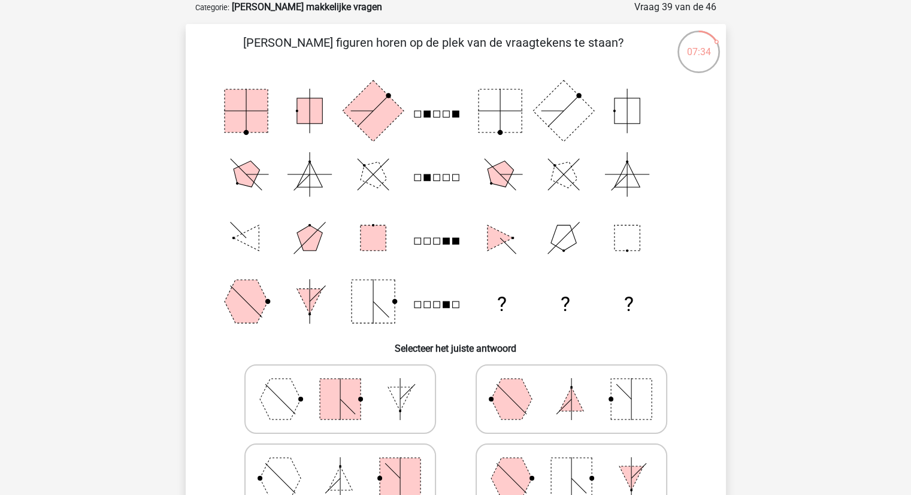
click at [527, 388] on icon at bounding box center [572, 399] width 180 height 60
click at [572, 384] on input "radio" at bounding box center [576, 380] width 8 height 8
radio input "true"
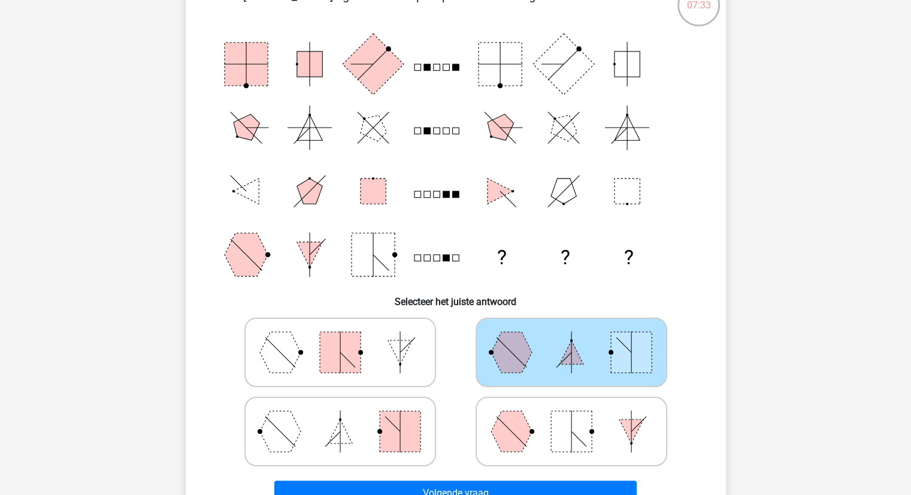
scroll to position [120, 0]
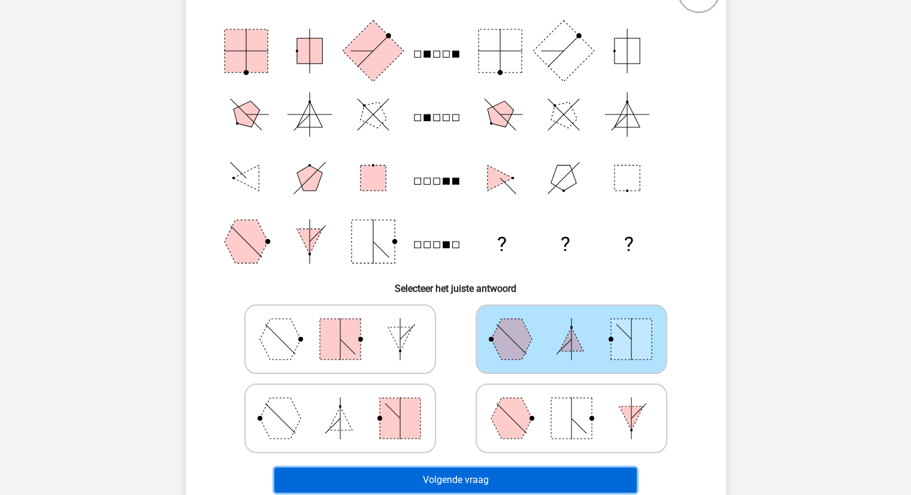
click at [475, 473] on button "Volgende vraag" at bounding box center [455, 479] width 363 height 25
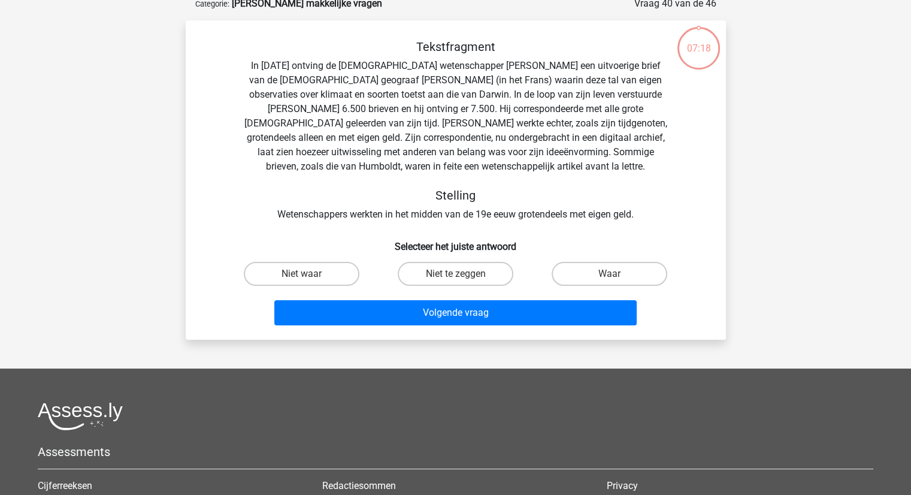
scroll to position [60, 0]
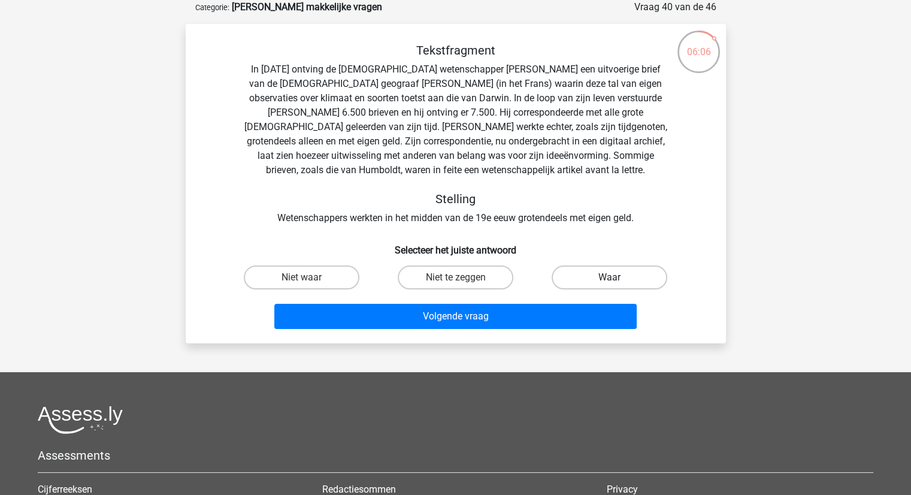
click at [602, 268] on label "Waar" at bounding box center [610, 277] width 116 height 24
click at [610, 277] on input "Waar" at bounding box center [614, 281] width 8 height 8
radio input "true"
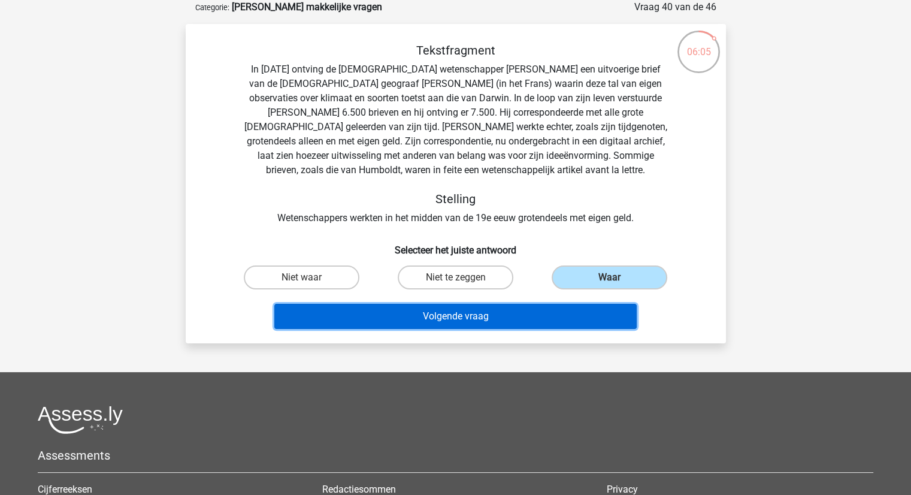
click at [482, 327] on button "Volgende vraag" at bounding box center [455, 316] width 363 height 25
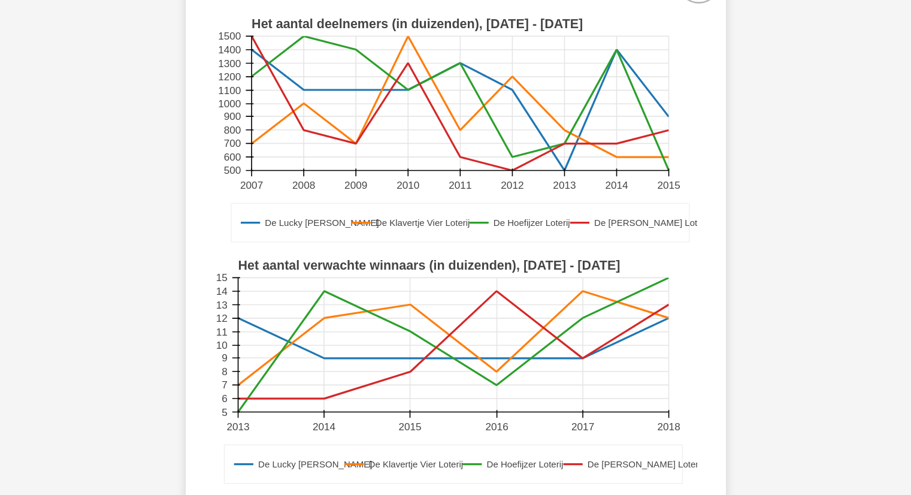
scroll to position [300, 0]
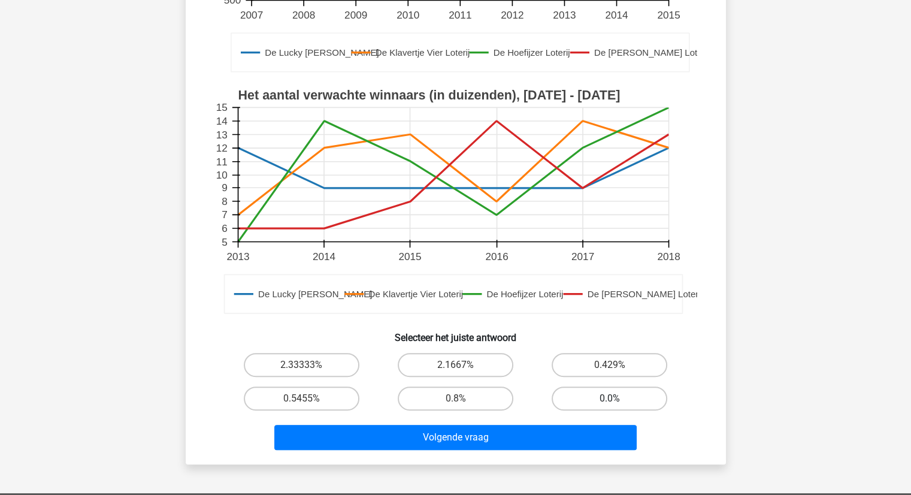
click at [606, 398] on label "0.0%" at bounding box center [610, 399] width 116 height 24
click at [610, 398] on input "0.0%" at bounding box center [614, 402] width 8 height 8
radio input "true"
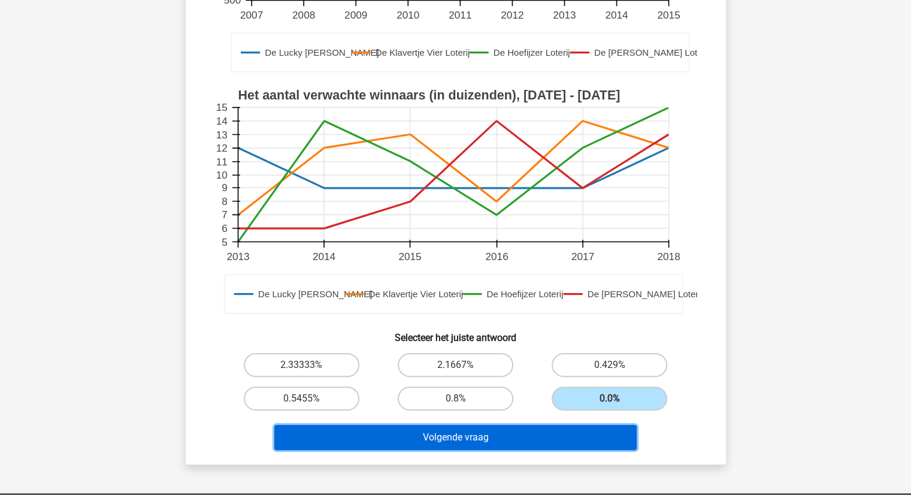
click at [539, 434] on button "Volgende vraag" at bounding box center [455, 437] width 363 height 25
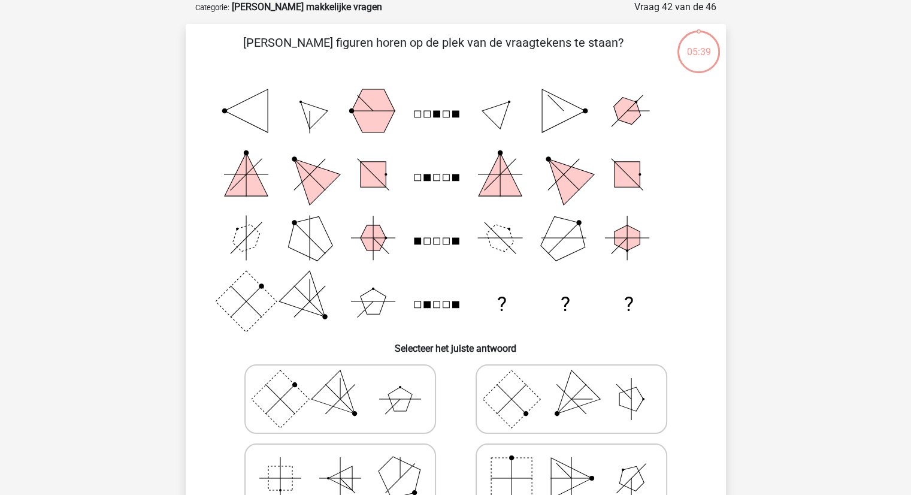
scroll to position [60, 0]
click at [366, 376] on icon at bounding box center [340, 399] width 180 height 60
click at [348, 376] on input "radio" at bounding box center [344, 380] width 8 height 8
radio input "true"
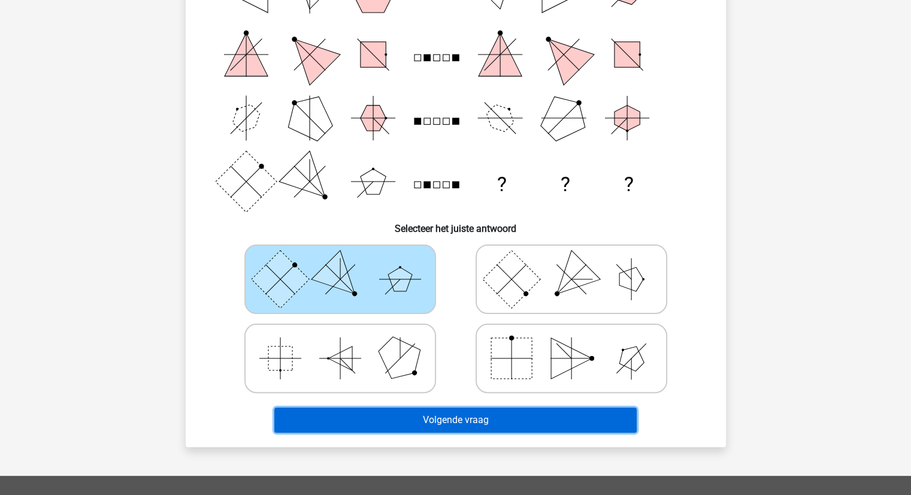
click at [479, 416] on button "Volgende vraag" at bounding box center [455, 419] width 363 height 25
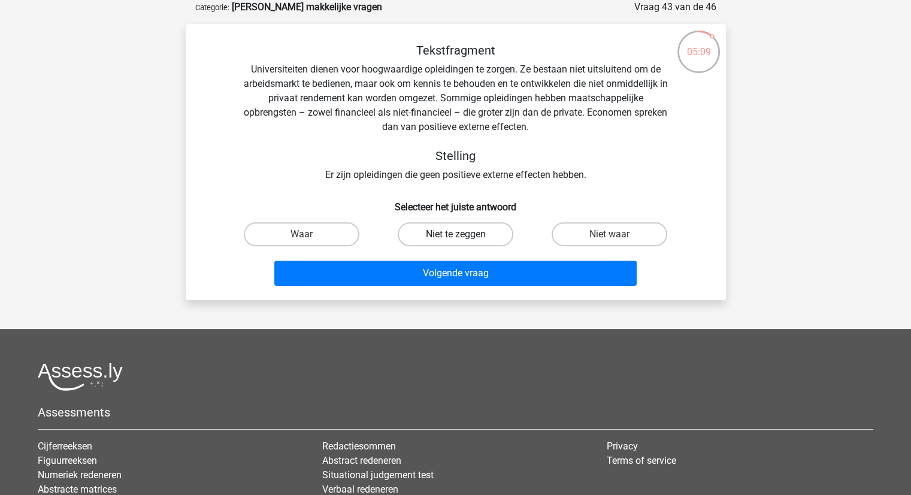
click at [469, 237] on label "Niet te zeggen" at bounding box center [456, 234] width 116 height 24
click at [463, 237] on input "Niet te zeggen" at bounding box center [459, 238] width 8 height 8
radio input "true"
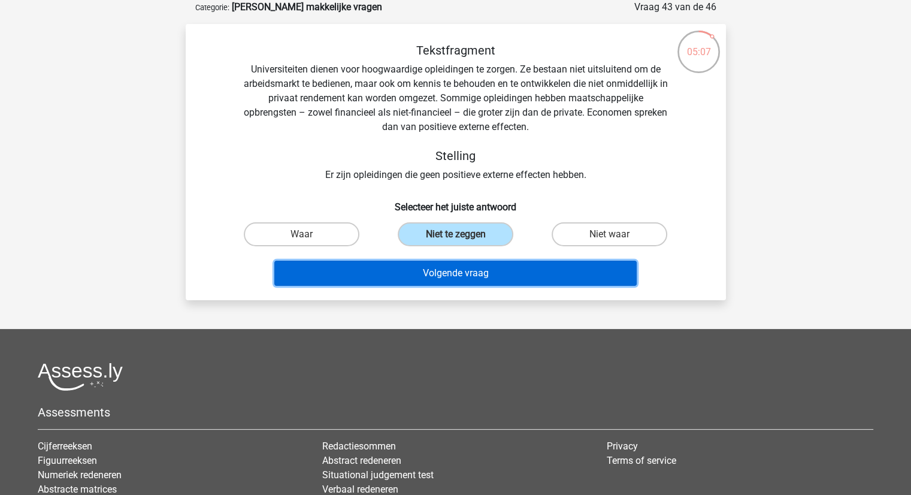
click at [457, 274] on button "Volgende vraag" at bounding box center [455, 273] width 363 height 25
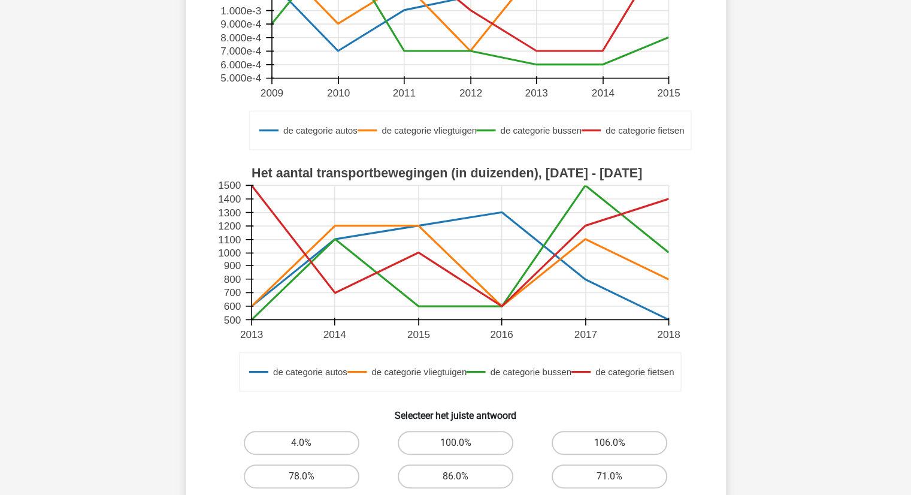
scroll to position [240, 0]
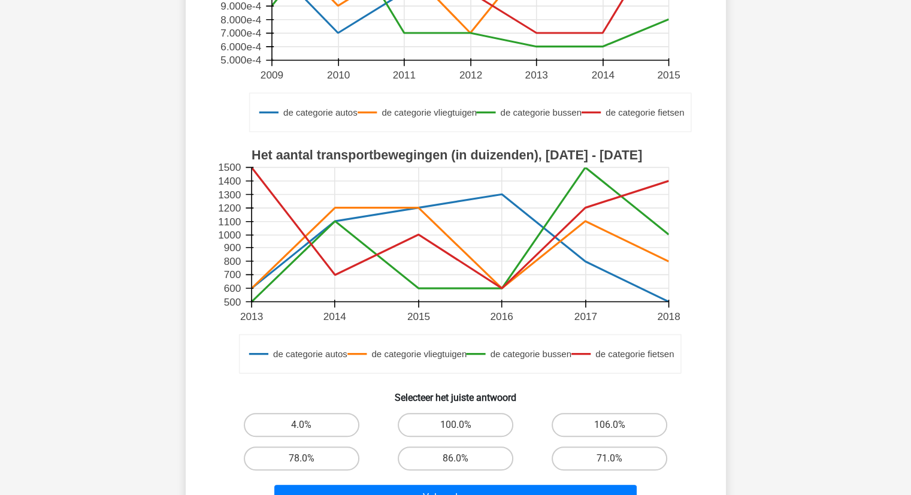
click at [463, 429] on input "100.0%" at bounding box center [459, 429] width 8 height 8
radio input "true"
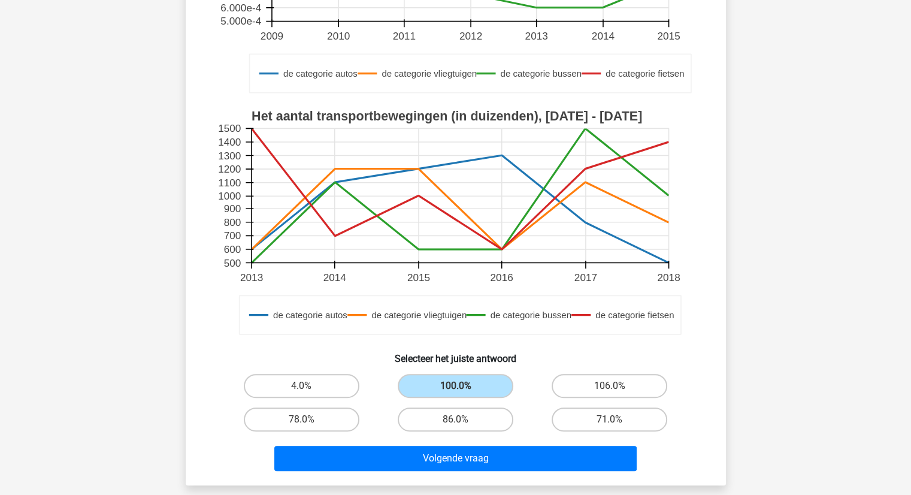
scroll to position [300, 0]
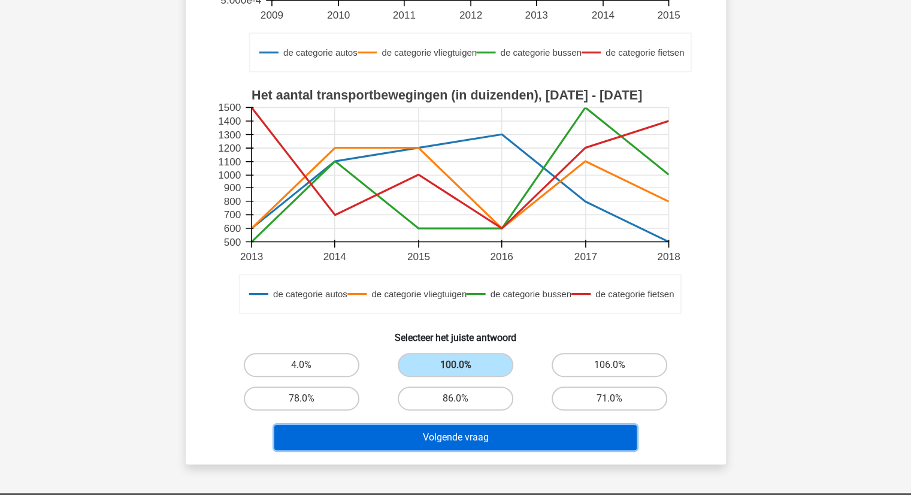
click at [455, 437] on button "Volgende vraag" at bounding box center [455, 437] width 363 height 25
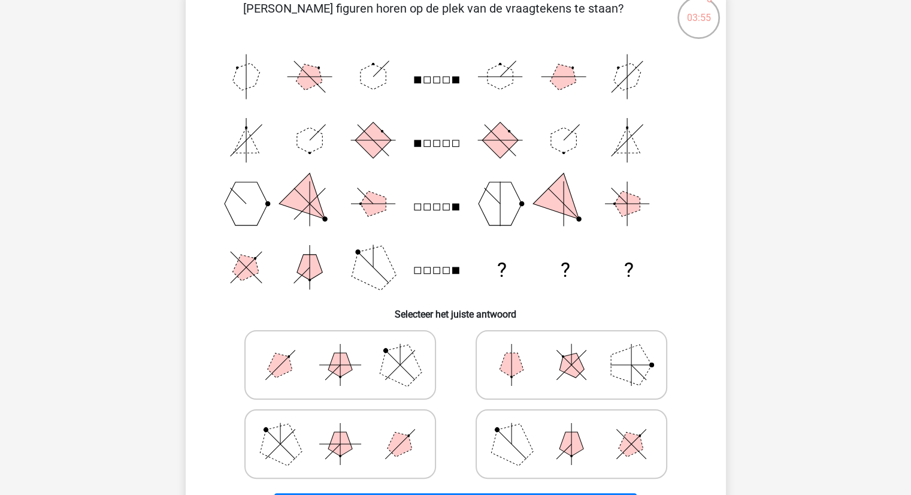
scroll to position [120, 0]
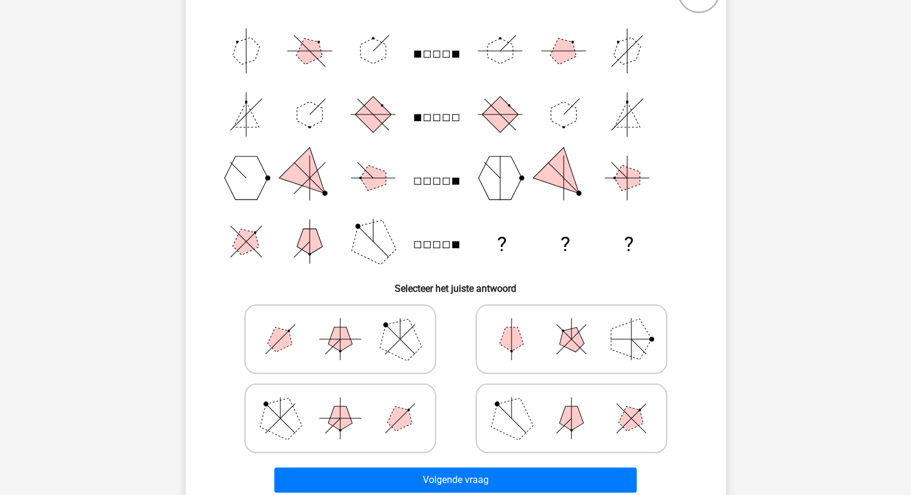
click at [391, 348] on line at bounding box center [399, 338] width 29 height 29
click at [348, 324] on input "radio" at bounding box center [344, 320] width 8 height 8
radio input "true"
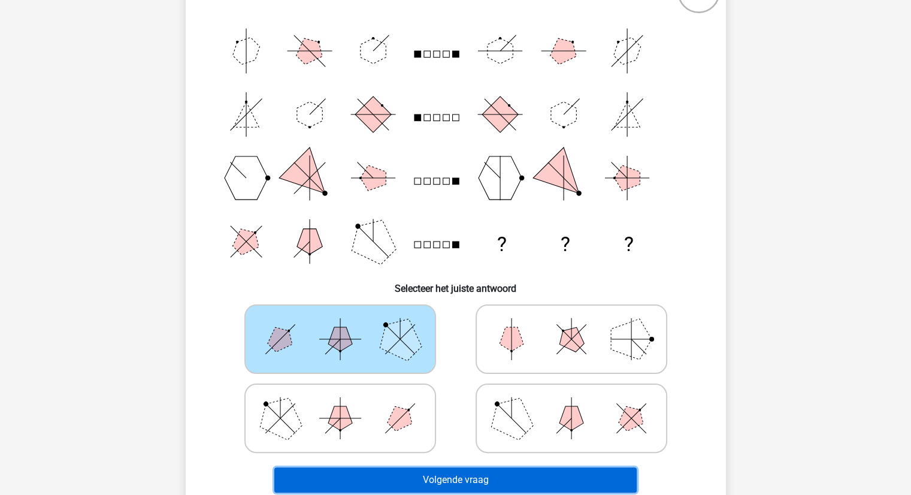
click at [469, 474] on button "Volgende vraag" at bounding box center [455, 479] width 363 height 25
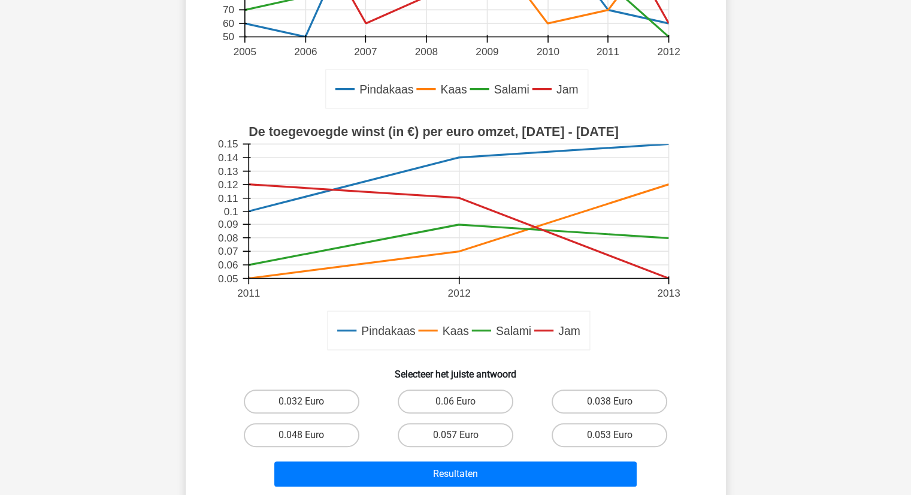
scroll to position [300, 0]
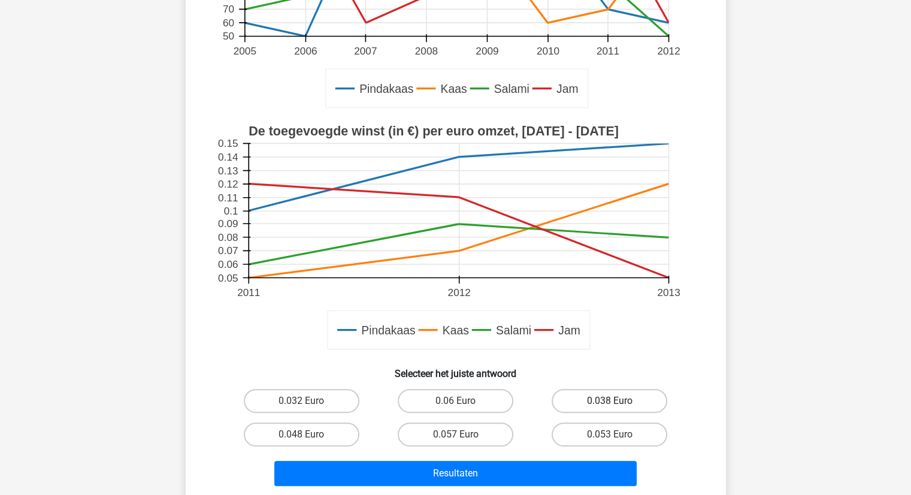
click at [608, 404] on label "0.038 Euro" at bounding box center [610, 401] width 116 height 24
click at [610, 404] on input "0.038 Euro" at bounding box center [614, 405] width 8 height 8
radio input "true"
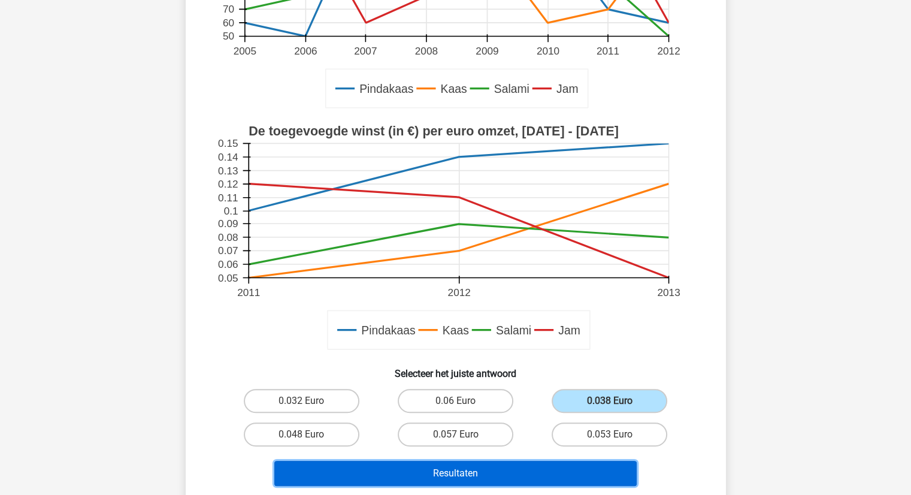
click at [457, 478] on button "Resultaten" at bounding box center [455, 473] width 363 height 25
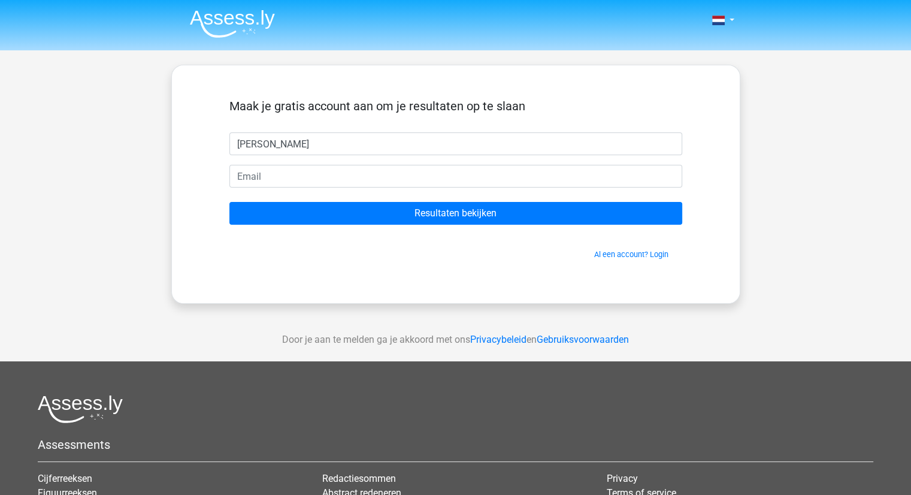
type input "Simon"
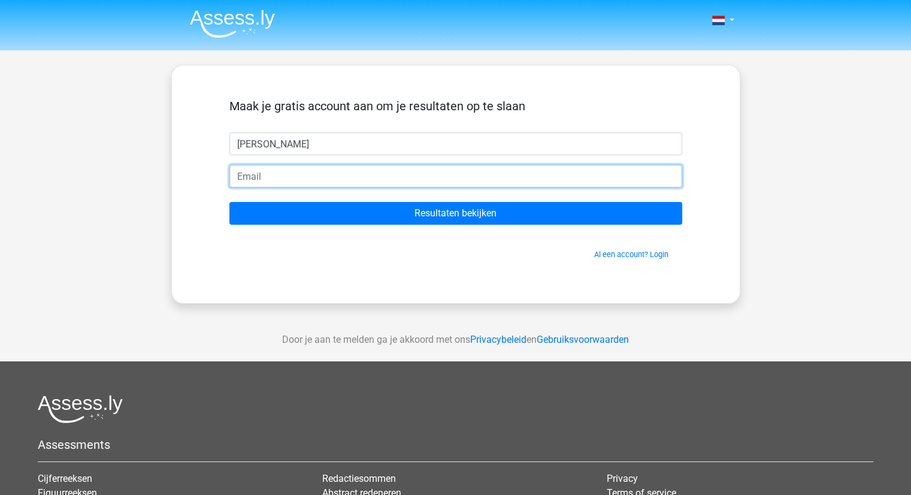
click at [250, 176] on input "email" at bounding box center [456, 176] width 453 height 23
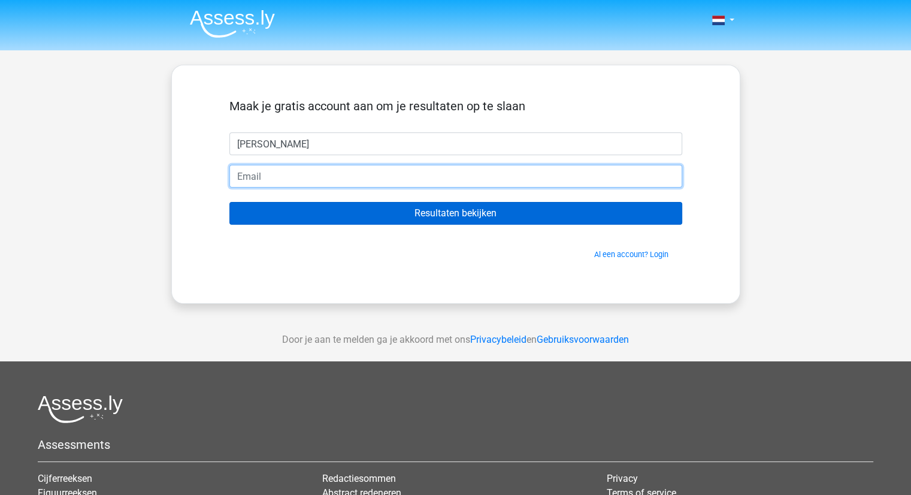
type input "sv.schelstraete@gmail.com"
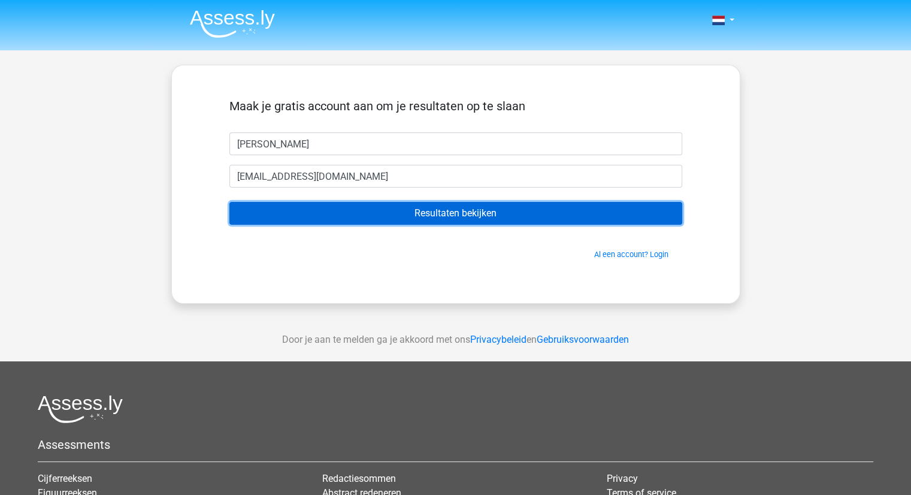
click at [465, 216] on input "Resultaten bekijken" at bounding box center [456, 213] width 453 height 23
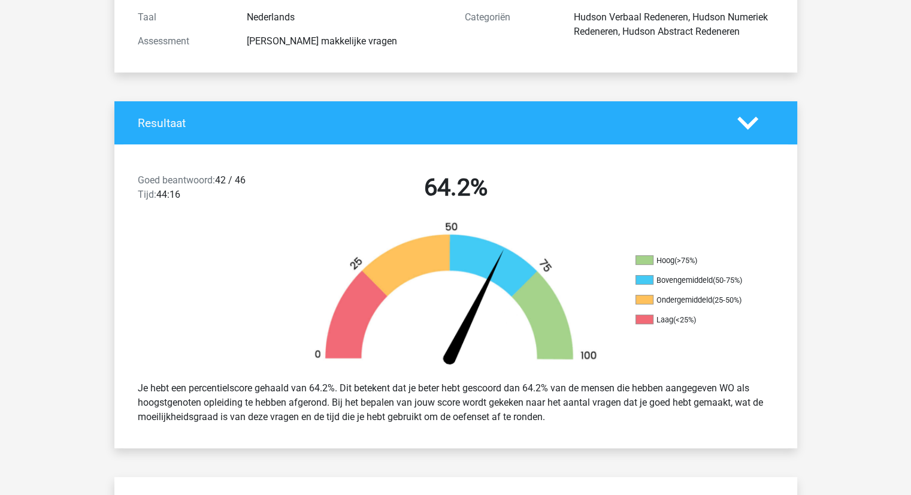
scroll to position [180, 0]
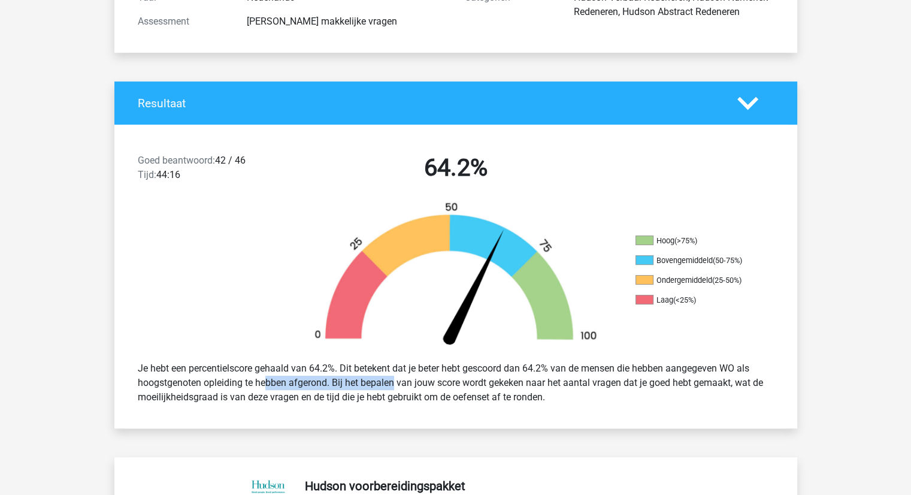
drag, startPoint x: 230, startPoint y: 381, endPoint x: 371, endPoint y: 384, distance: 140.8
click at [361, 385] on div "Je hebt een percentielscore gehaald van 64.2%. Dit betekent dat je beter hebt g…" at bounding box center [456, 383] width 654 height 53
click at [406, 382] on div "Je hebt een percentielscore gehaald van 64.2%. Dit betekent dat je beter hebt g…" at bounding box center [456, 383] width 654 height 53
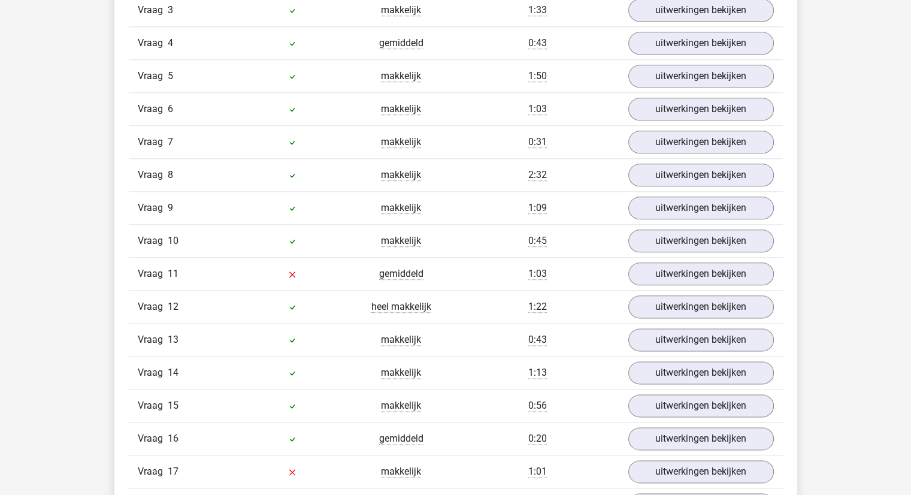
scroll to position [1378, 0]
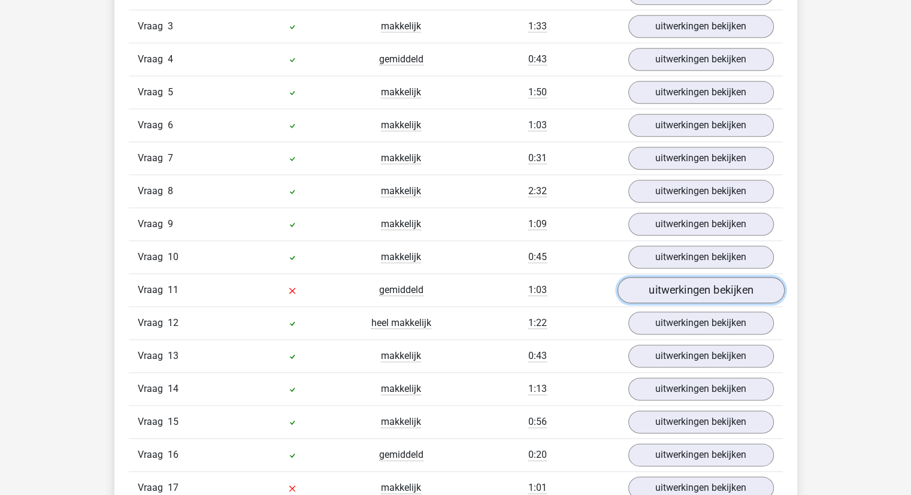
click at [700, 286] on link "uitwerkingen bekijken" at bounding box center [700, 290] width 167 height 26
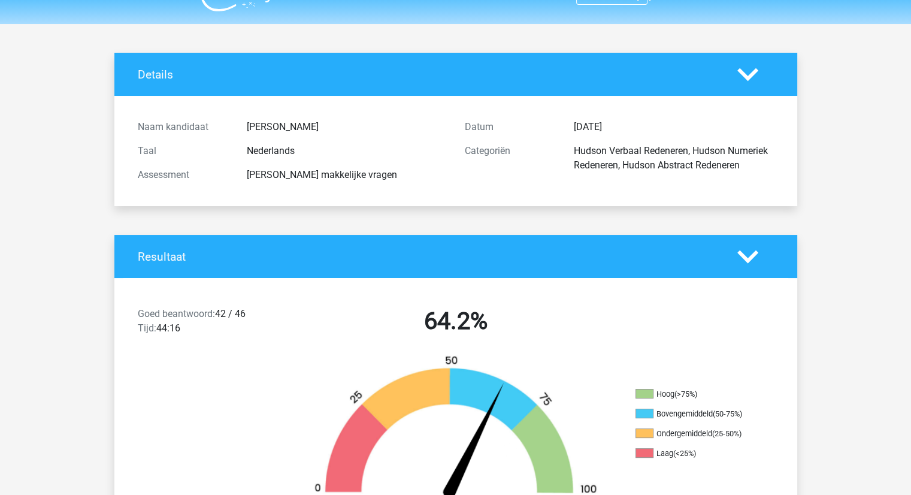
scroll to position [0, 0]
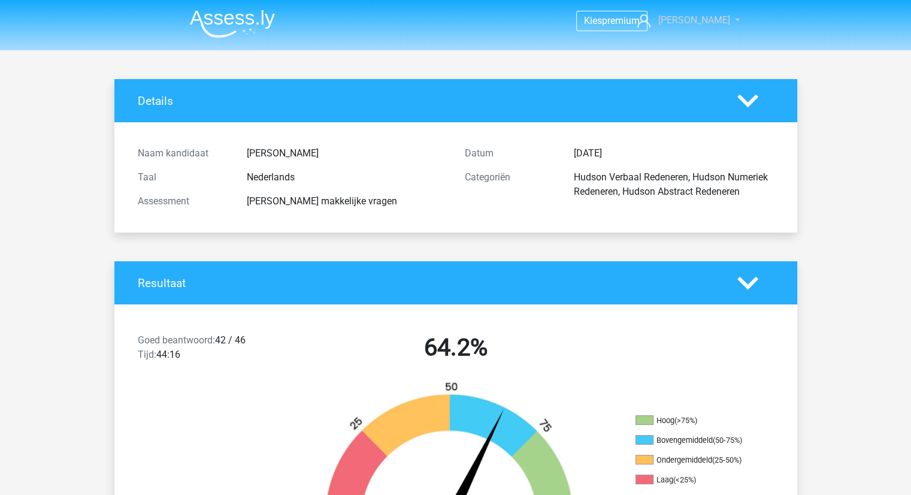
click at [726, 18] on link "[PERSON_NAME]" at bounding box center [682, 20] width 98 height 14
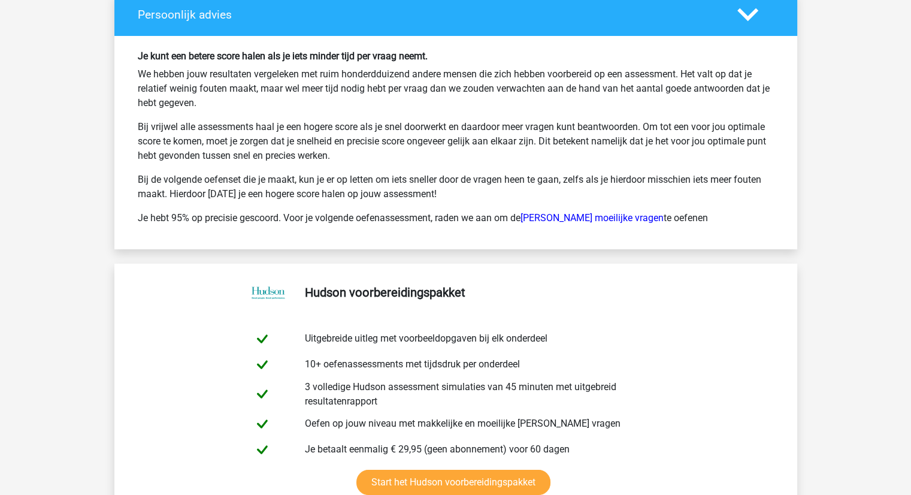
scroll to position [4398, 0]
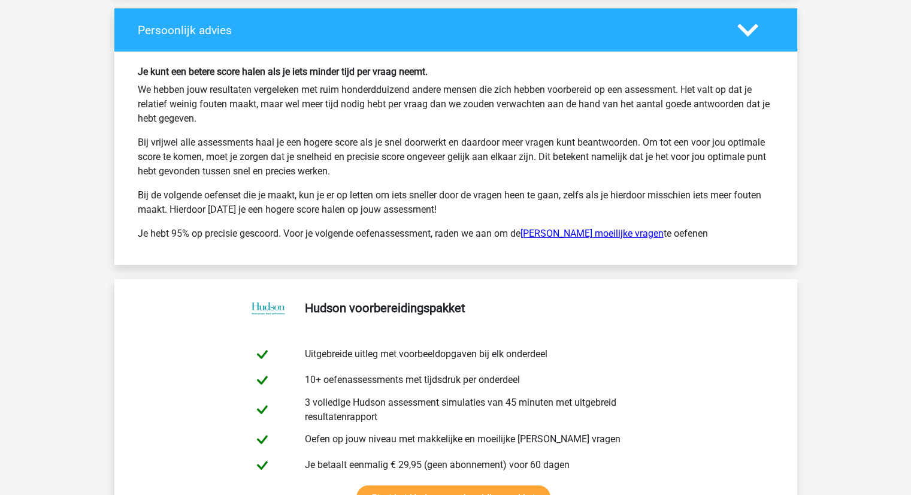
click at [580, 228] on link "[PERSON_NAME] moeilijke vragen" at bounding box center [592, 233] width 143 height 11
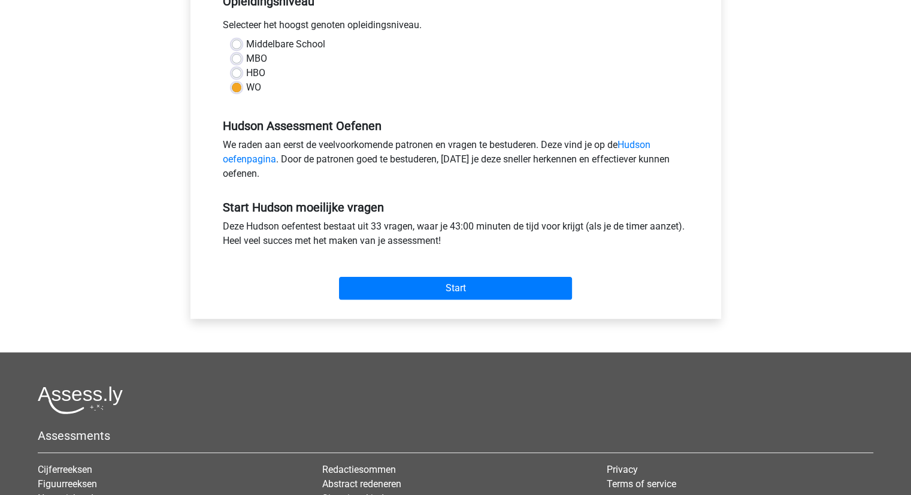
scroll to position [300, 0]
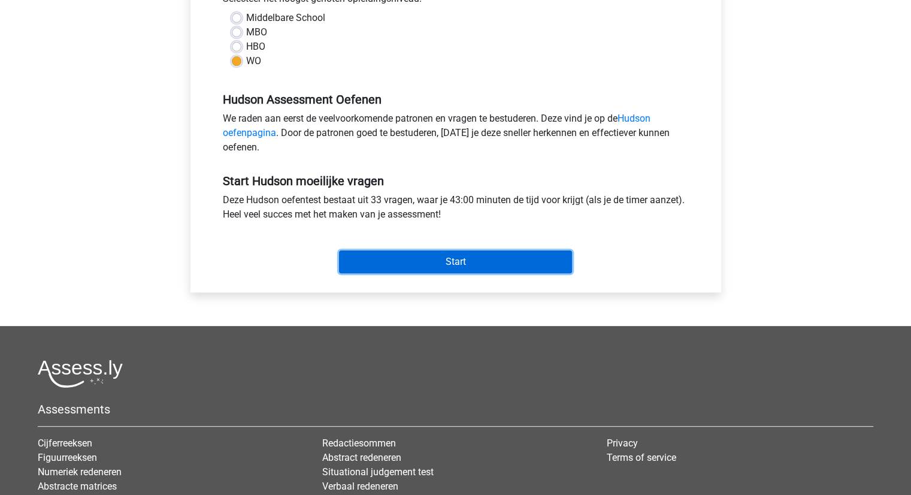
click at [452, 265] on input "Start" at bounding box center [455, 261] width 233 height 23
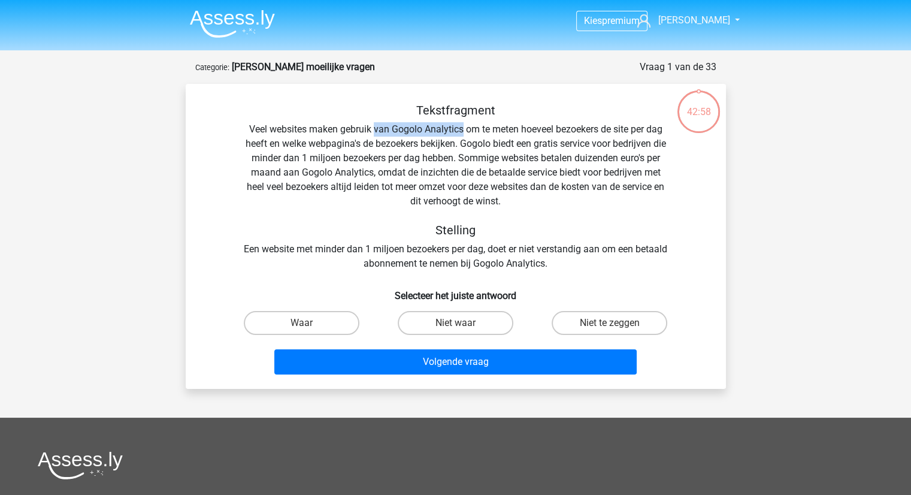
drag, startPoint x: 376, startPoint y: 129, endPoint x: 462, endPoint y: 132, distance: 86.3
click at [462, 132] on div "Tekstfragment Veel websites maken gebruik van Gogolo Analytics om te meten hoev…" at bounding box center [456, 187] width 502 height 168
drag, startPoint x: 372, startPoint y: 142, endPoint x: 488, endPoint y: 142, distance: 116.2
click at [488, 142] on div "Tekstfragment Veel websites maken gebruik van Gogolo Analytics om te meten hoev…" at bounding box center [456, 187] width 502 height 168
click at [496, 143] on div "Tekstfragment Veel websites maken gebruik van Gogolo Analytics om te meten hoev…" at bounding box center [456, 187] width 502 height 168
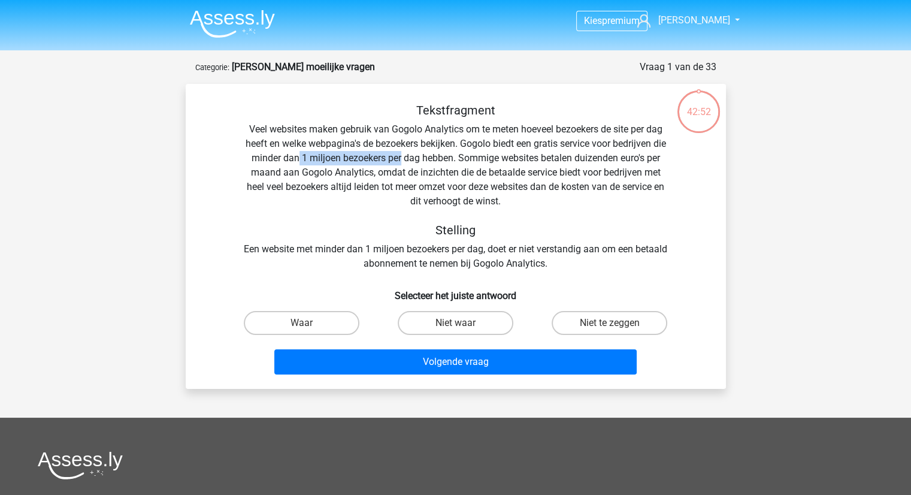
drag, startPoint x: 311, startPoint y: 159, endPoint x: 422, endPoint y: 155, distance: 111.5
click at [416, 155] on div "Tekstfragment Veel websites maken gebruik van Gogolo Analytics om te meten hoev…" at bounding box center [456, 187] width 502 height 168
click at [429, 155] on div "Tekstfragment Veel websites maken gebruik van Gogolo Analytics om te meten hoev…" at bounding box center [456, 187] width 502 height 168
click at [605, 321] on label "Niet te zeggen" at bounding box center [610, 323] width 116 height 24
click at [610, 323] on input "Niet te zeggen" at bounding box center [614, 327] width 8 height 8
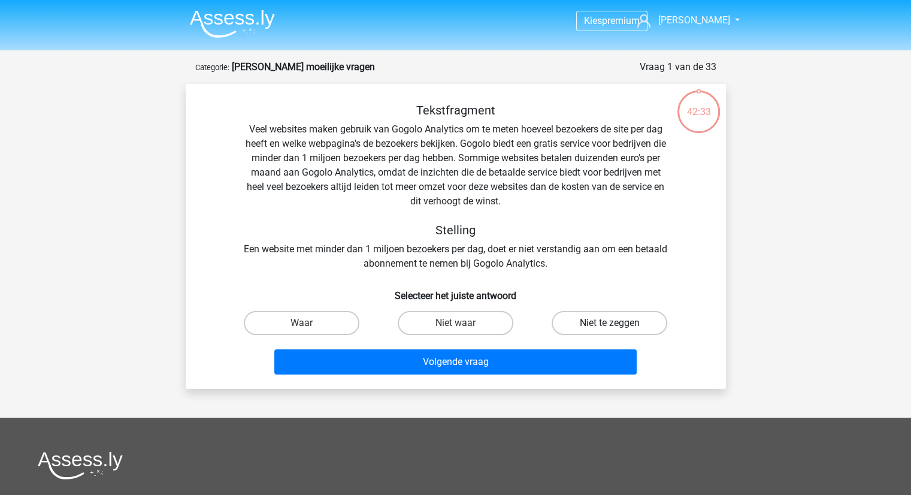
radio input "true"
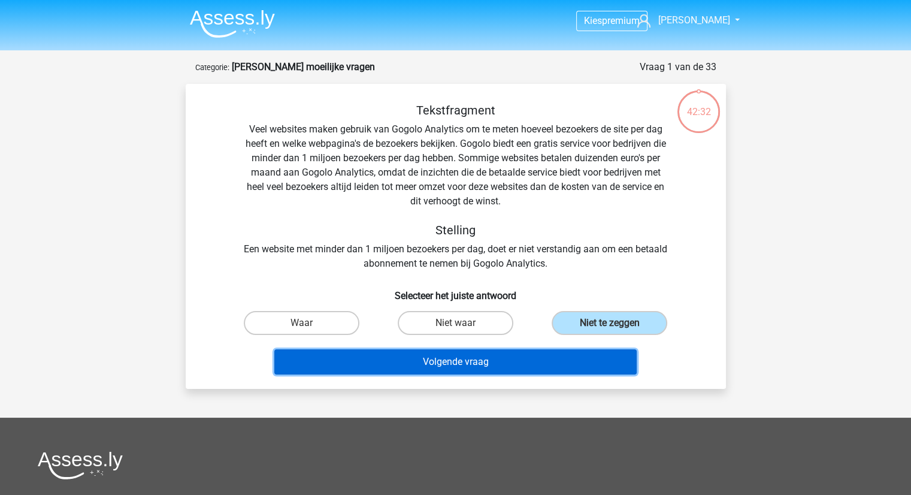
click at [482, 362] on button "Volgende vraag" at bounding box center [455, 361] width 363 height 25
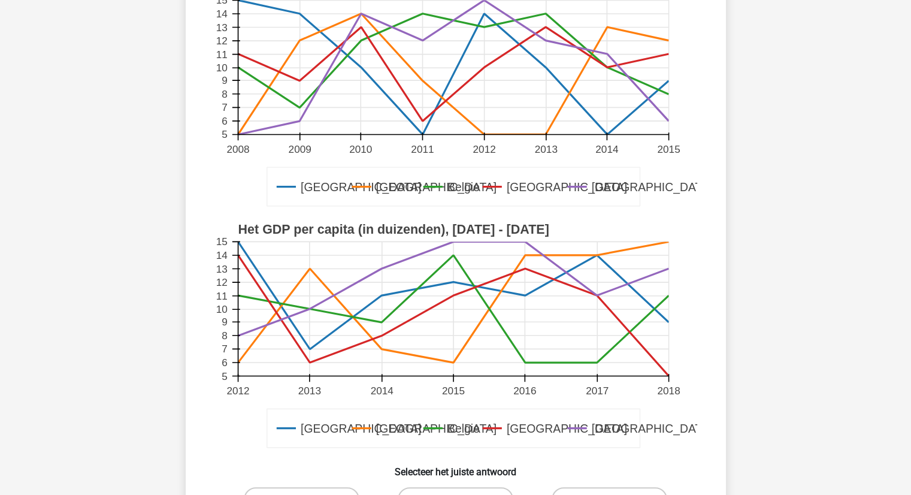
scroll to position [240, 0]
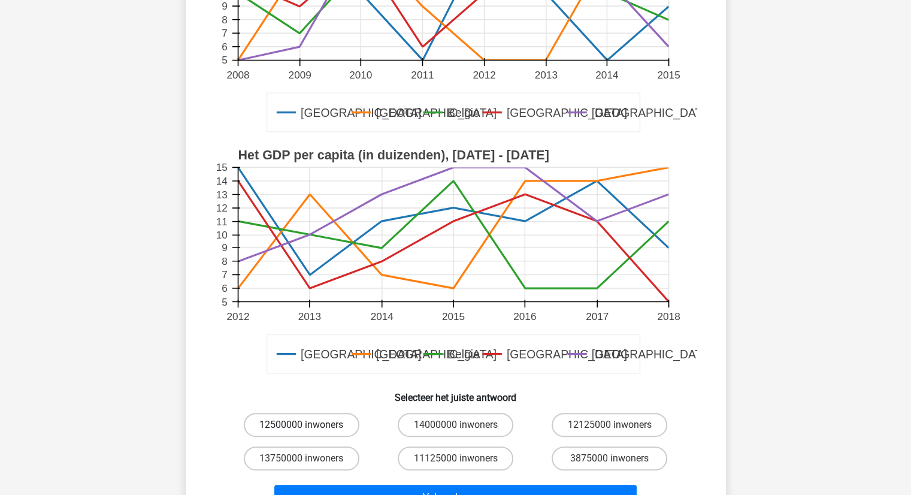
click at [279, 425] on label "12500000 inwoners" at bounding box center [302, 425] width 116 height 24
click at [301, 425] on input "12500000 inwoners" at bounding box center [305, 429] width 8 height 8
radio input "true"
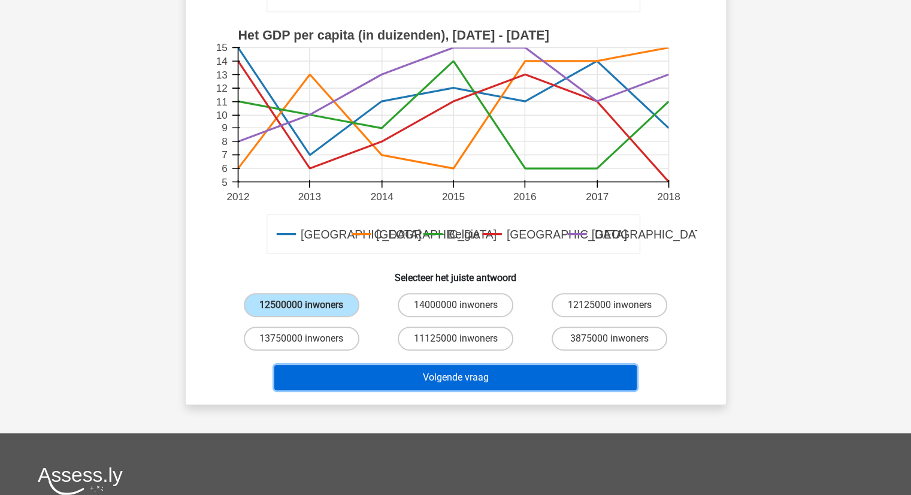
click at [464, 379] on button "Volgende vraag" at bounding box center [455, 377] width 363 height 25
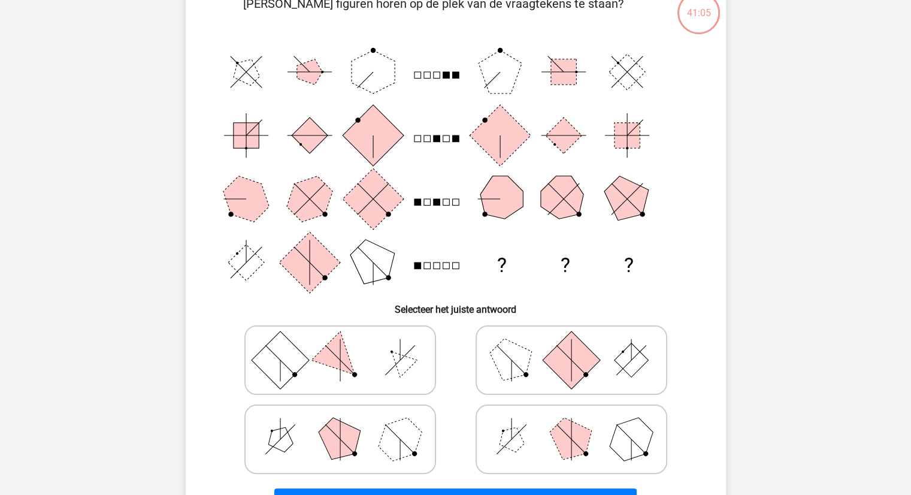
scroll to position [120, 0]
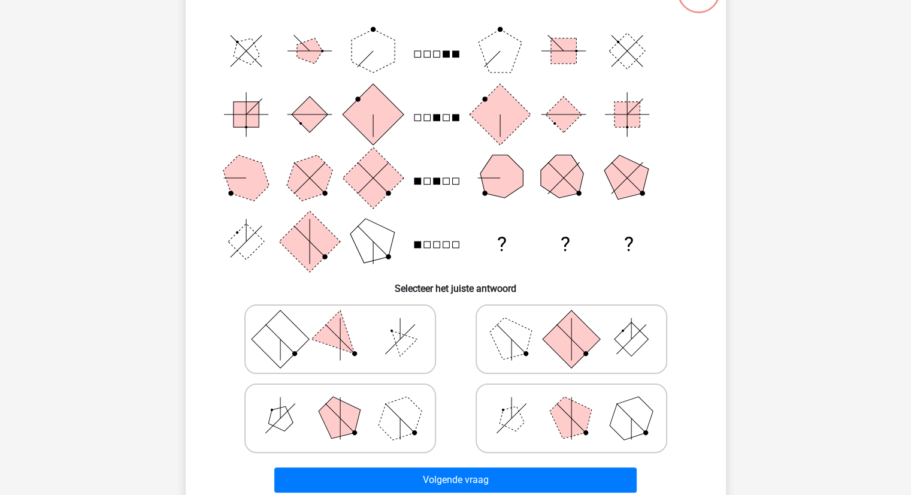
click at [389, 402] on polygon at bounding box center [400, 418] width 58 height 58
click at [348, 402] on input "radio" at bounding box center [344, 399] width 8 height 8
radio input "true"
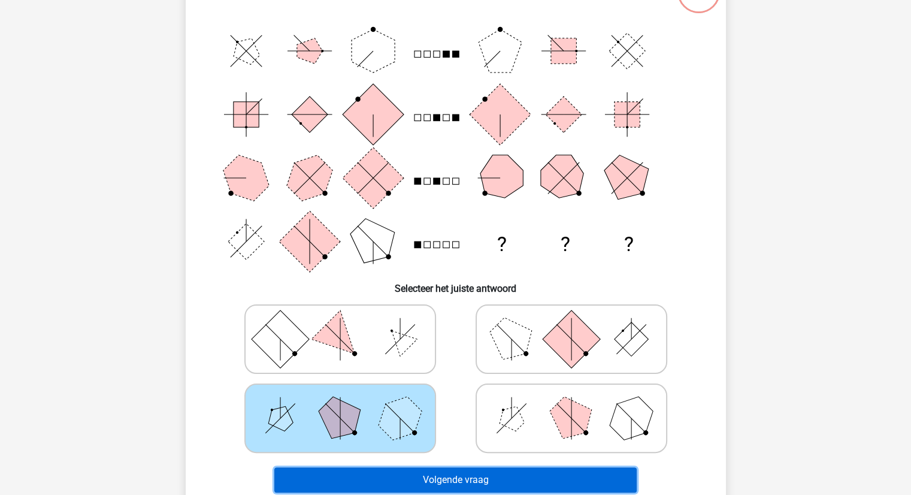
click at [474, 471] on button "Volgende vraag" at bounding box center [455, 479] width 363 height 25
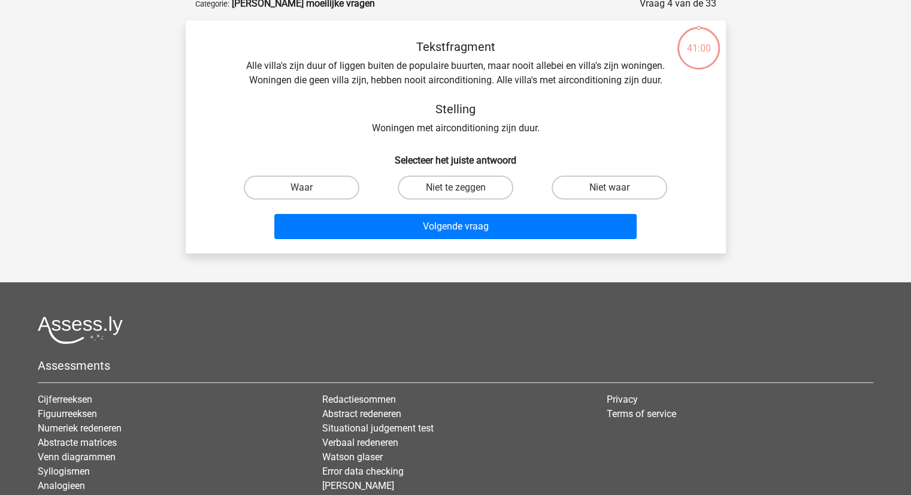
scroll to position [60, 0]
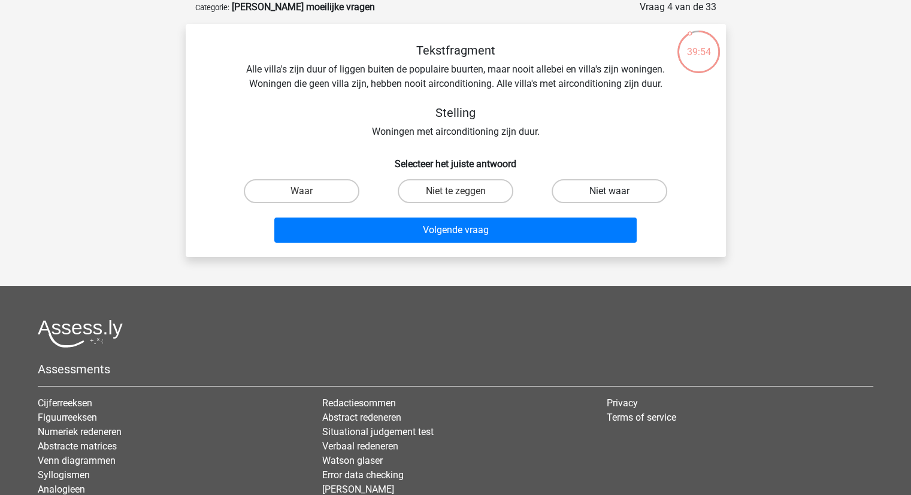
click at [630, 192] on label "Niet waar" at bounding box center [610, 191] width 116 height 24
click at [618, 192] on input "Niet waar" at bounding box center [614, 195] width 8 height 8
radio input "true"
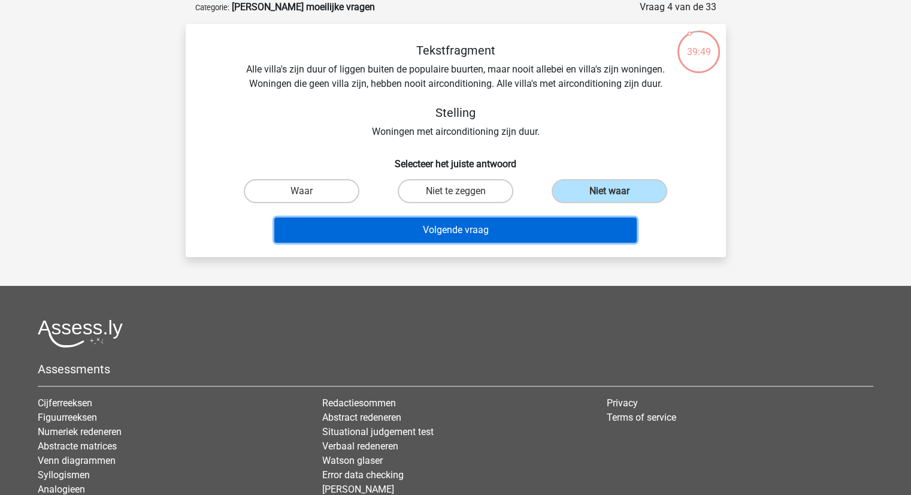
click at [464, 232] on button "Volgende vraag" at bounding box center [455, 230] width 363 height 25
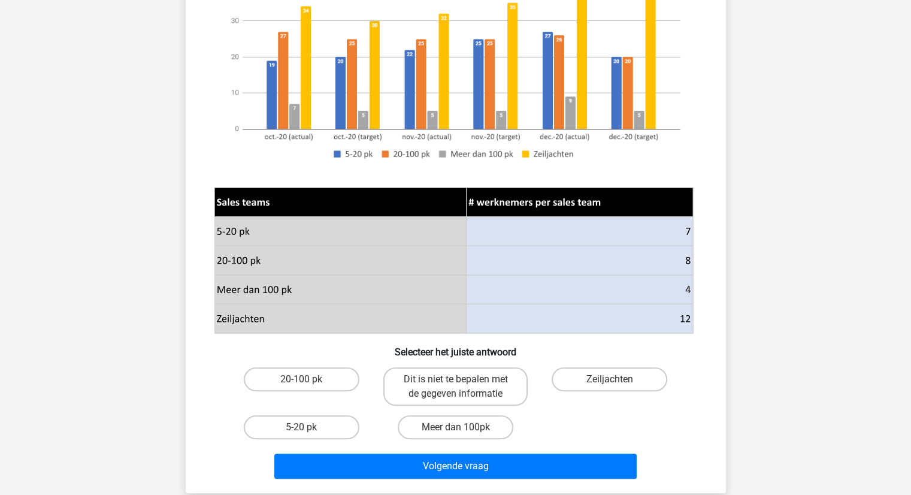
scroll to position [240, 0]
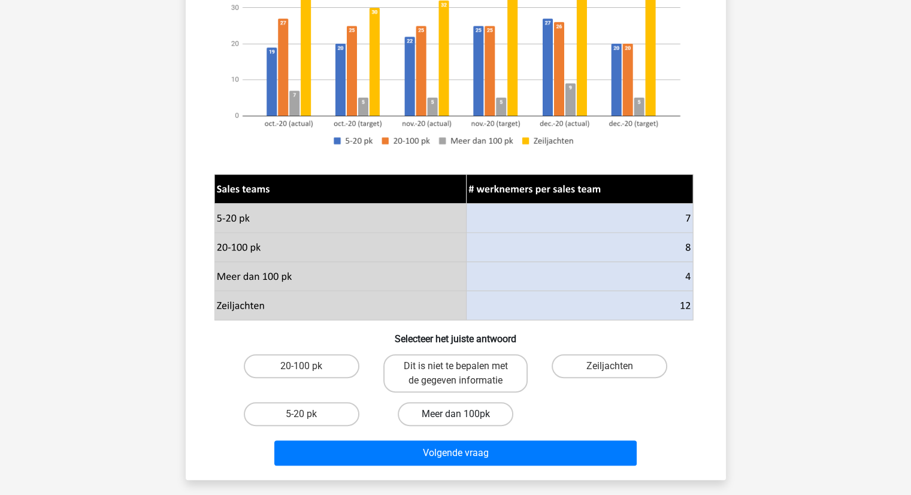
click at [476, 412] on label "Meer dan 100pk" at bounding box center [456, 414] width 116 height 24
click at [463, 414] on input "Meer dan 100pk" at bounding box center [459, 418] width 8 height 8
radio input "true"
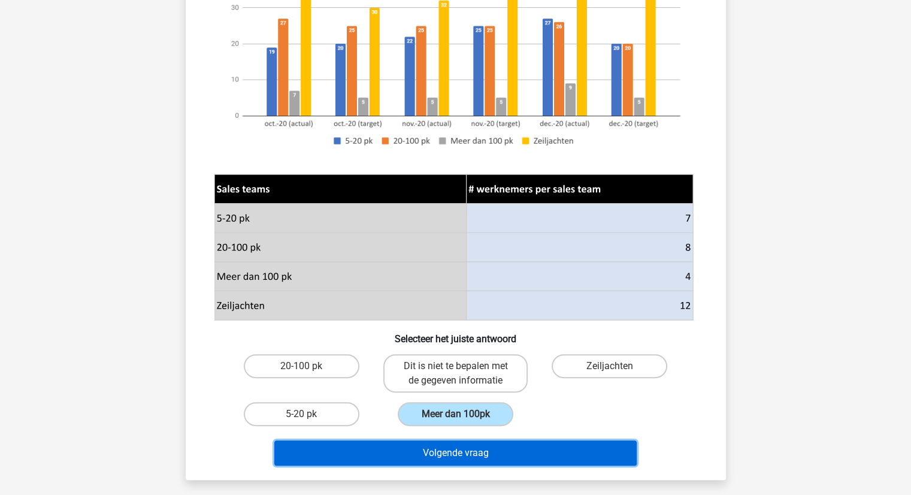
click at [502, 442] on button "Volgende vraag" at bounding box center [455, 452] width 363 height 25
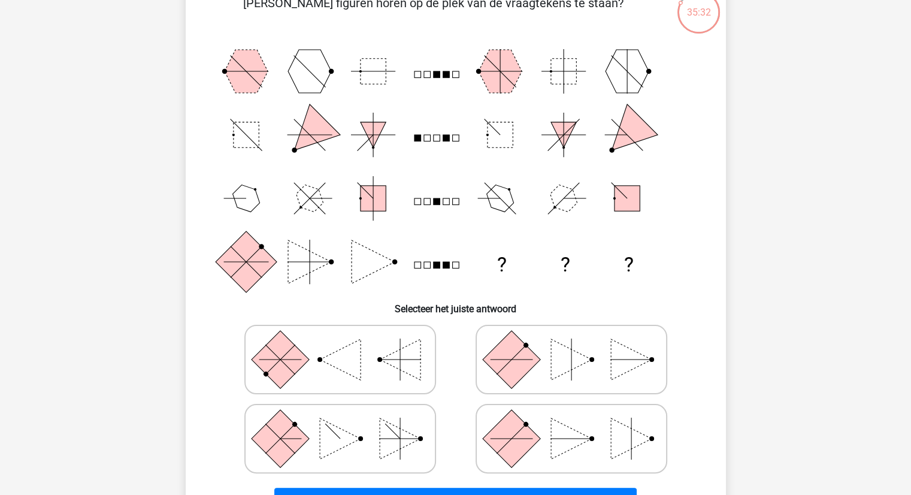
scroll to position [120, 0]
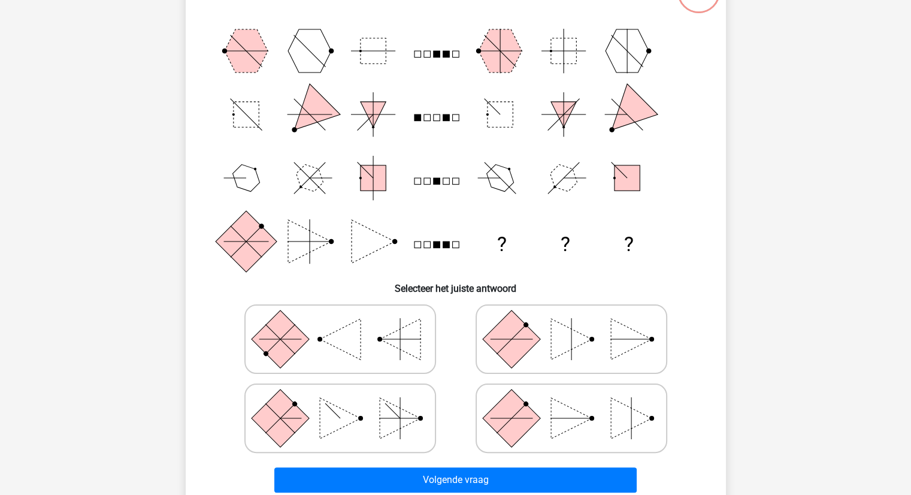
click at [534, 338] on rect at bounding box center [511, 339] width 58 height 58
click at [572, 324] on input "radio" at bounding box center [576, 320] width 8 height 8
radio input "true"
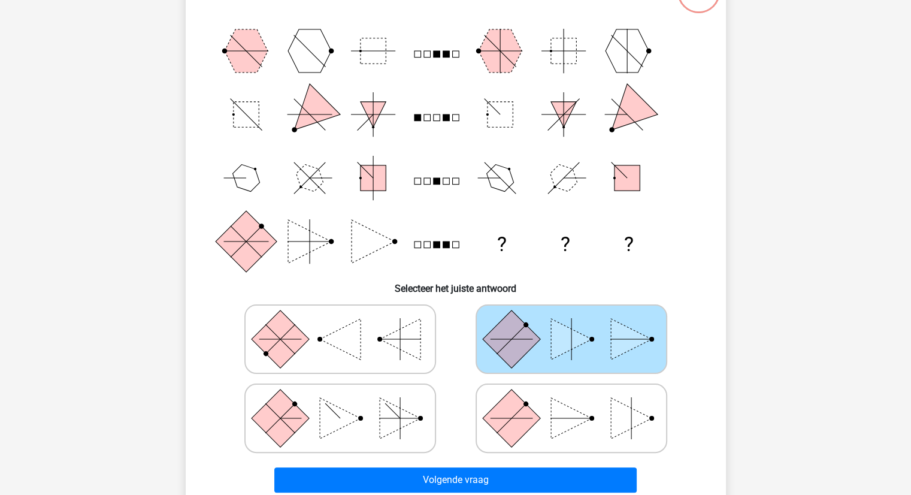
scroll to position [180, 0]
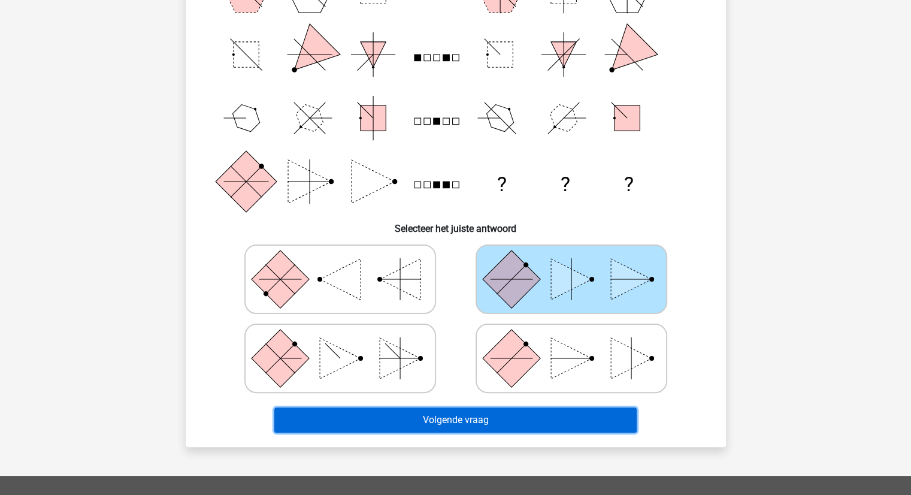
click at [452, 417] on button "Volgende vraag" at bounding box center [455, 419] width 363 height 25
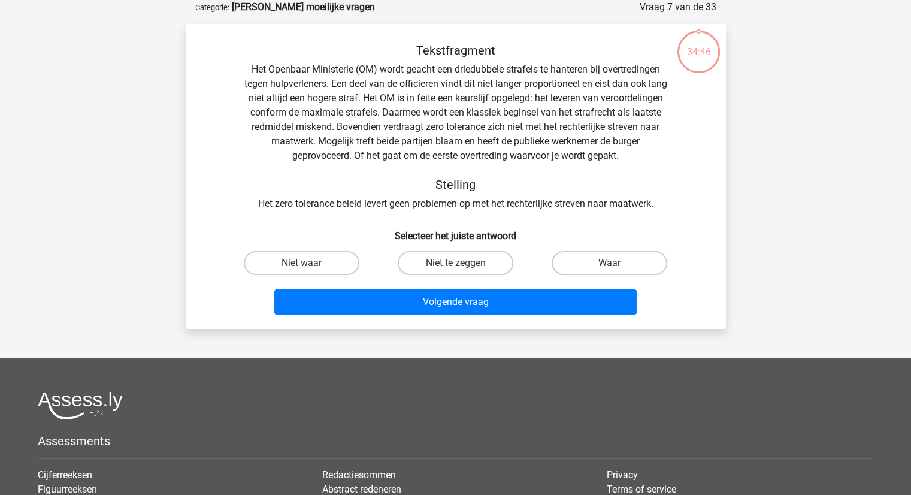
scroll to position [60, 0]
click at [313, 261] on label "Niet waar" at bounding box center [302, 263] width 116 height 24
click at [309, 263] on input "Niet waar" at bounding box center [305, 267] width 8 height 8
radio input "true"
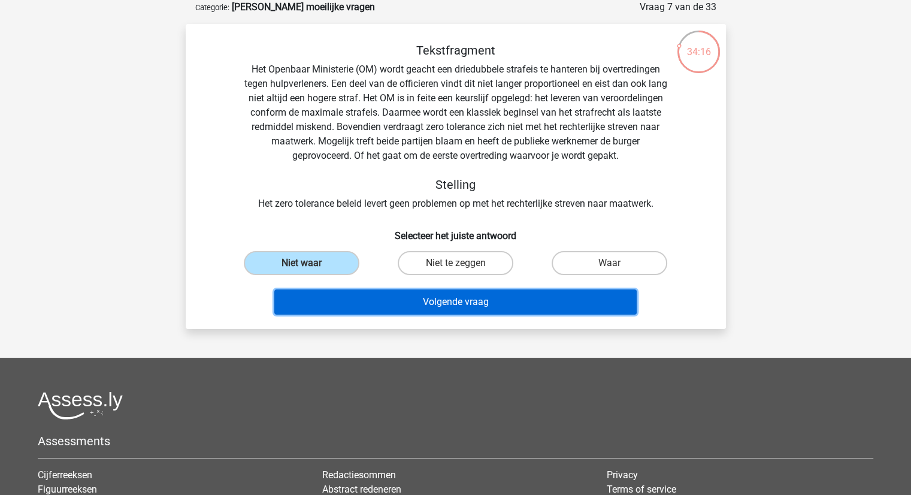
drag, startPoint x: 456, startPoint y: 295, endPoint x: 455, endPoint y: 288, distance: 7.8
click at [457, 295] on button "Volgende vraag" at bounding box center [455, 301] width 363 height 25
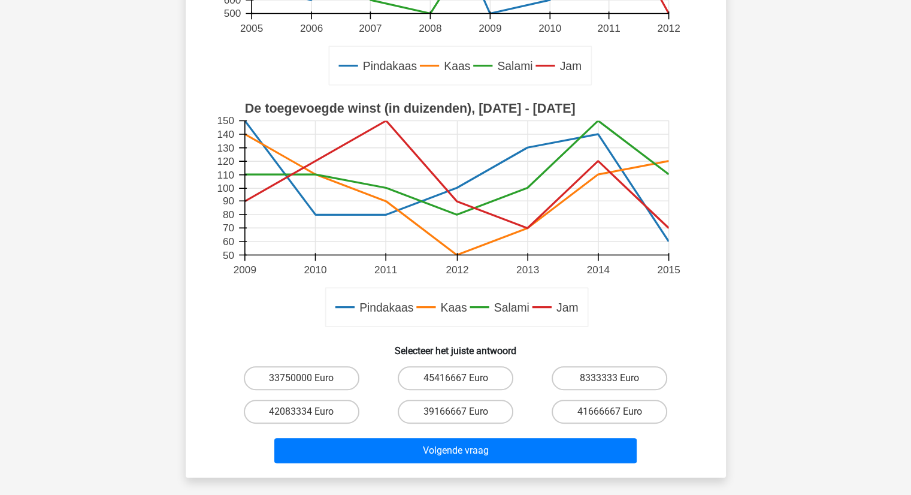
scroll to position [0, 0]
